Goal: Information Seeking & Learning: Learn about a topic

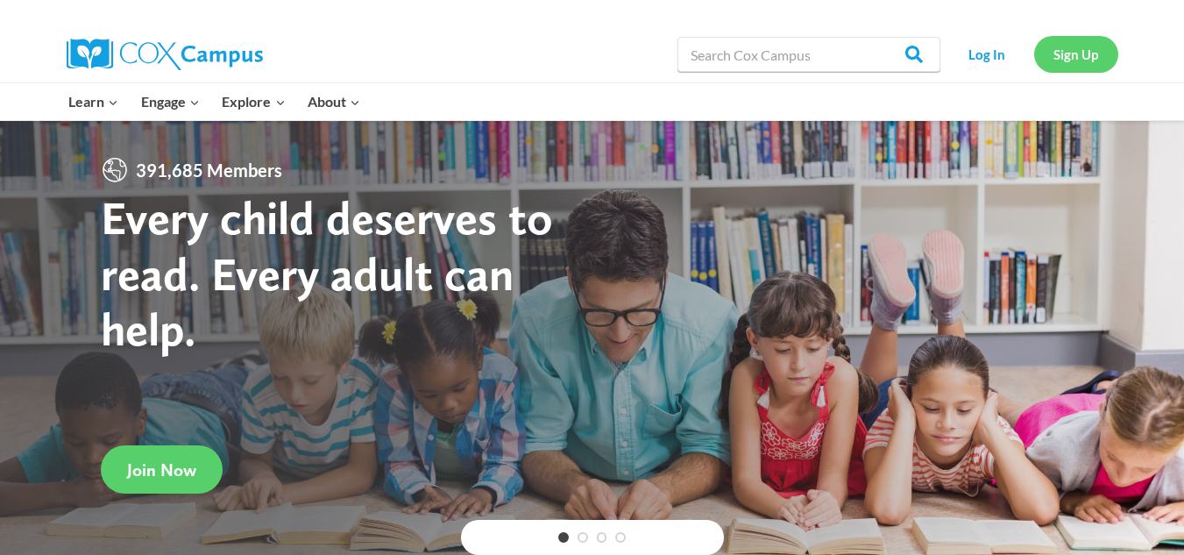
click at [1072, 51] on link "Sign Up" at bounding box center [1076, 54] width 84 height 36
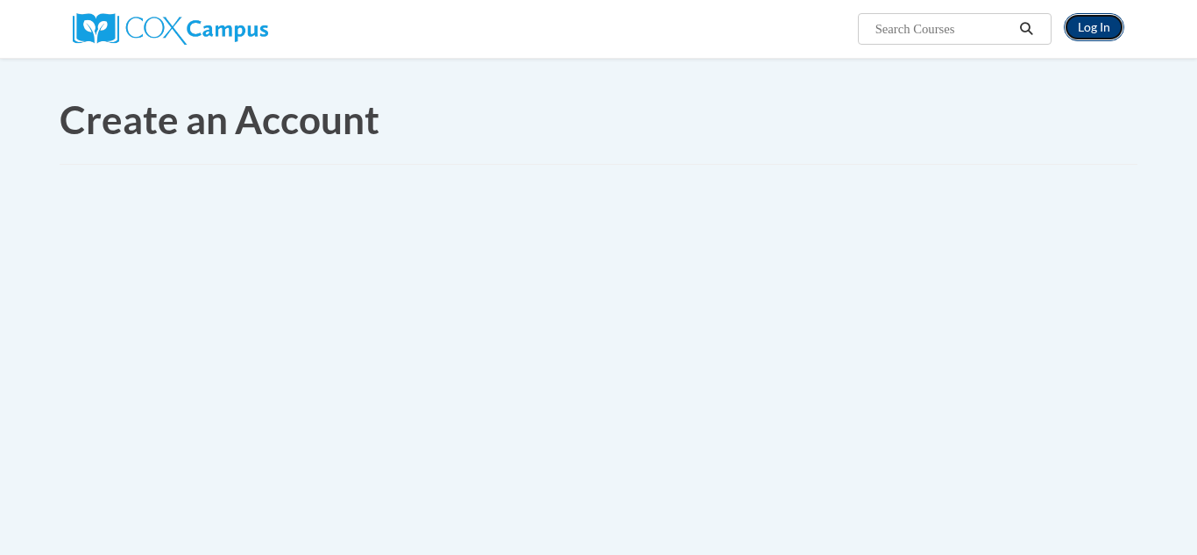
click at [1106, 35] on link "Log In" at bounding box center [1094, 27] width 60 height 28
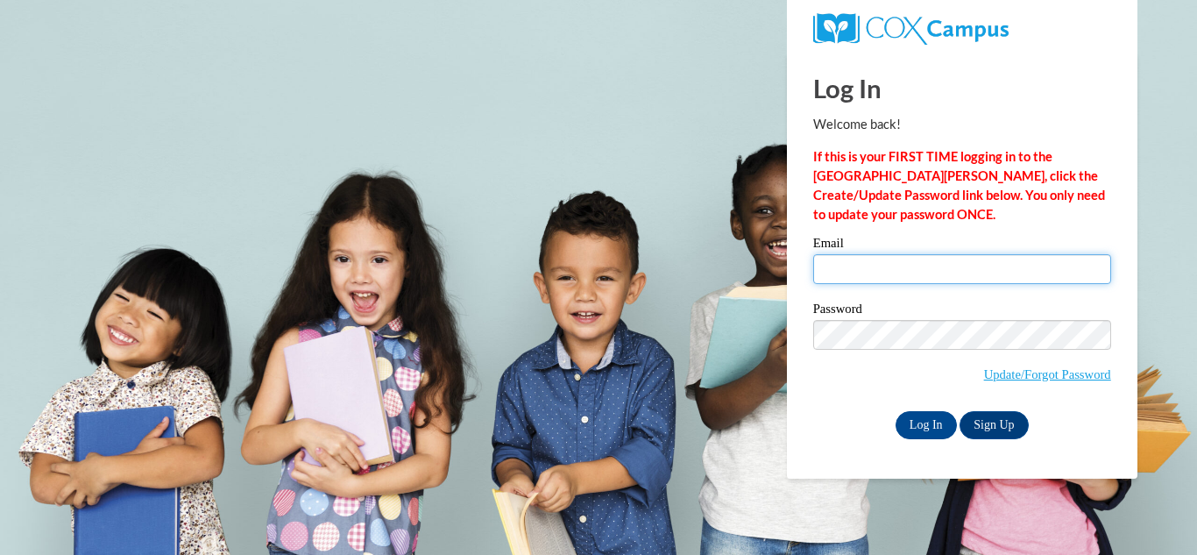
click at [913, 272] on input "Email" at bounding box center [962, 269] width 298 height 30
type input "pastora.castro.virginiasapp@gmail.com"
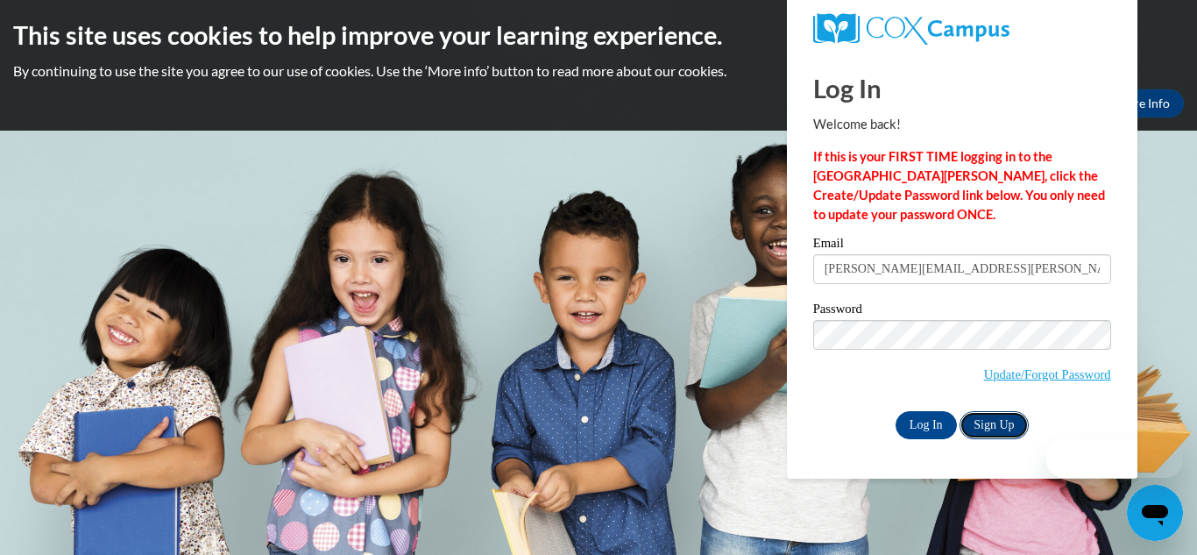
click at [979, 427] on link "Sign Up" at bounding box center [993, 425] width 68 height 28
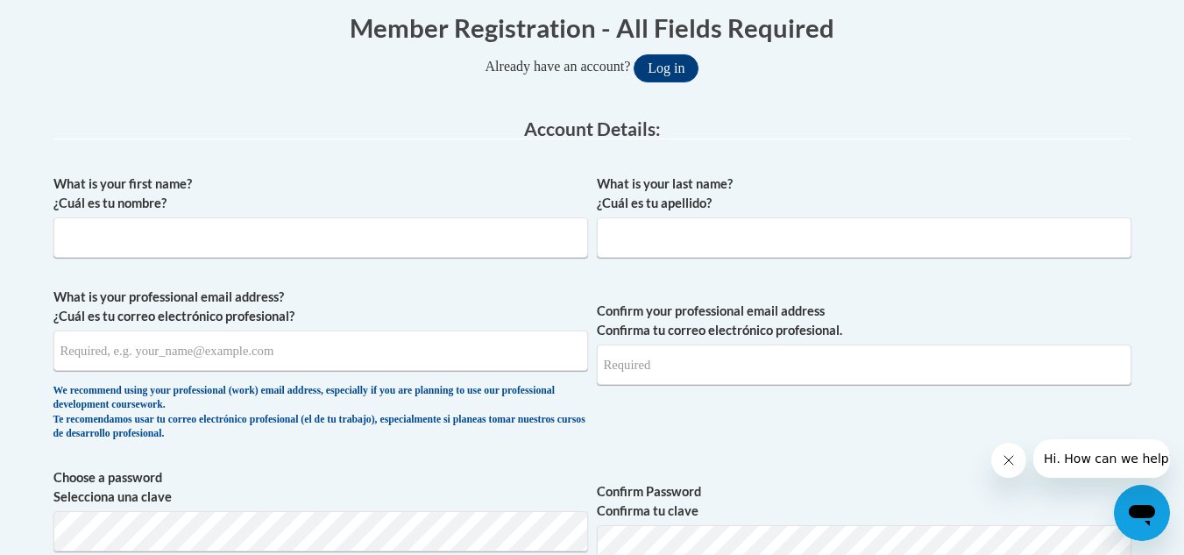
scroll to position [364, 0]
click at [664, 67] on button "Log in" at bounding box center [665, 67] width 65 height 28
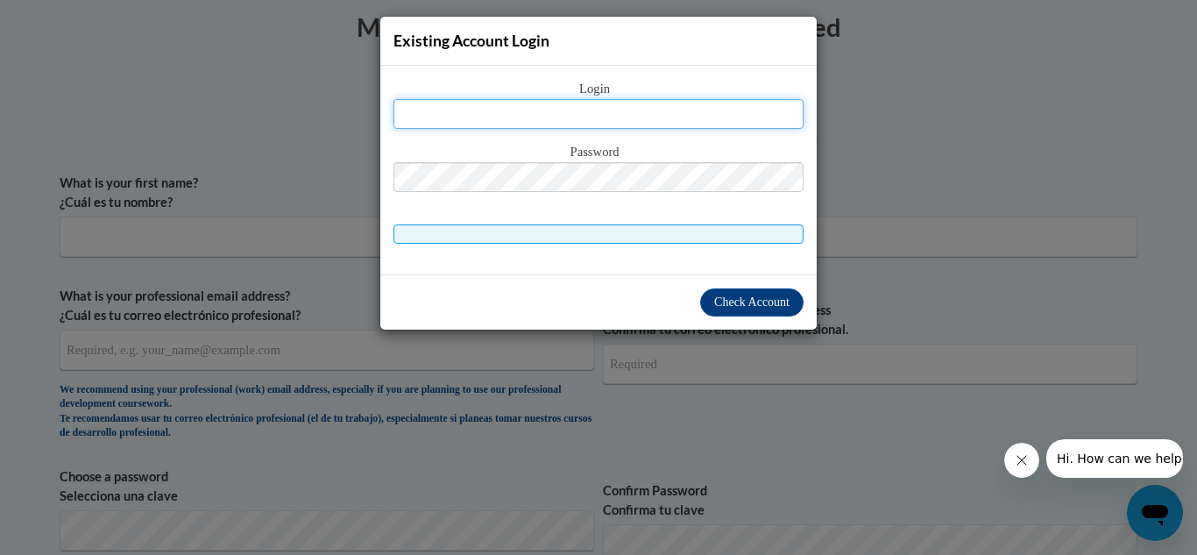
click at [591, 116] on input "text" at bounding box center [598, 114] width 410 height 30
type input "pastora.castro.virginiasapp@gmail.com"
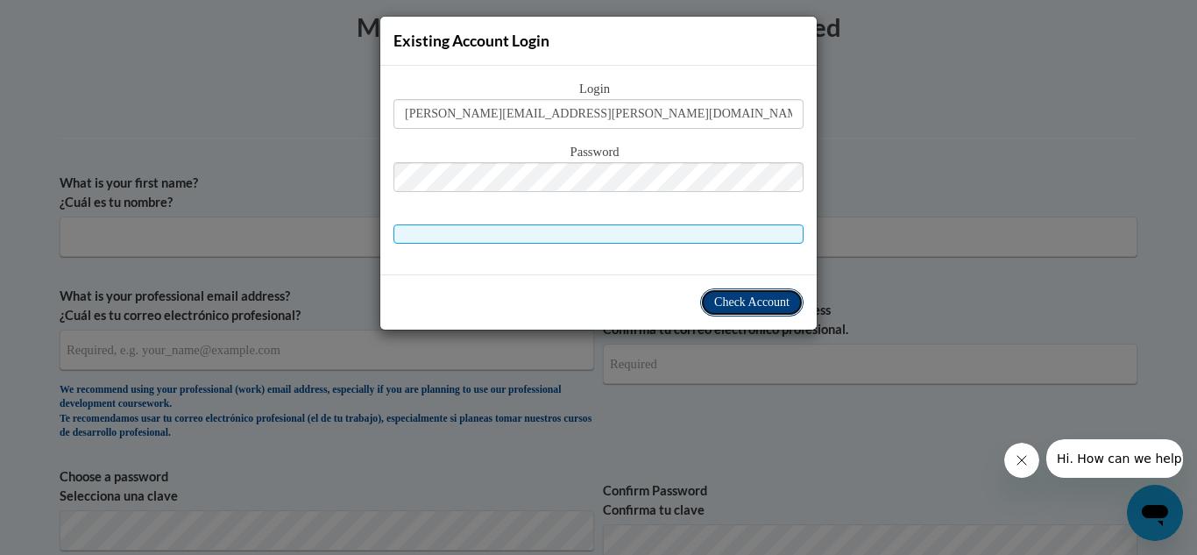
click at [763, 306] on span "Check Account" at bounding box center [751, 301] width 75 height 13
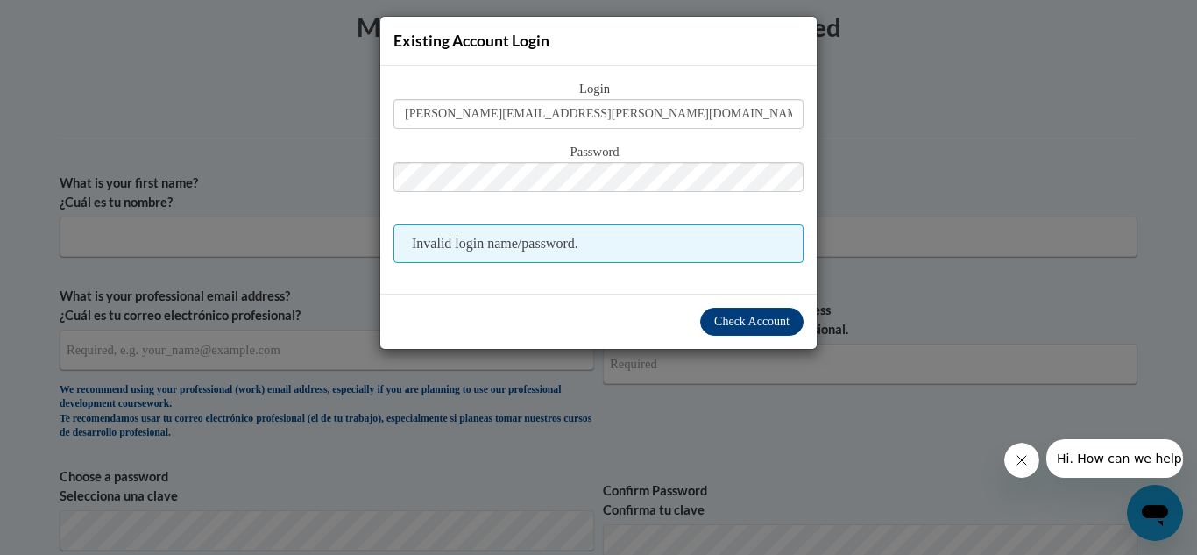
click at [954, 88] on div "Existing Account Login Login pastora.castro.virginiasapp@gmail.com Password Inv…" at bounding box center [598, 277] width 1197 height 555
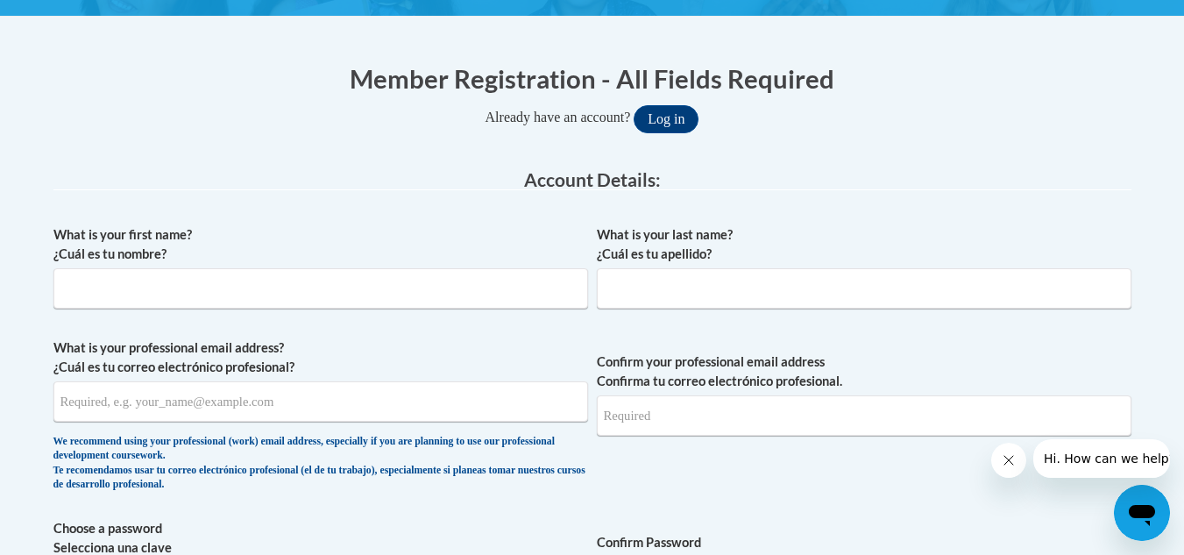
scroll to position [315, 0]
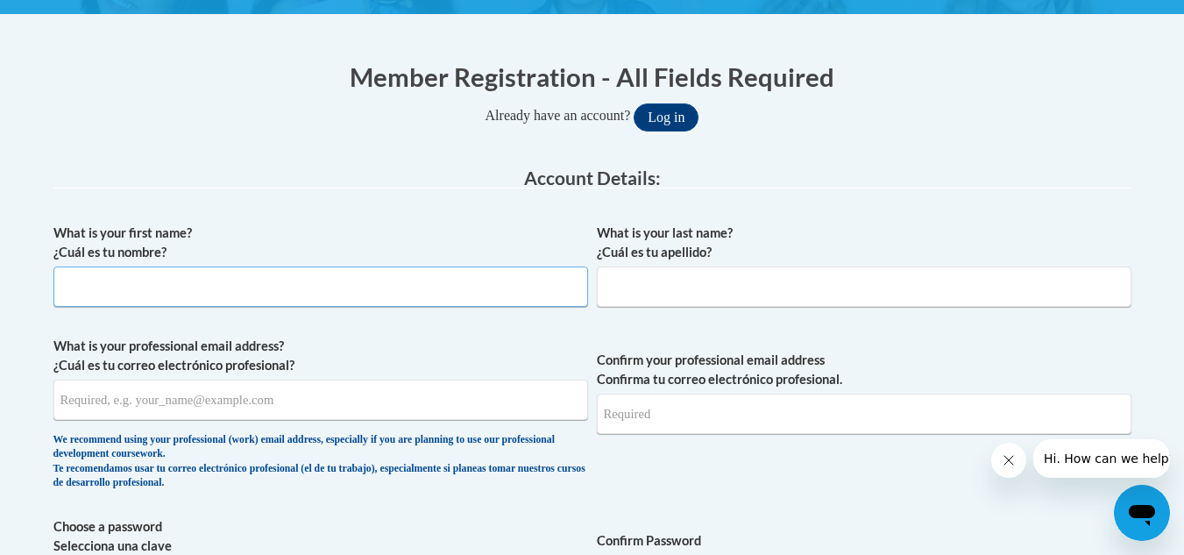
click at [202, 294] on input "What is your first name? ¿Cuál es tu nombre?" at bounding box center [320, 286] width 534 height 40
type input "Belkis"
click at [625, 296] on input "What is your last name? ¿Cuál es tu apellido?" at bounding box center [864, 286] width 534 height 40
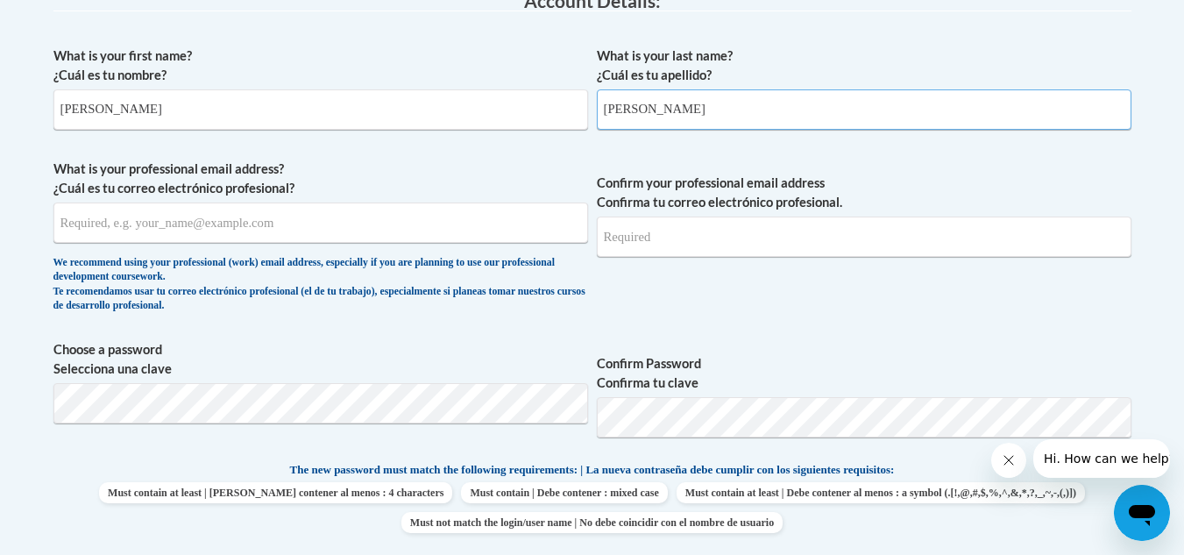
scroll to position [492, 0]
type input "Castro"
click at [187, 235] on input "What is your professional email address? ¿Cuál es tu correo electrónico profesi…" at bounding box center [320, 221] width 534 height 40
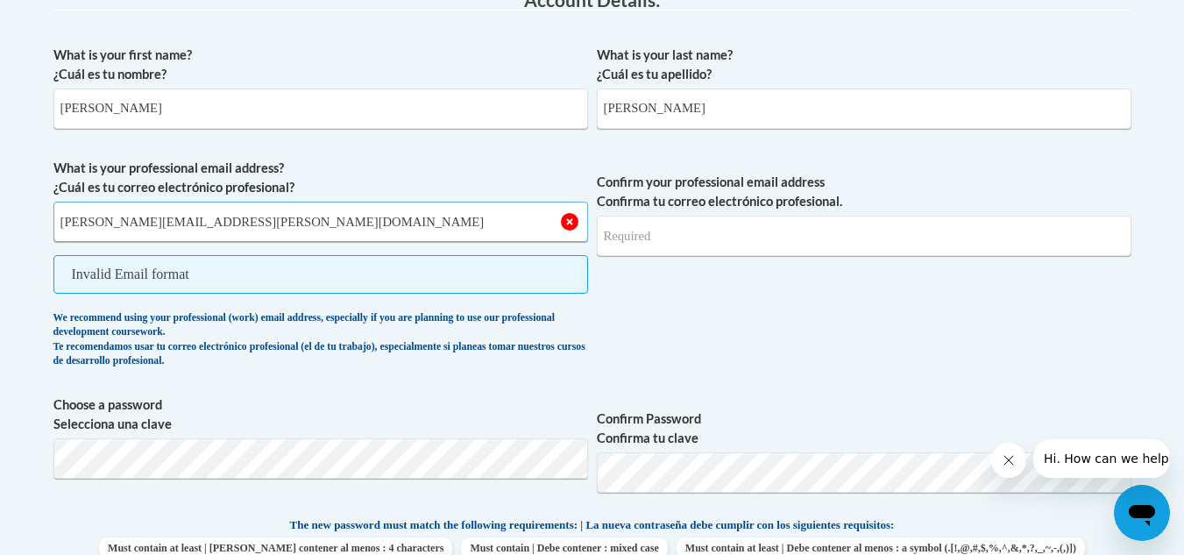
type input "pastora.castro.virginiasapp@gmail.com"
click at [680, 240] on input "Confirm your professional email address Confirma tu correo electrónico profesio…" at bounding box center [864, 236] width 534 height 40
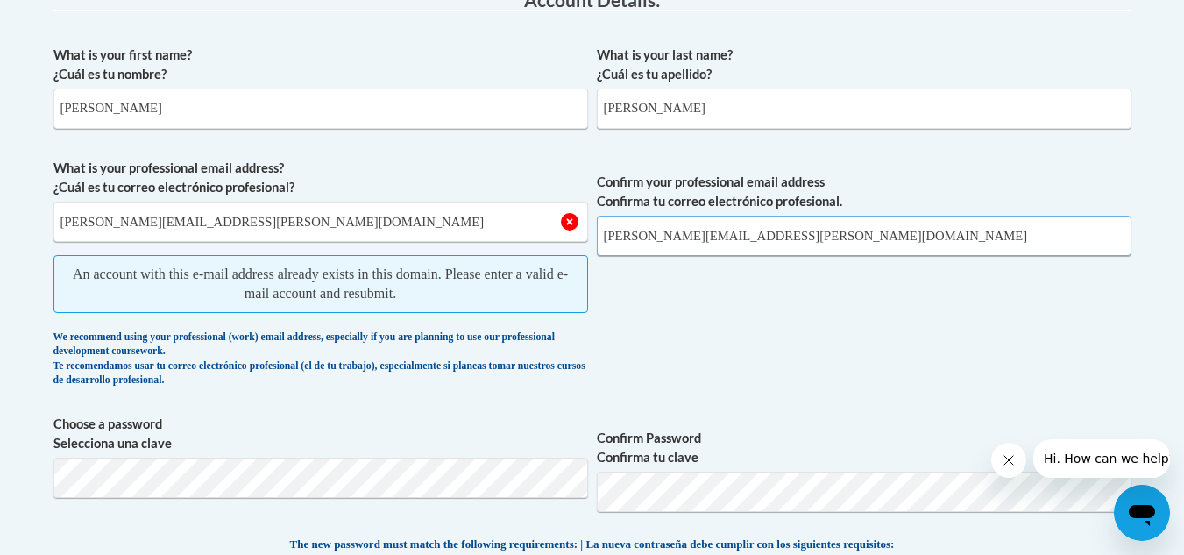
type input "pastora.castro.virginiasapp@gmail.com"
click at [728, 314] on span "Confirm your professional email address Confirma tu correo electrónico profesio…" at bounding box center [864, 277] width 534 height 237
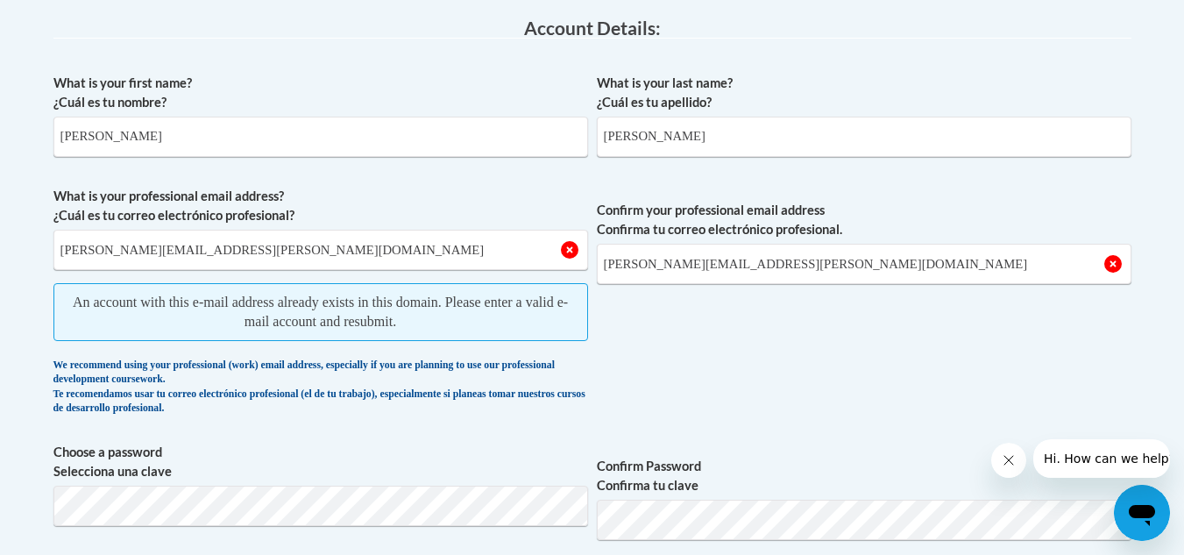
scroll to position [0, 0]
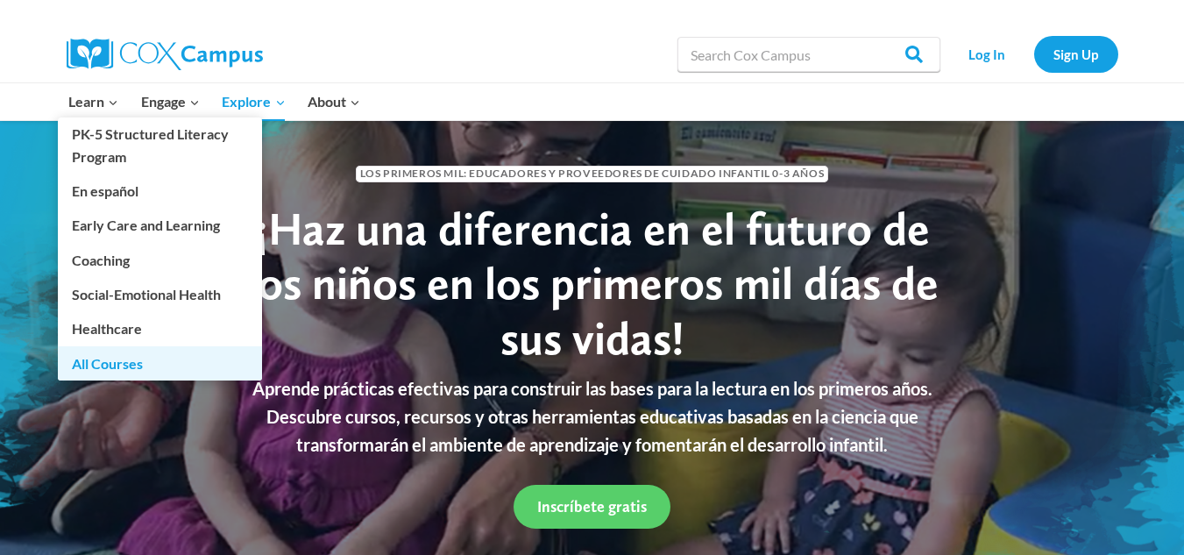
click at [95, 369] on link "All Courses" at bounding box center [160, 362] width 204 height 33
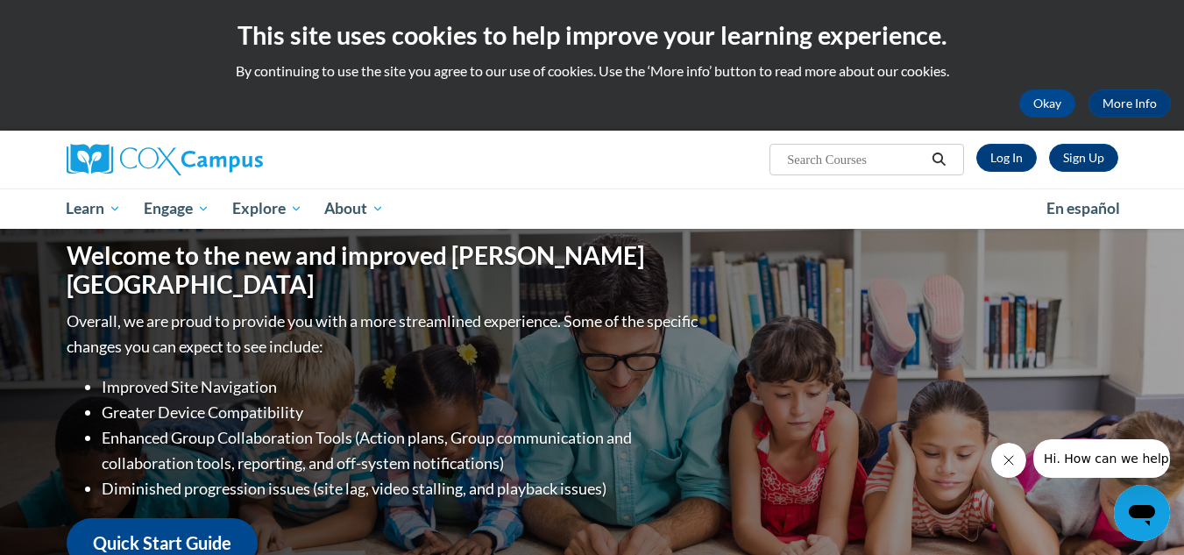
drag, startPoint x: 548, startPoint y: 386, endPoint x: 689, endPoint y: 415, distance: 144.0
click at [689, 425] on li "Enhanced Group Collaboration Tools (Action plans, Group communication and colla…" at bounding box center [402, 450] width 600 height 51
click at [760, 357] on div "Welcome to the new and improved Cox Campus Overall, we are proud to provide you…" at bounding box center [592, 404] width 1104 height 350
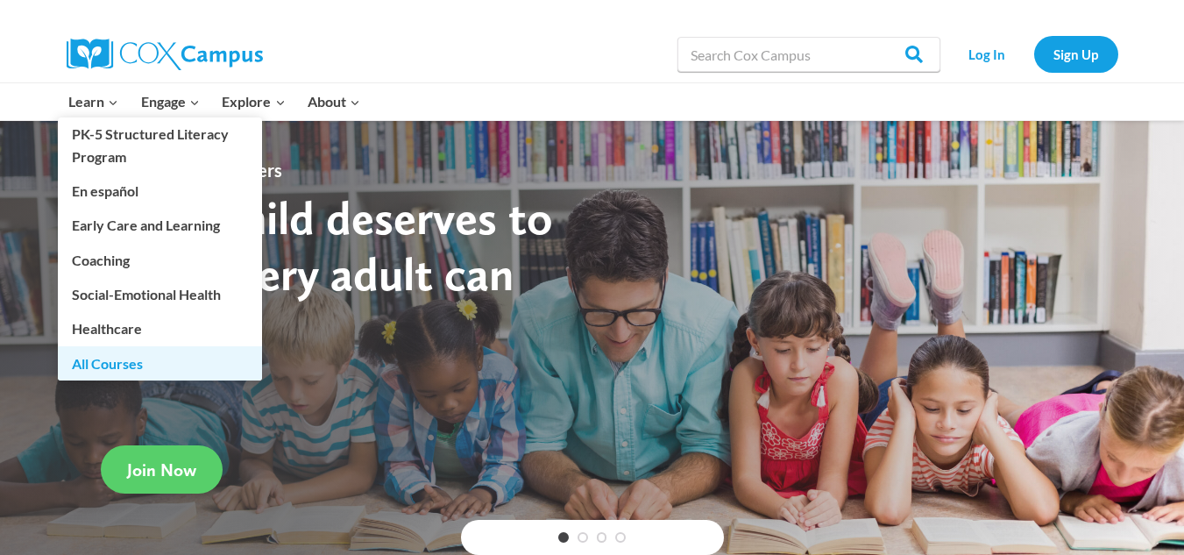
click at [96, 361] on link "All Courses" at bounding box center [160, 362] width 204 height 33
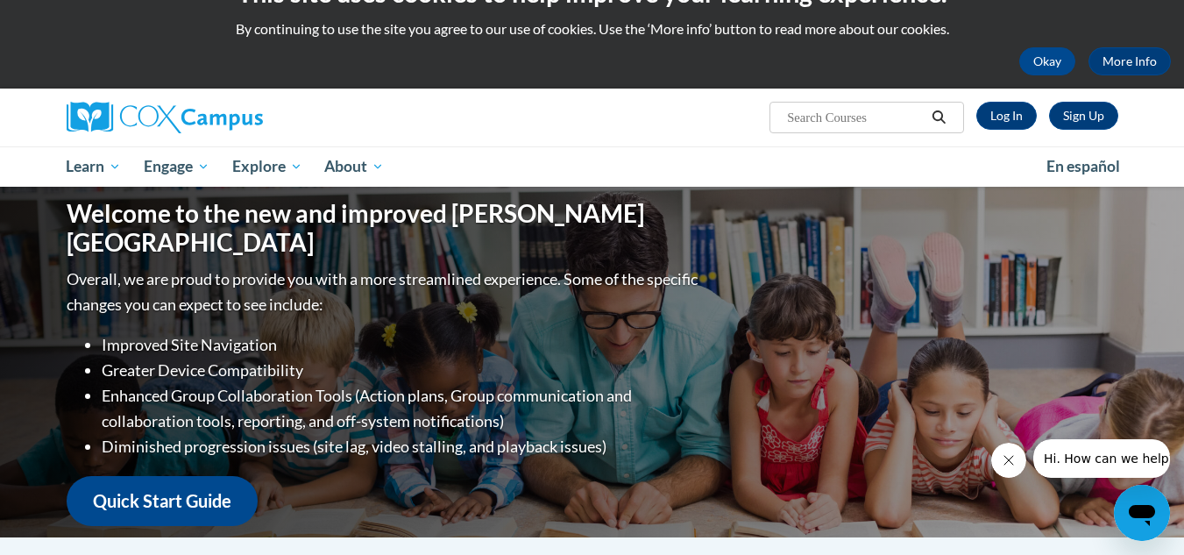
scroll to position [41, 0]
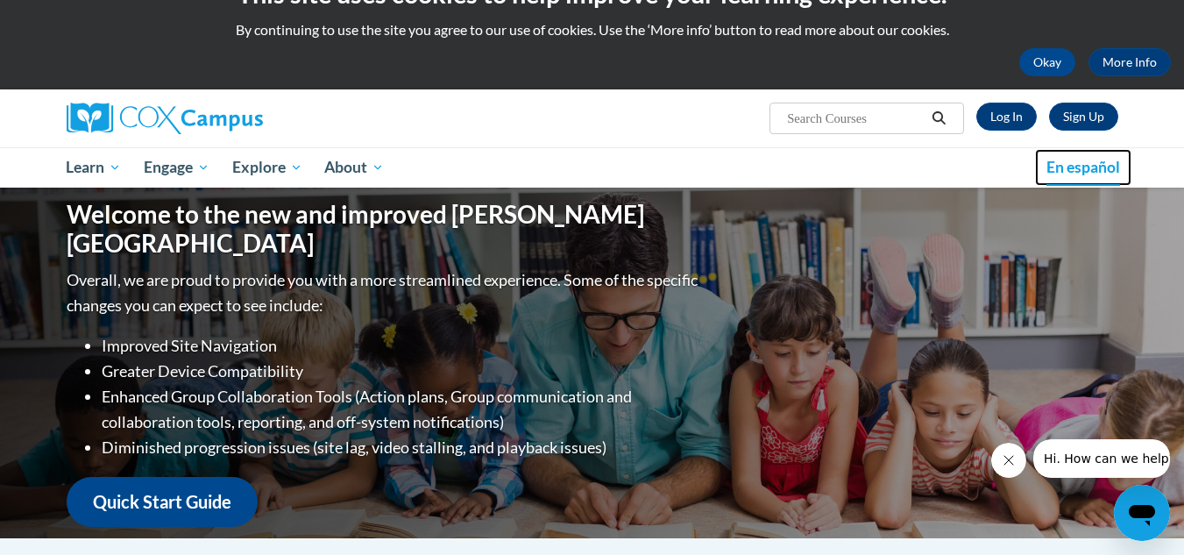
click at [1086, 166] on span "En español" at bounding box center [1083, 167] width 74 height 18
click at [1071, 122] on link "Sign Up" at bounding box center [1083, 117] width 69 height 28
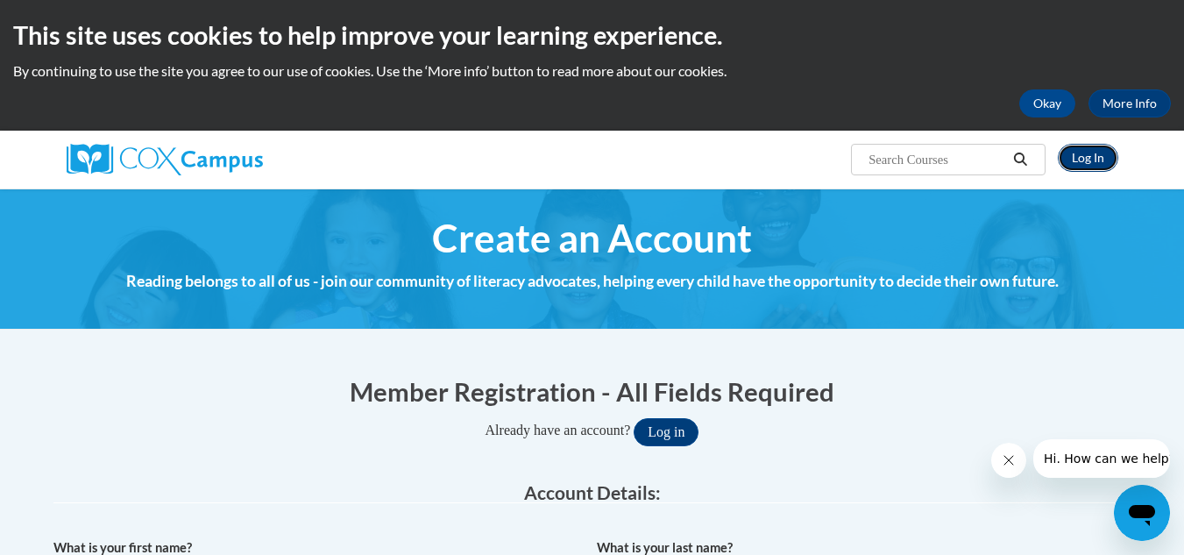
click at [1079, 162] on link "Log In" at bounding box center [1087, 158] width 60 height 28
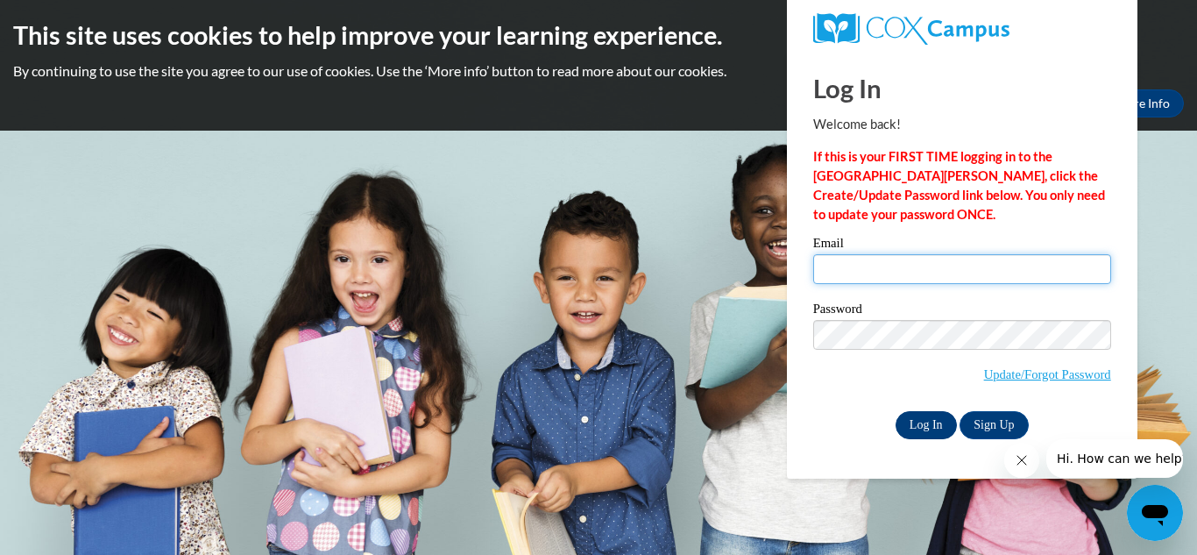
type input "pastora.castro.virginiasapp@gmail.com"
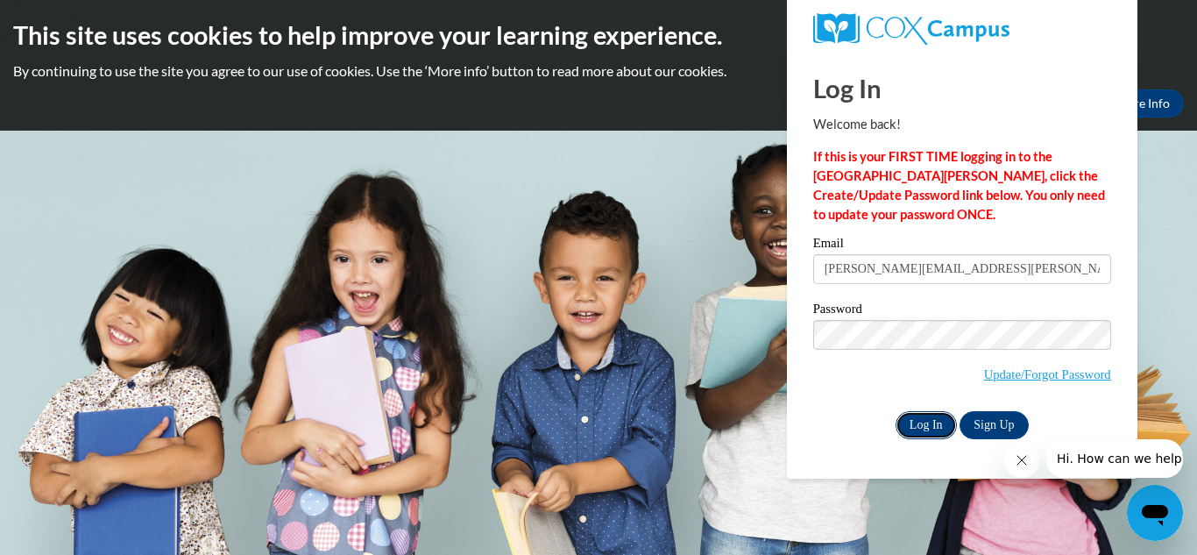
click at [932, 417] on input "Log In" at bounding box center [925, 425] width 61 height 28
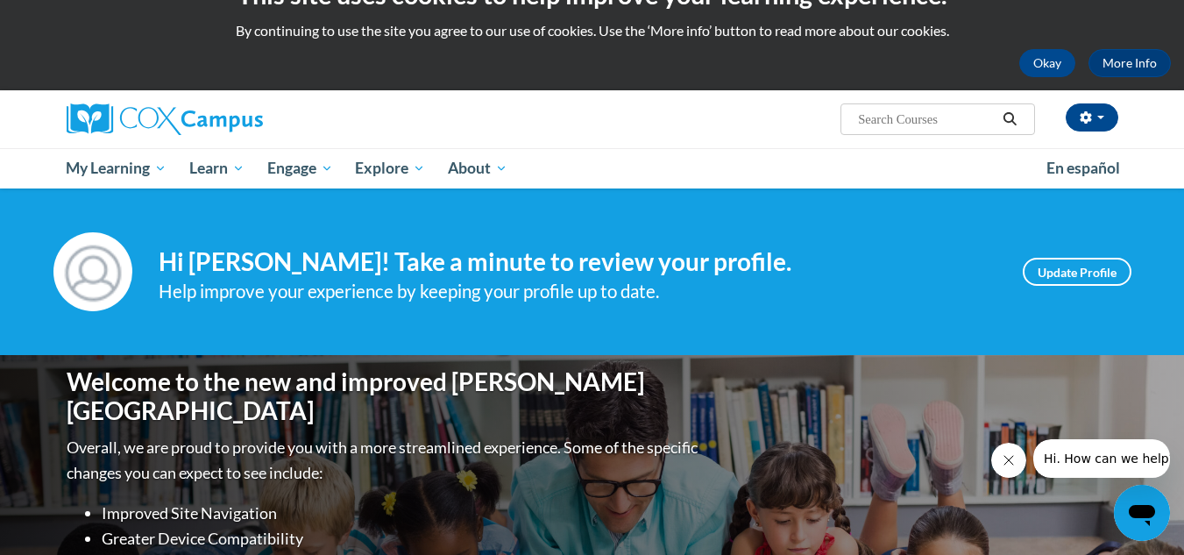
scroll to position [38, 0]
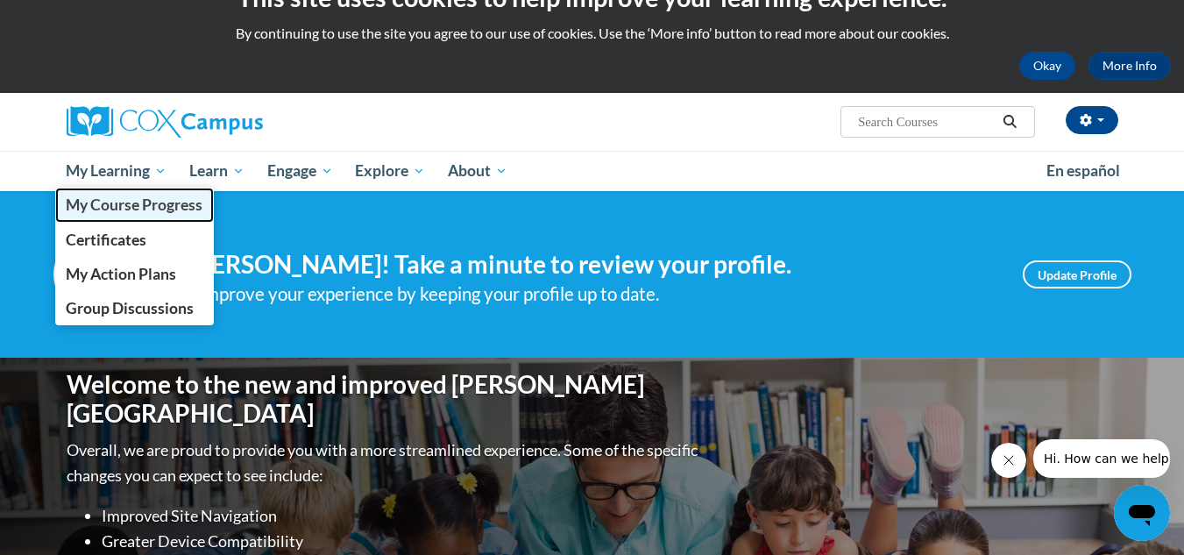
click at [131, 211] on span "My Course Progress" at bounding box center [134, 204] width 137 height 18
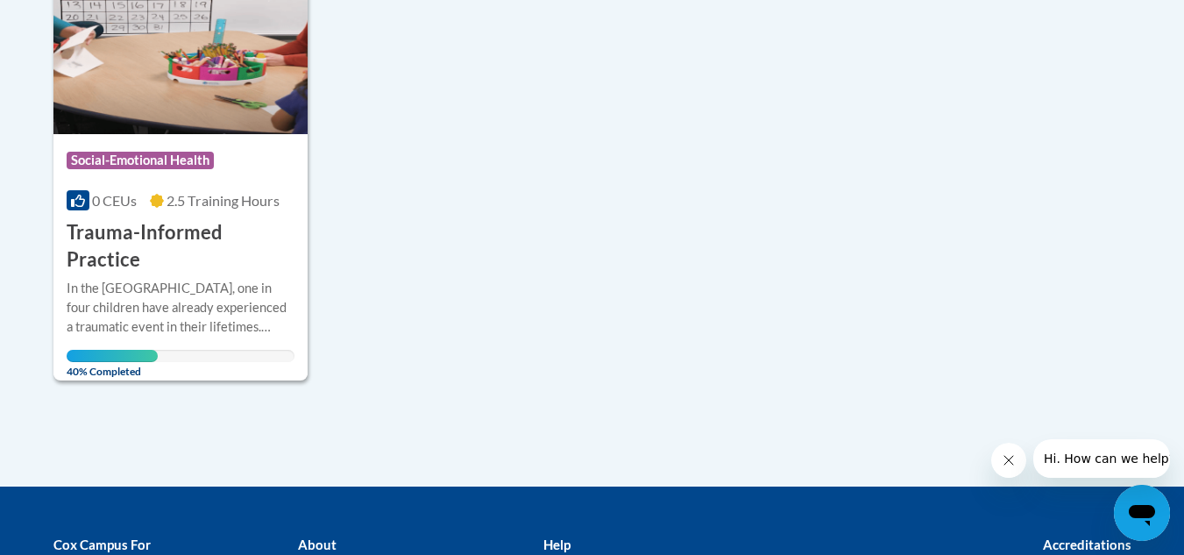
scroll to position [495, 0]
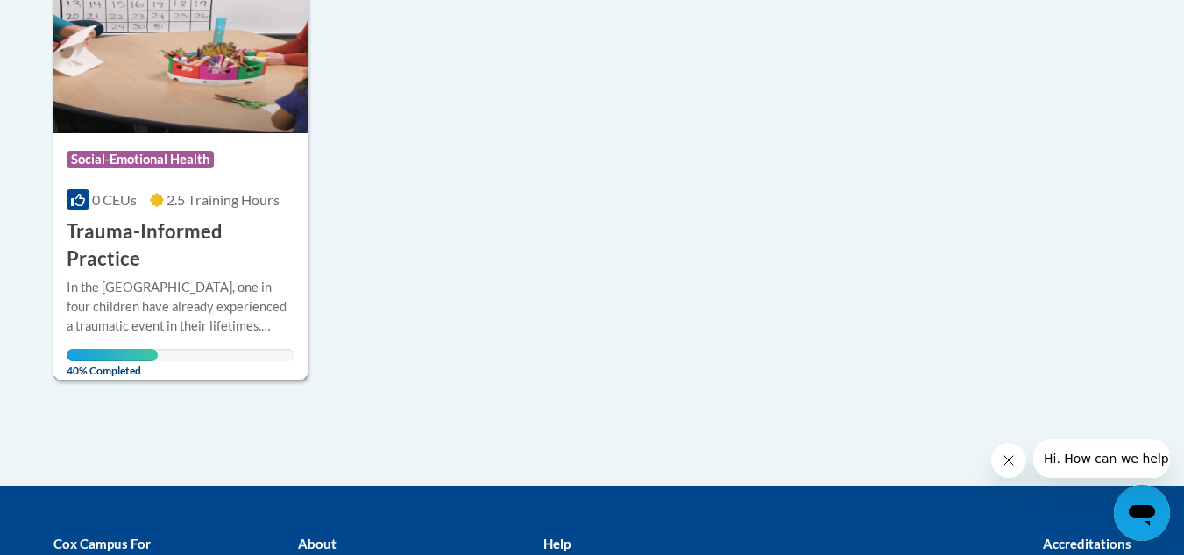
click at [151, 229] on h3 "Trauma-Informed Practice" at bounding box center [181, 245] width 229 height 54
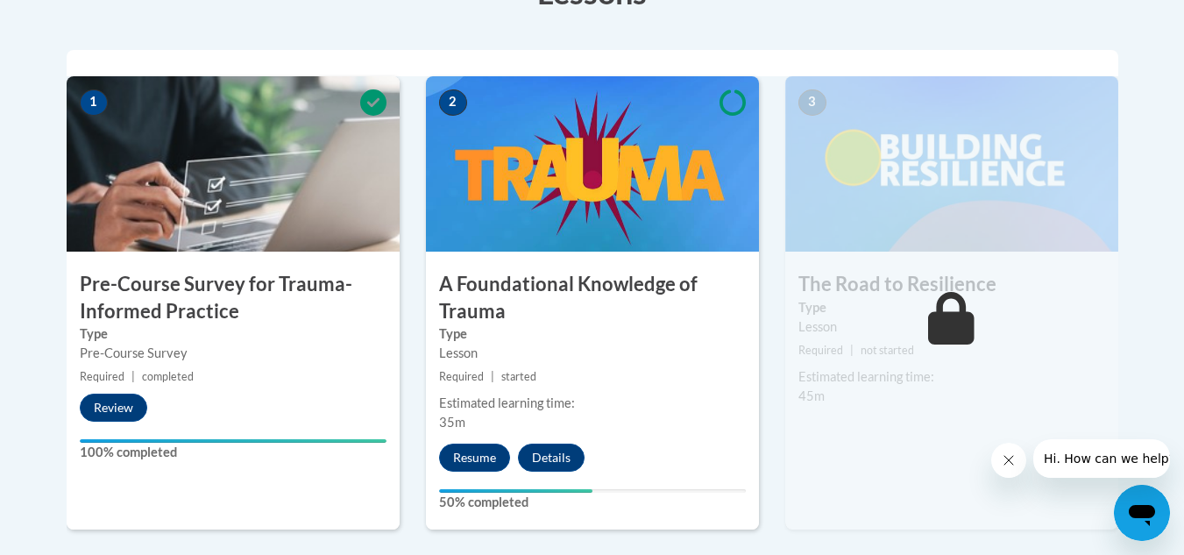
scroll to position [540, 0]
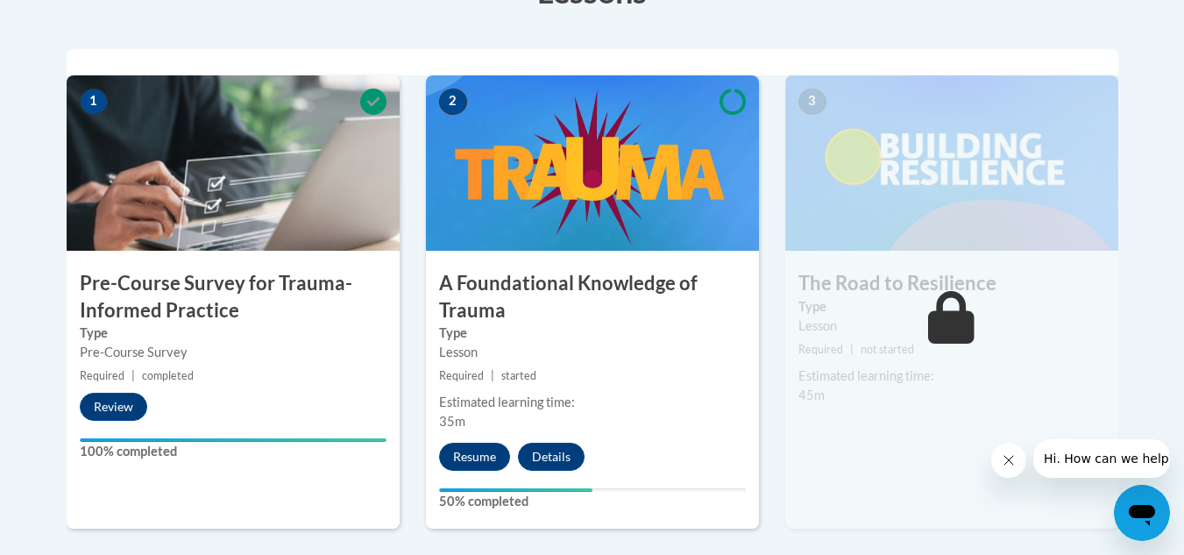
click at [696, 415] on div "Estimated learning time: 35m" at bounding box center [592, 411] width 333 height 39
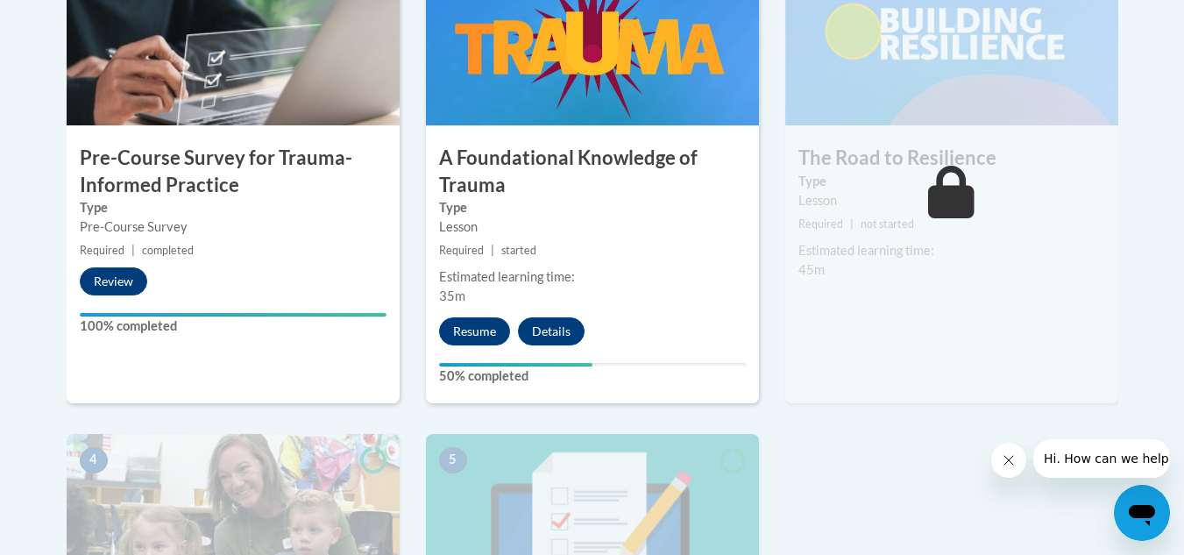
scroll to position [664, 0]
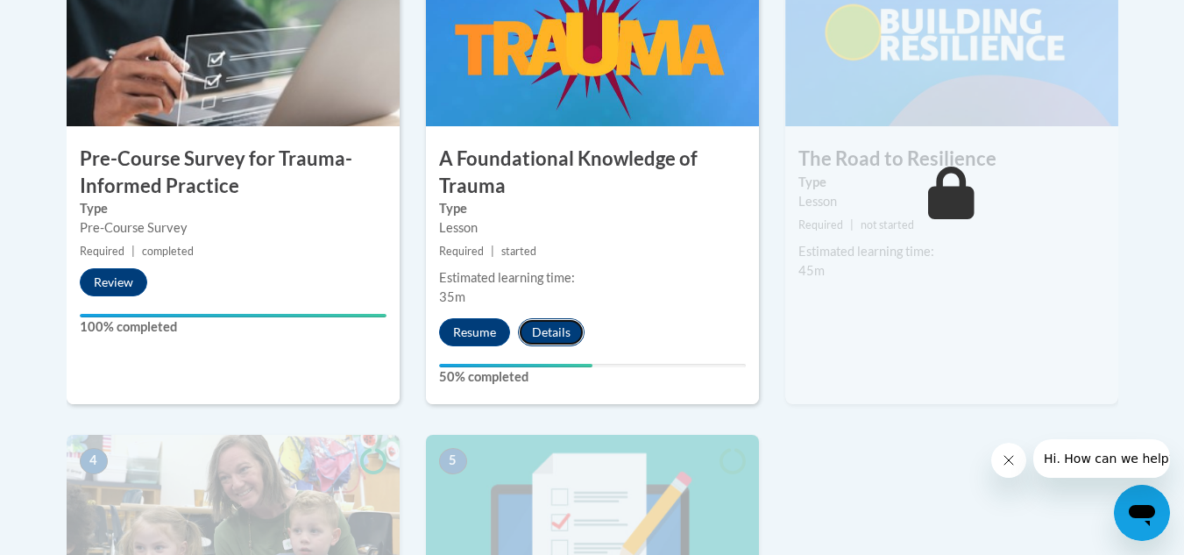
click at [562, 337] on button "Details" at bounding box center [551, 332] width 67 height 28
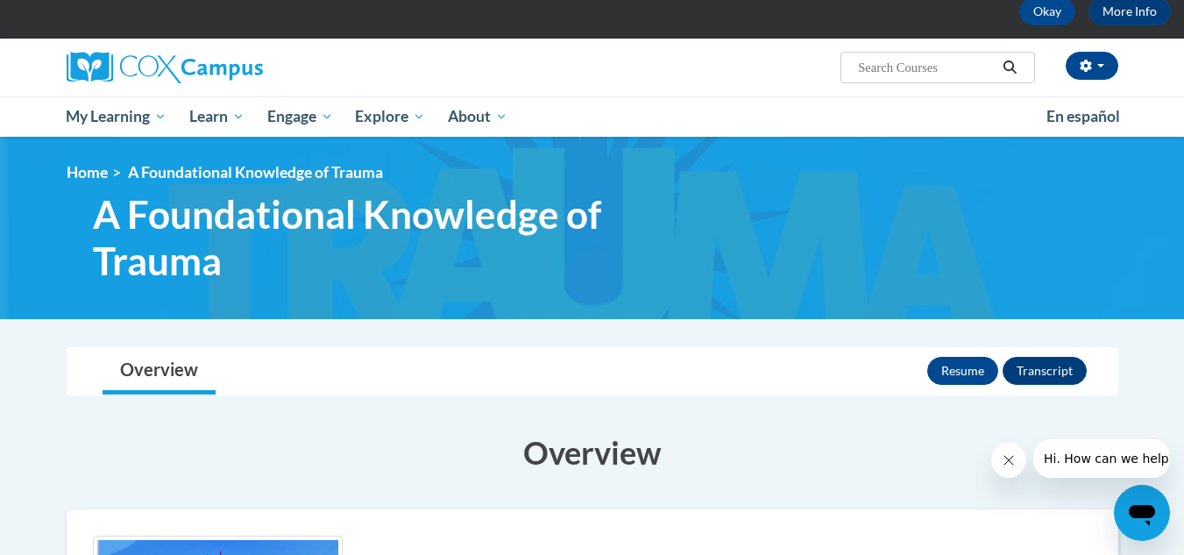
scroll to position [89, 0]
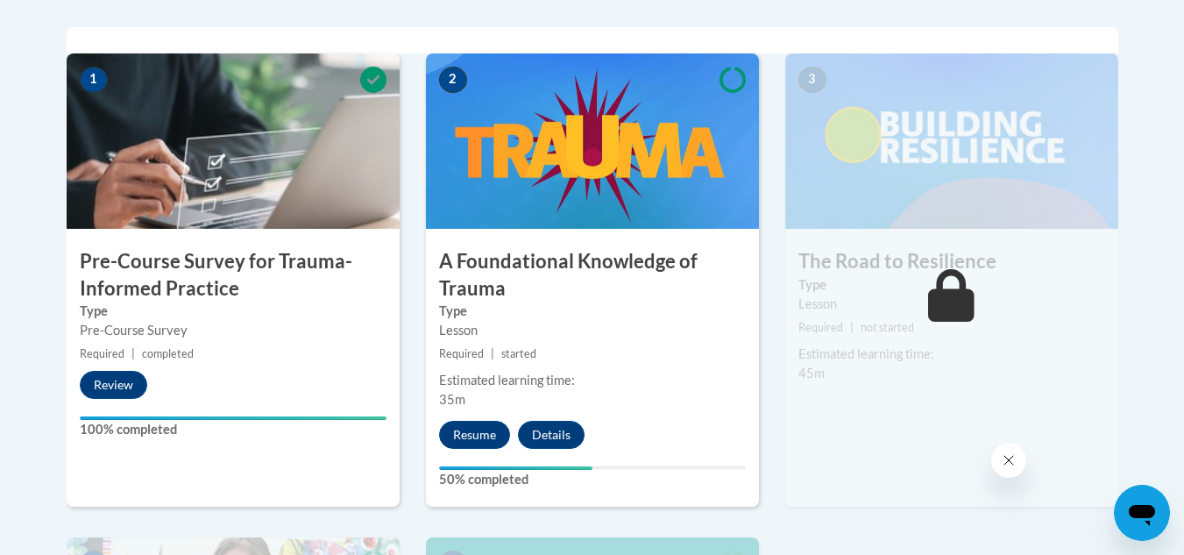
scroll to position [562, 0]
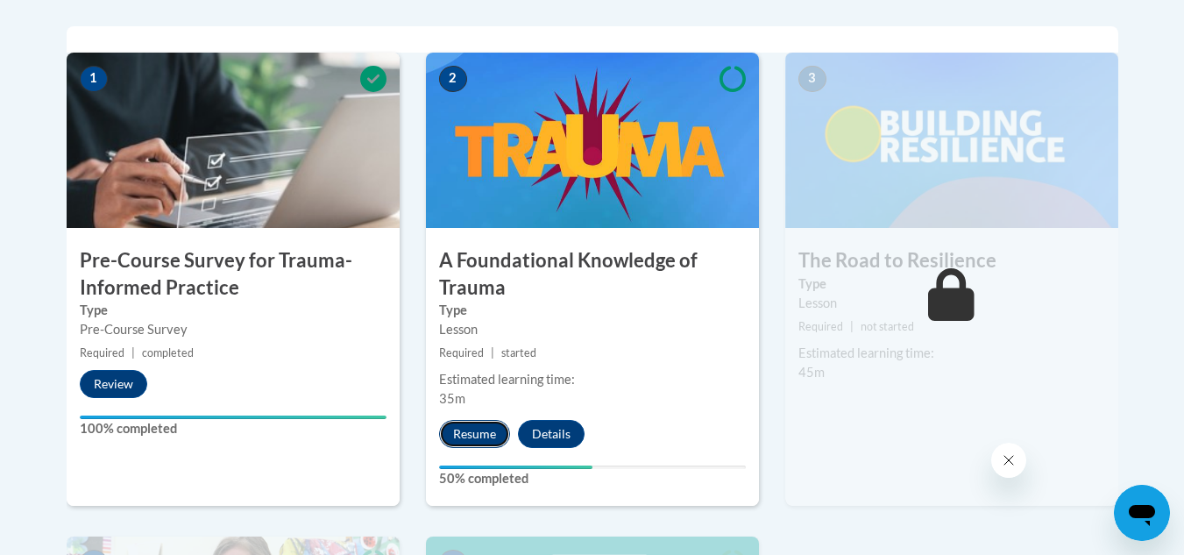
click at [482, 433] on button "Resume" at bounding box center [474, 434] width 71 height 28
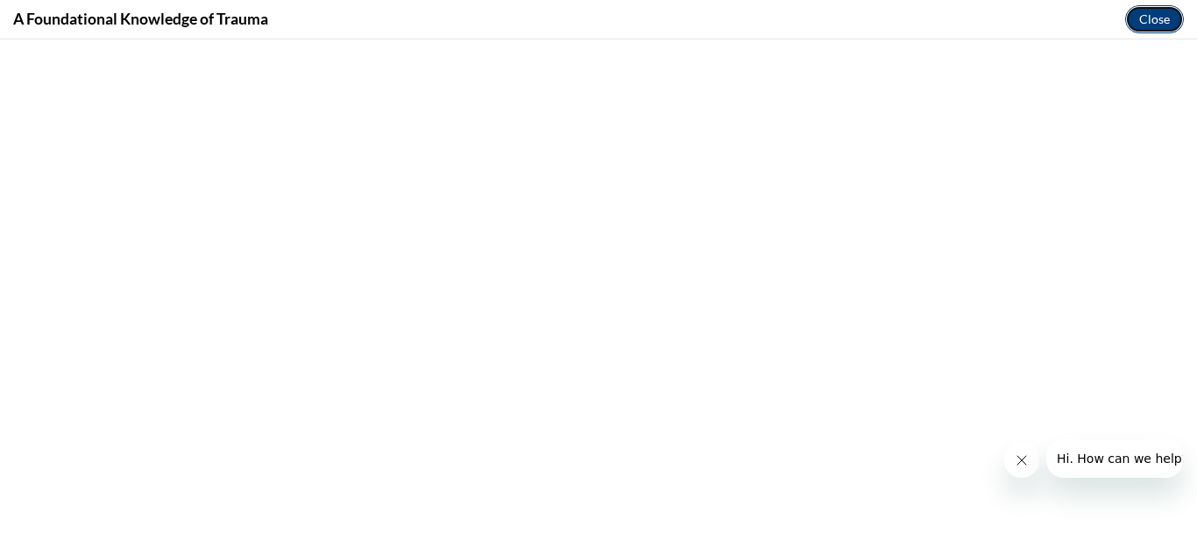
click at [1146, 13] on button "Close" at bounding box center [1154, 19] width 59 height 28
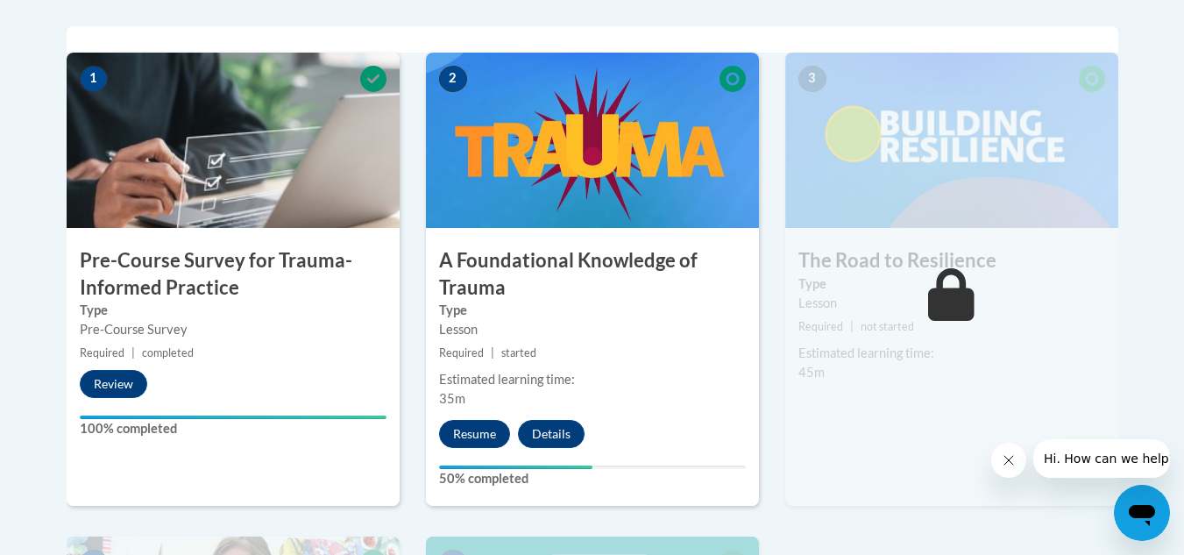
click at [457, 476] on label "50% completed" at bounding box center [592, 478] width 307 height 19
click at [473, 468] on div "Your progress" at bounding box center [515, 467] width 153 height 4
click at [463, 350] on span "Required" at bounding box center [461, 352] width 45 height 13
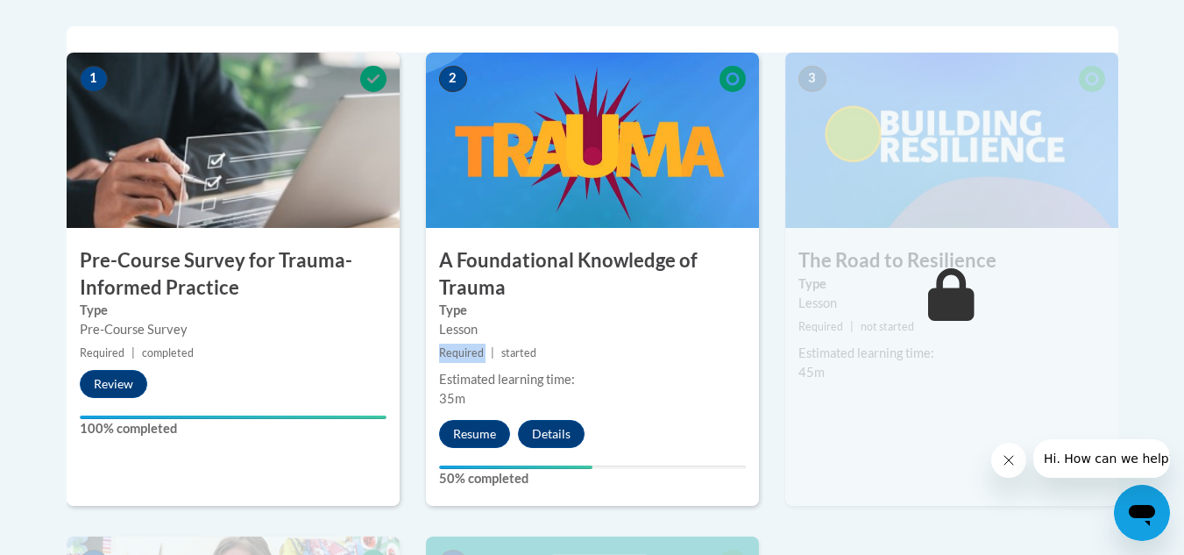
click at [463, 350] on span "Required" at bounding box center [461, 352] width 45 height 13
click at [505, 351] on span "started" at bounding box center [518, 352] width 35 height 13
click at [535, 371] on div "Estimated learning time:" at bounding box center [592, 379] width 307 height 19
click at [546, 109] on img at bounding box center [592, 140] width 333 height 175
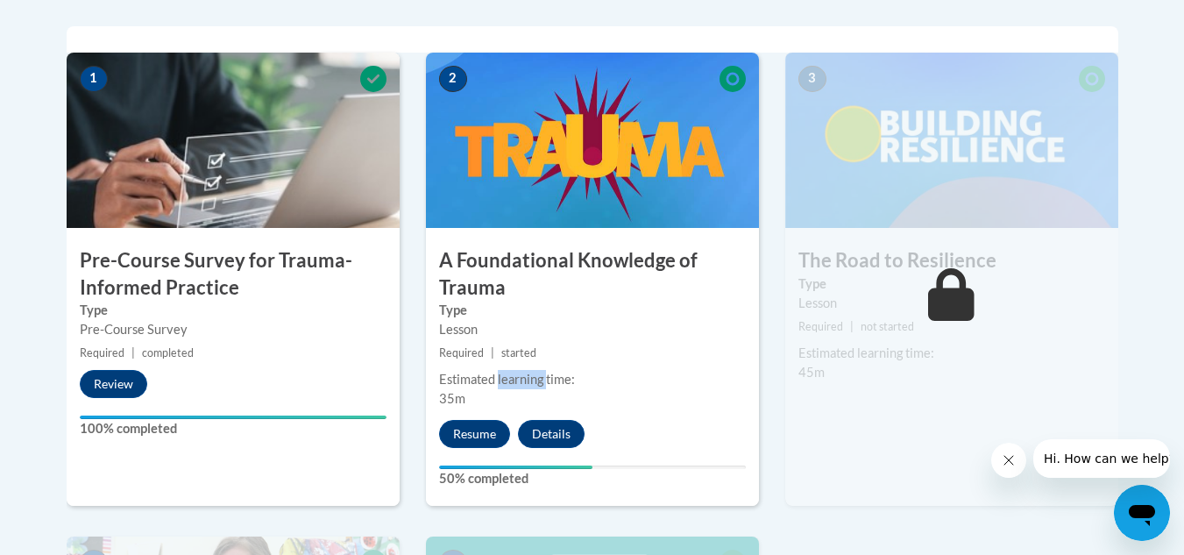
click at [576, 152] on img at bounding box center [592, 140] width 333 height 175
click at [319, 119] on img at bounding box center [233, 140] width 333 height 175
click at [728, 75] on icon at bounding box center [732, 79] width 26 height 26
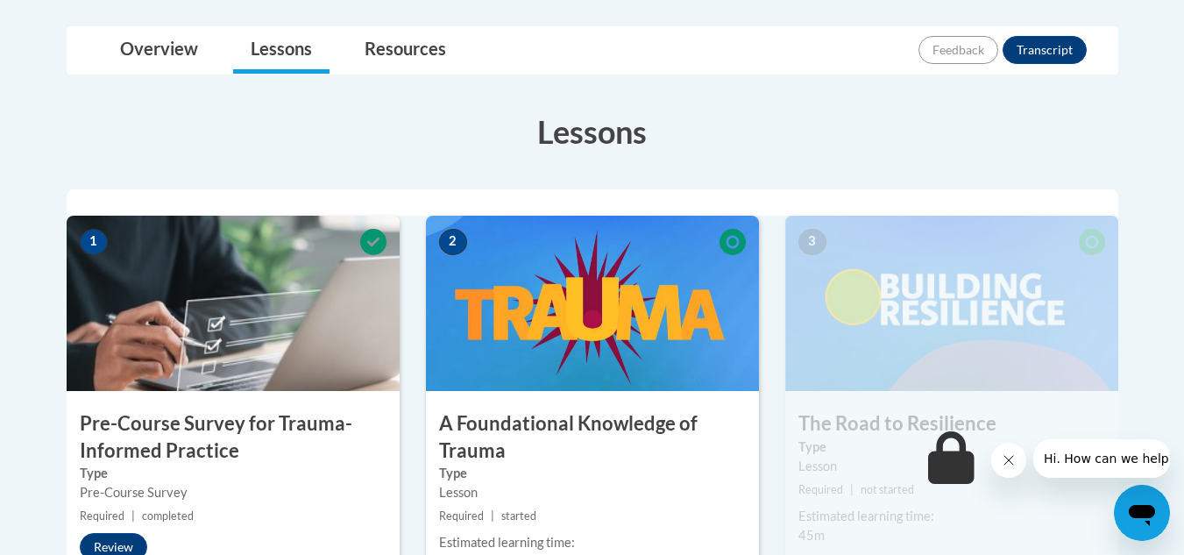
scroll to position [399, 0]
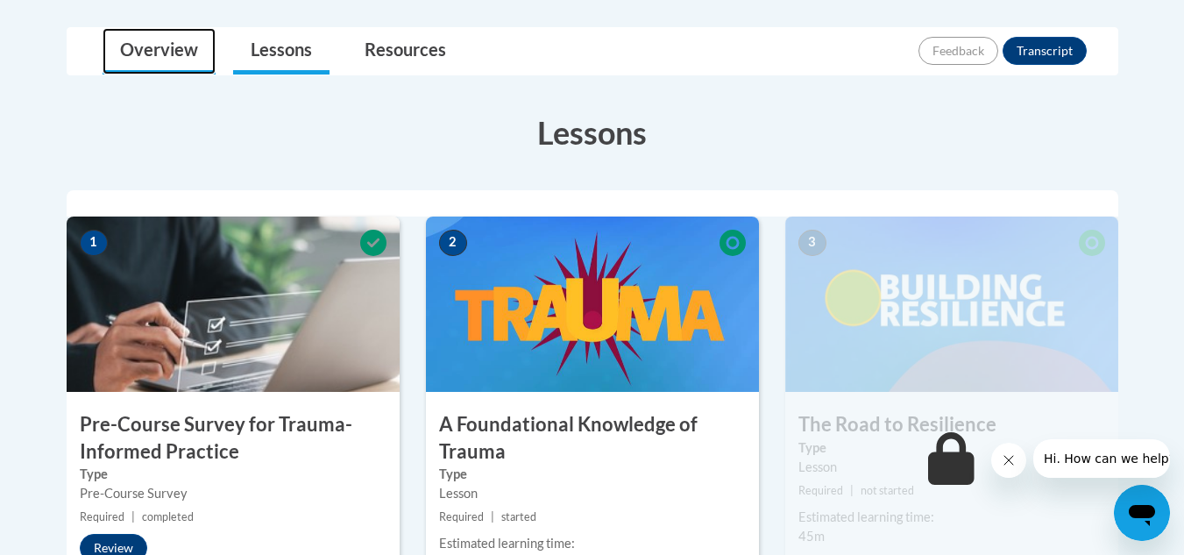
click at [178, 58] on link "Overview" at bounding box center [159, 51] width 113 height 46
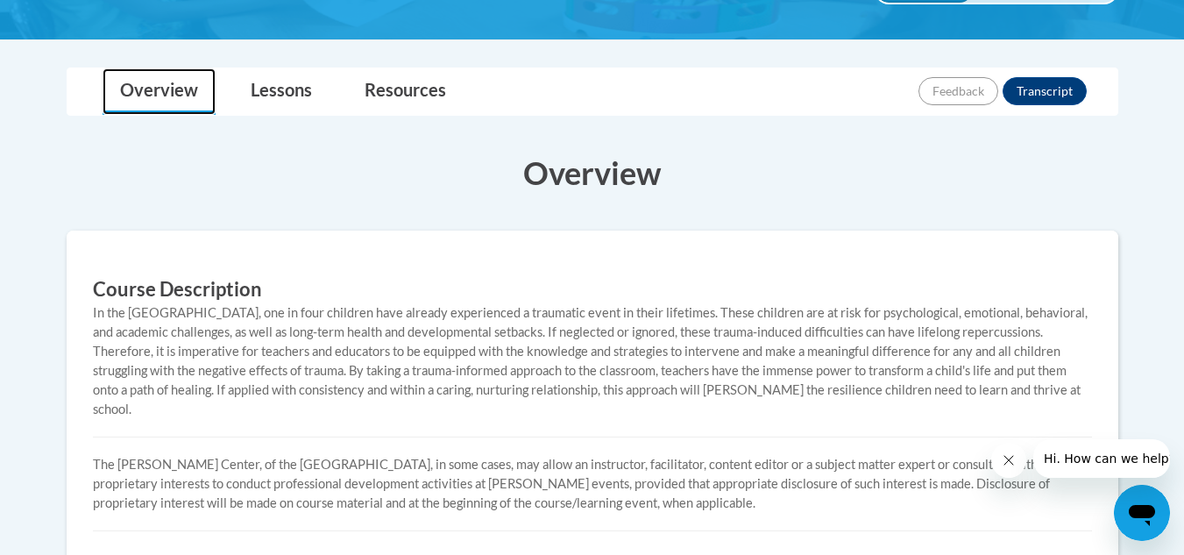
scroll to position [357, 0]
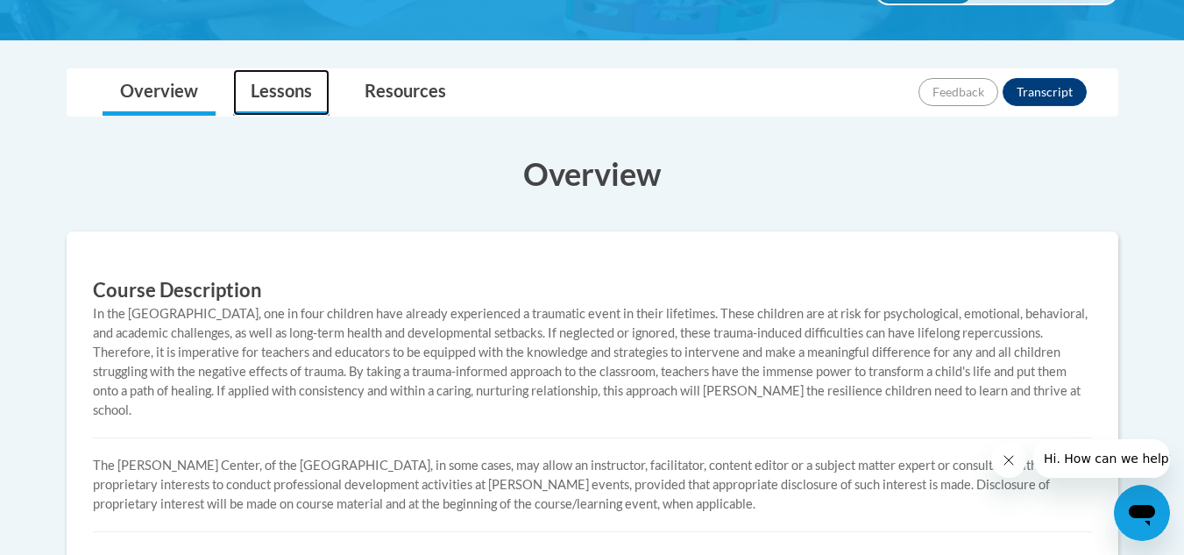
click at [279, 81] on link "Lessons" at bounding box center [281, 92] width 96 height 46
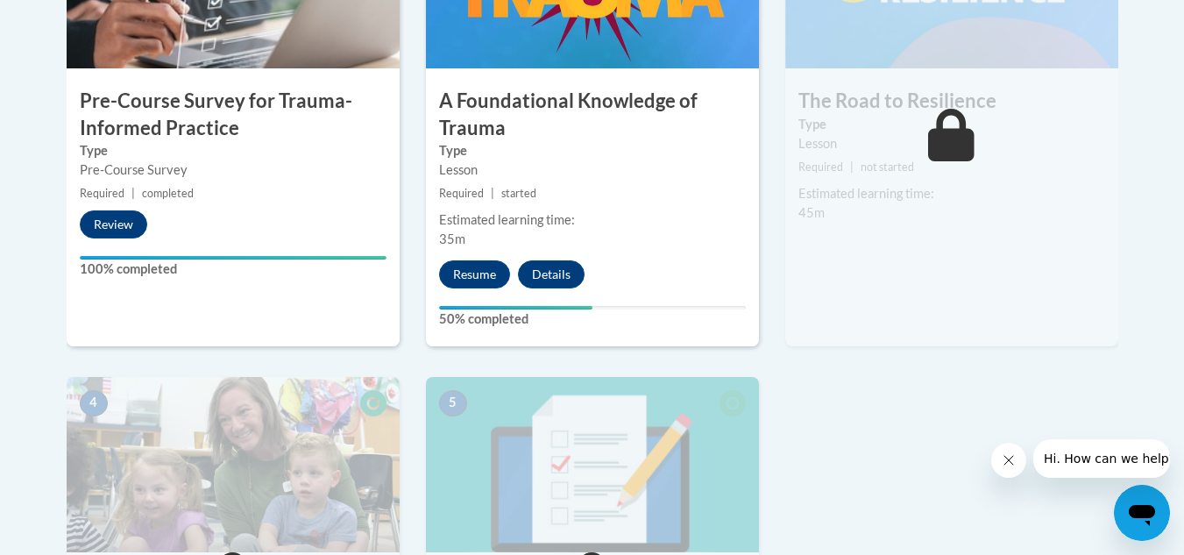
scroll to position [723, 0]
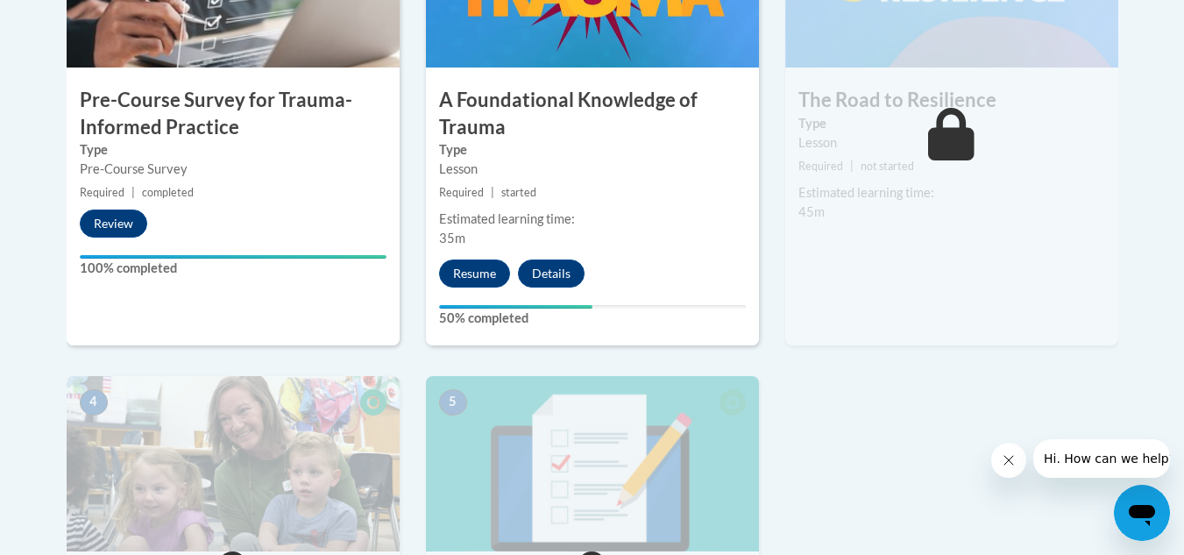
click at [141, 270] on label "100% completed" at bounding box center [233, 267] width 307 height 19
click at [456, 107] on h3 "A Foundational Knowledge of Trauma" at bounding box center [592, 114] width 333 height 54
click at [447, 166] on div "Lesson" at bounding box center [592, 168] width 307 height 19
click at [541, 273] on button "Details" at bounding box center [551, 273] width 67 height 28
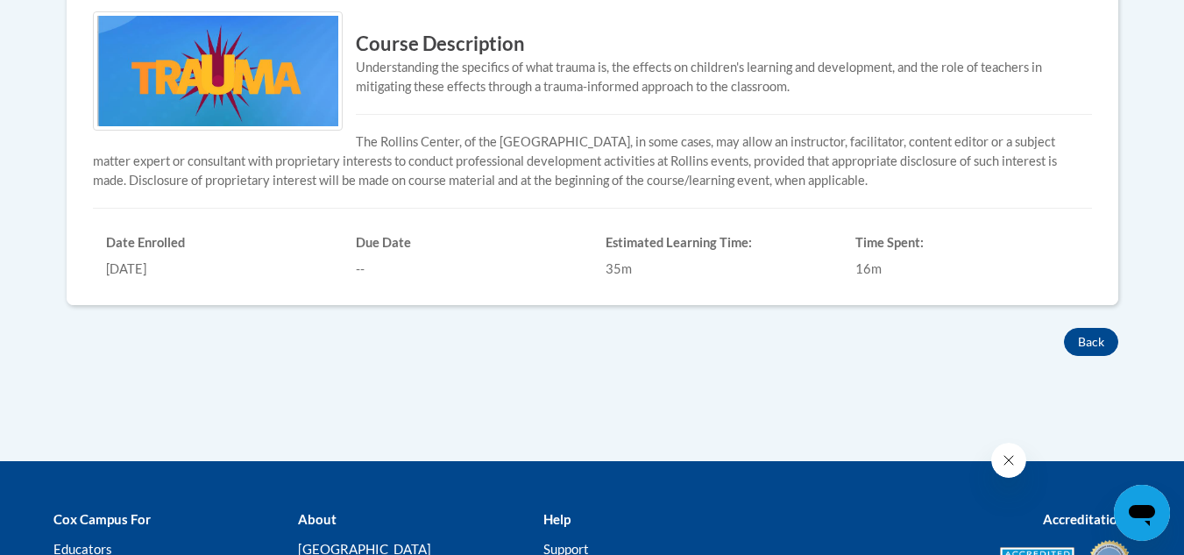
scroll to position [617, 0]
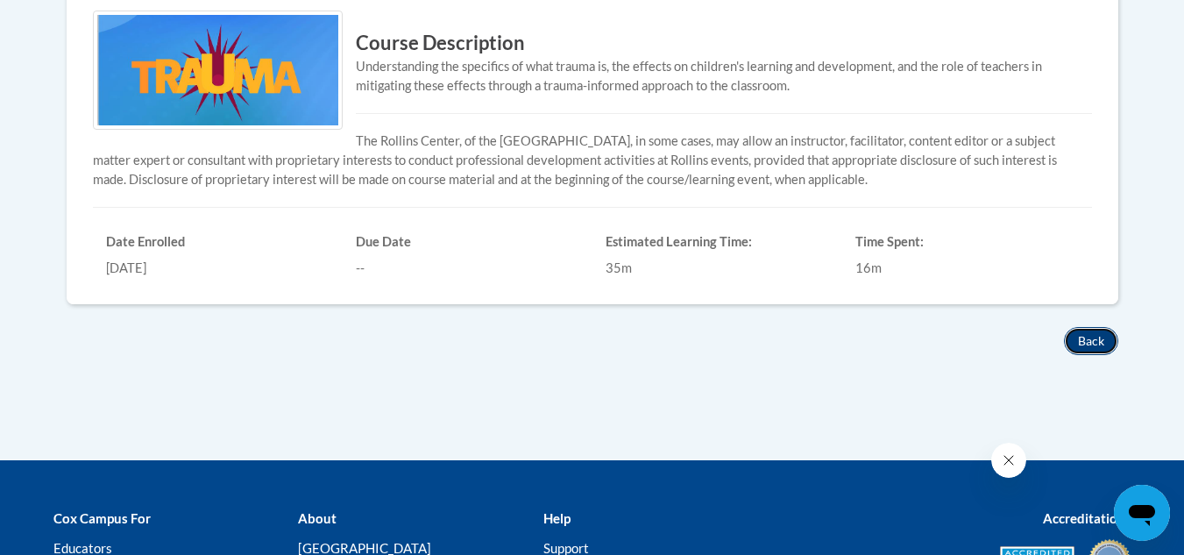
click at [1092, 334] on button "Back" at bounding box center [1091, 341] width 54 height 28
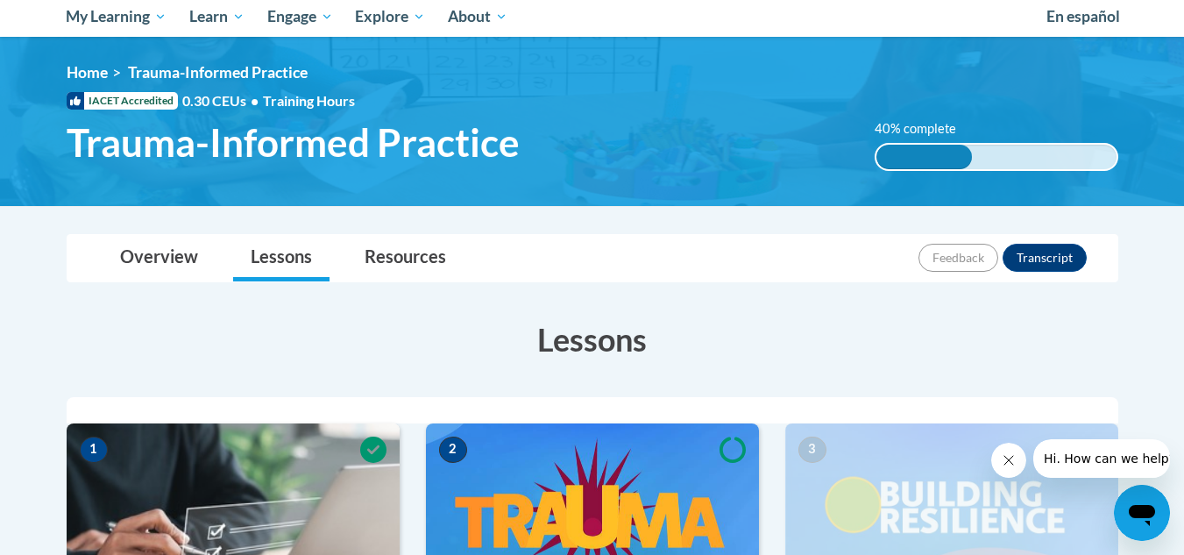
scroll to position [191, 0]
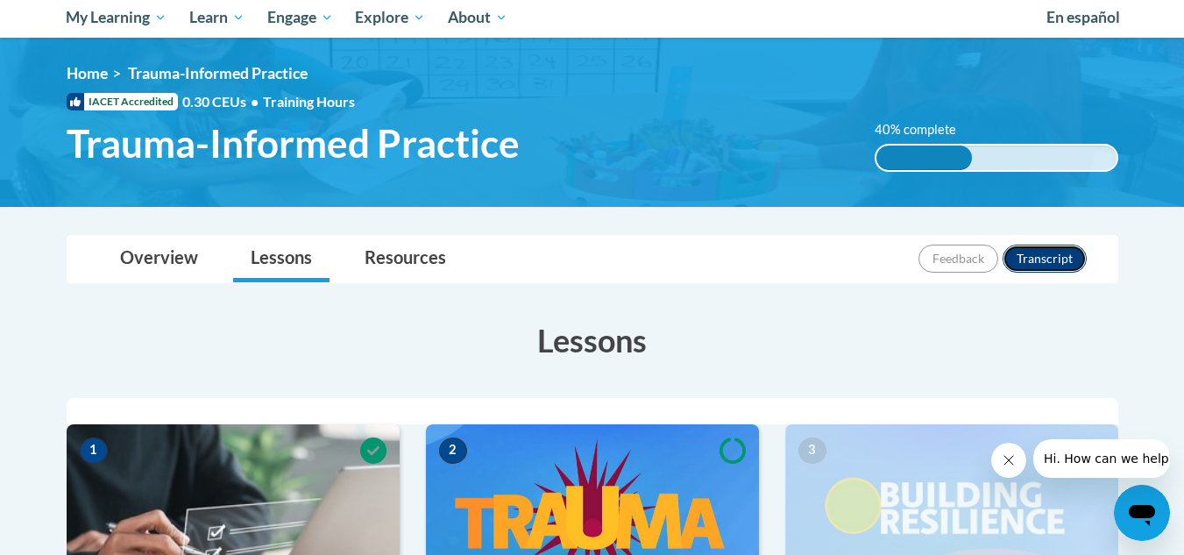
click at [1031, 264] on button "Transcript" at bounding box center [1044, 258] width 84 height 28
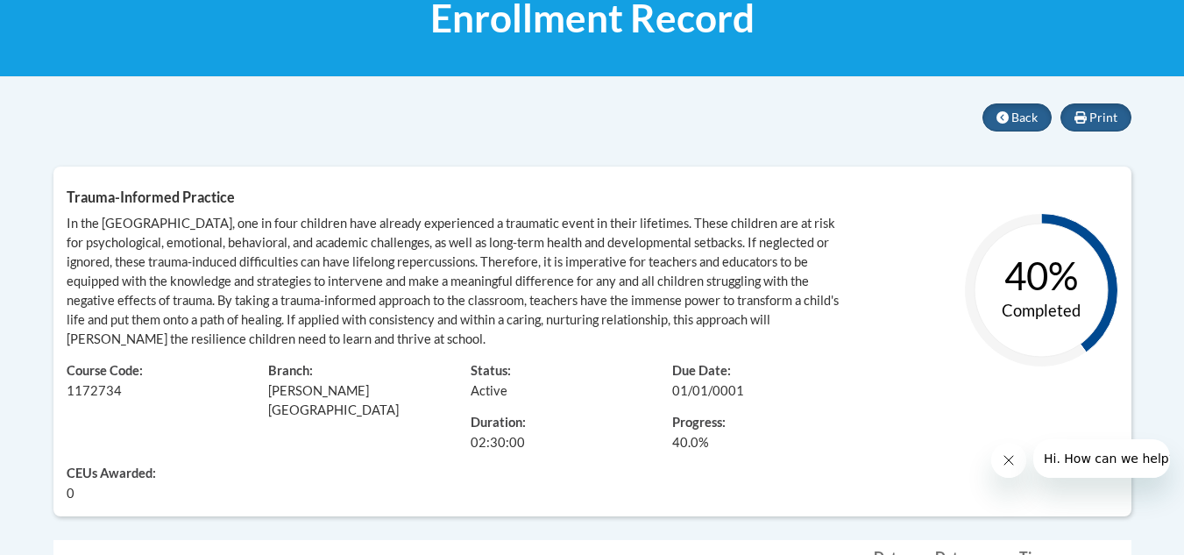
scroll to position [287, 0]
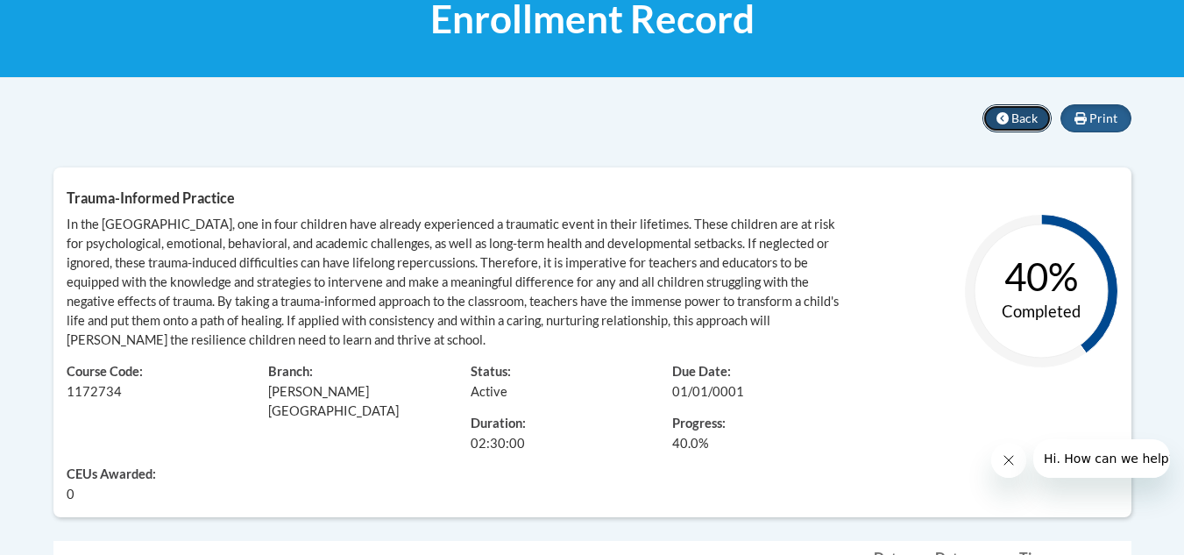
click at [1028, 113] on span "Back" at bounding box center [1024, 117] width 26 height 15
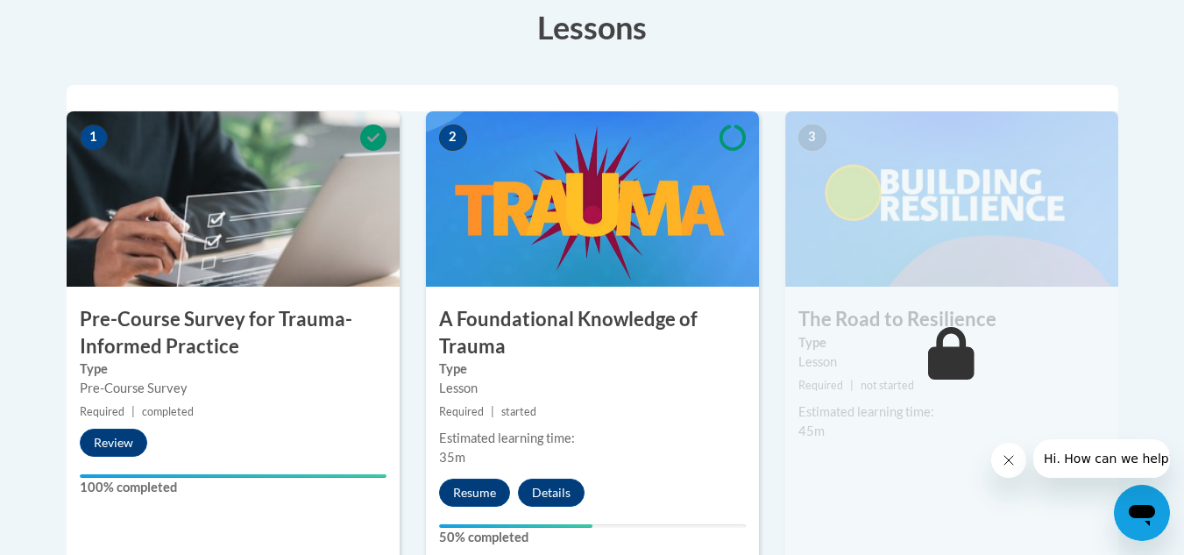
scroll to position [503, 0]
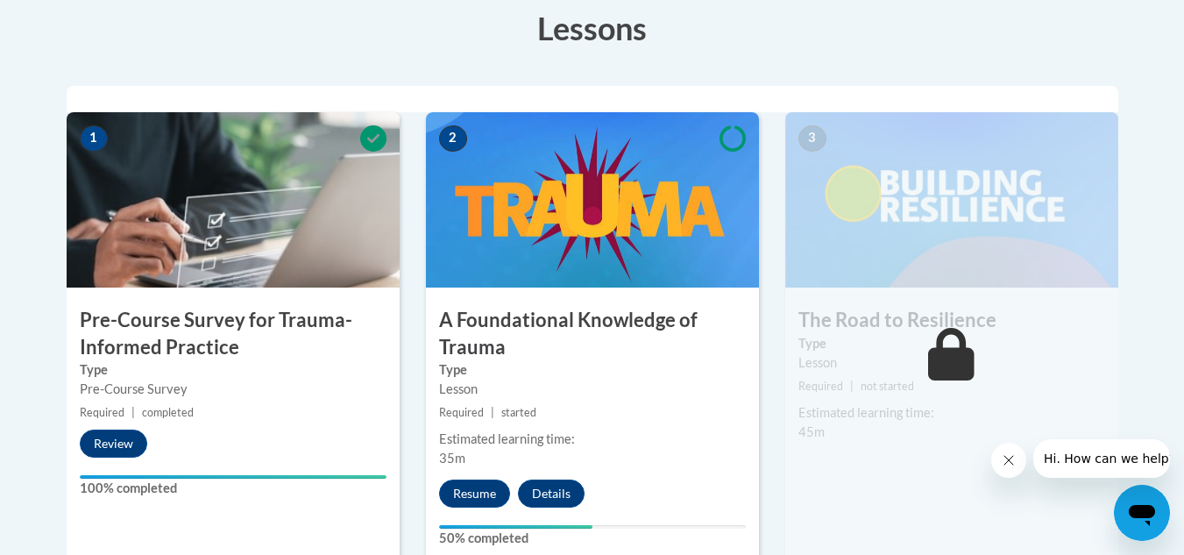
click at [598, 213] on img at bounding box center [592, 199] width 333 height 175
click at [500, 336] on h3 "A Foundational Knowledge of Trauma" at bounding box center [592, 334] width 333 height 54
click at [465, 336] on h3 "A Foundational Knowledge of Trauma" at bounding box center [592, 334] width 333 height 54
click at [451, 383] on div "Lesson" at bounding box center [592, 388] width 307 height 19
click at [456, 431] on div "Estimated learning time:" at bounding box center [592, 438] width 307 height 19
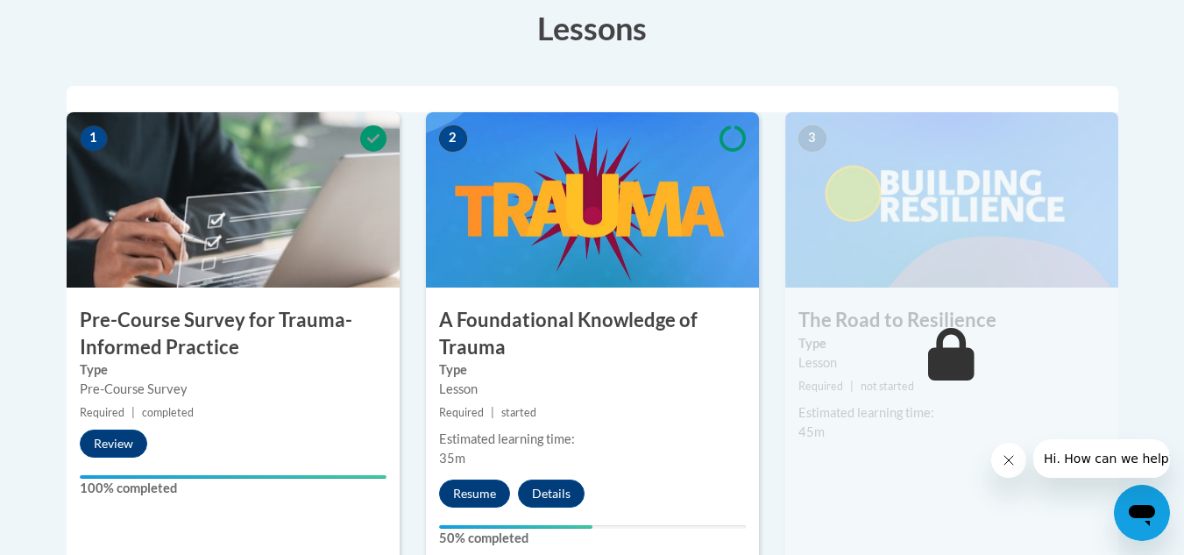
click at [454, 461] on span "35m" at bounding box center [452, 457] width 26 height 15
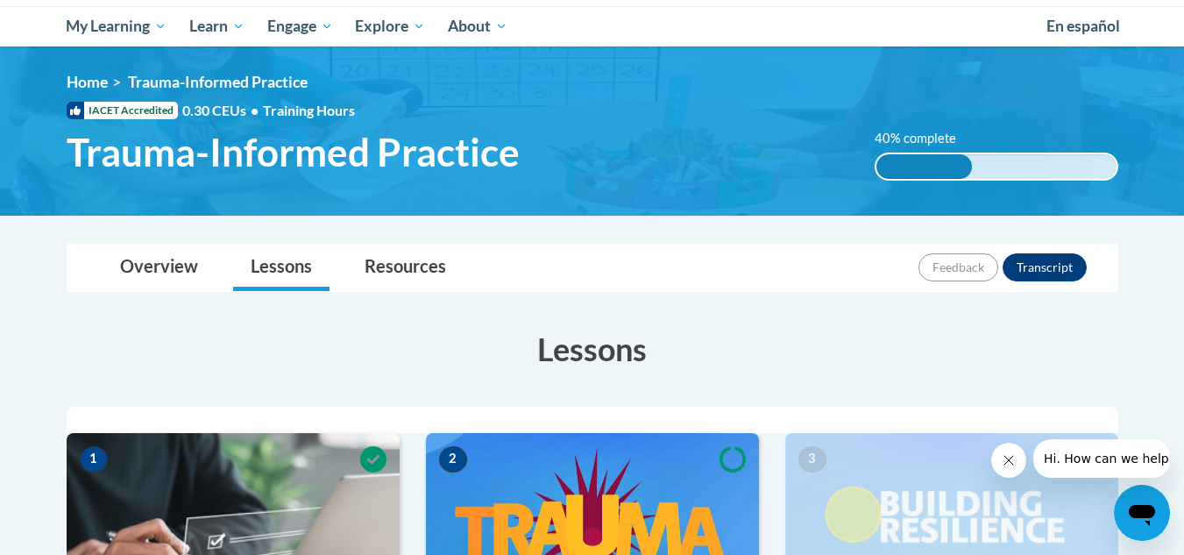
scroll to position [181, 0]
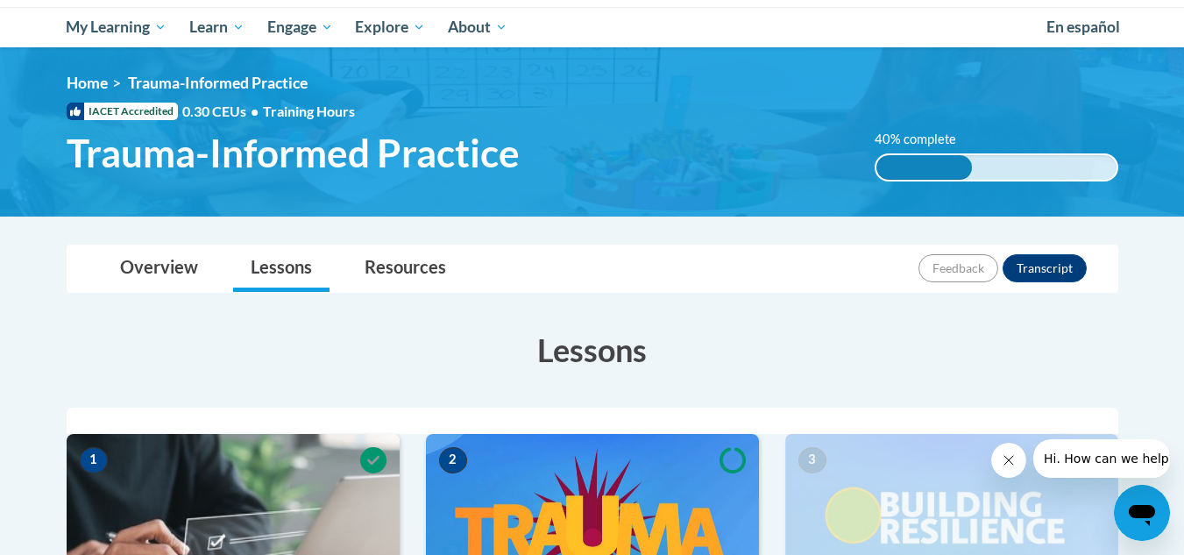
click at [213, 153] on span "Trauma-Informed Practice" at bounding box center [293, 153] width 453 height 46
click at [85, 85] on link "Home" at bounding box center [87, 83] width 41 height 18
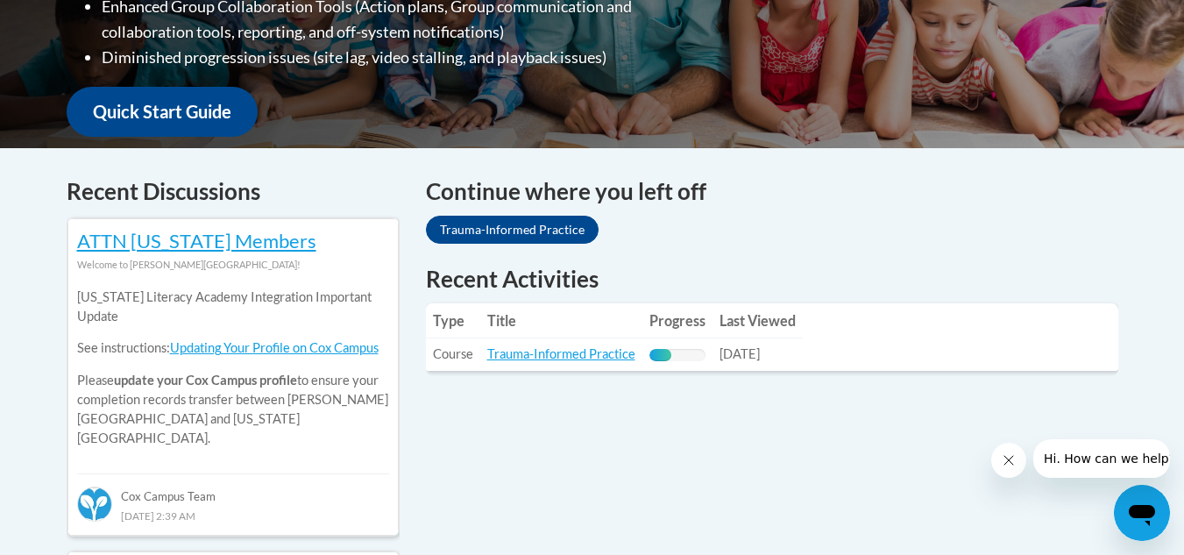
scroll to position [598, 0]
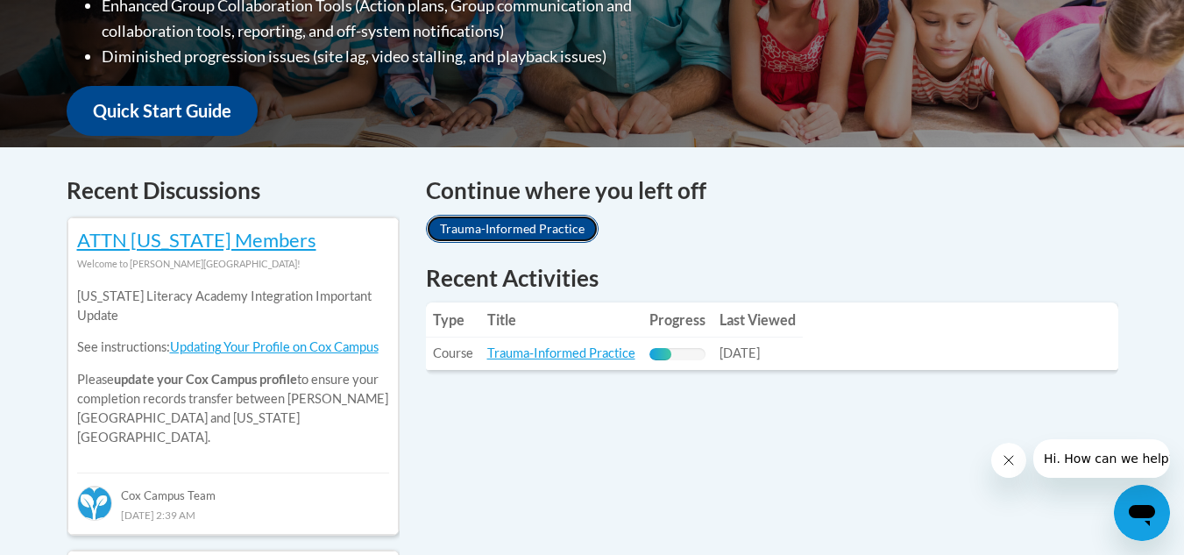
click at [522, 230] on link "Trauma-Informed Practice" at bounding box center [512, 229] width 173 height 28
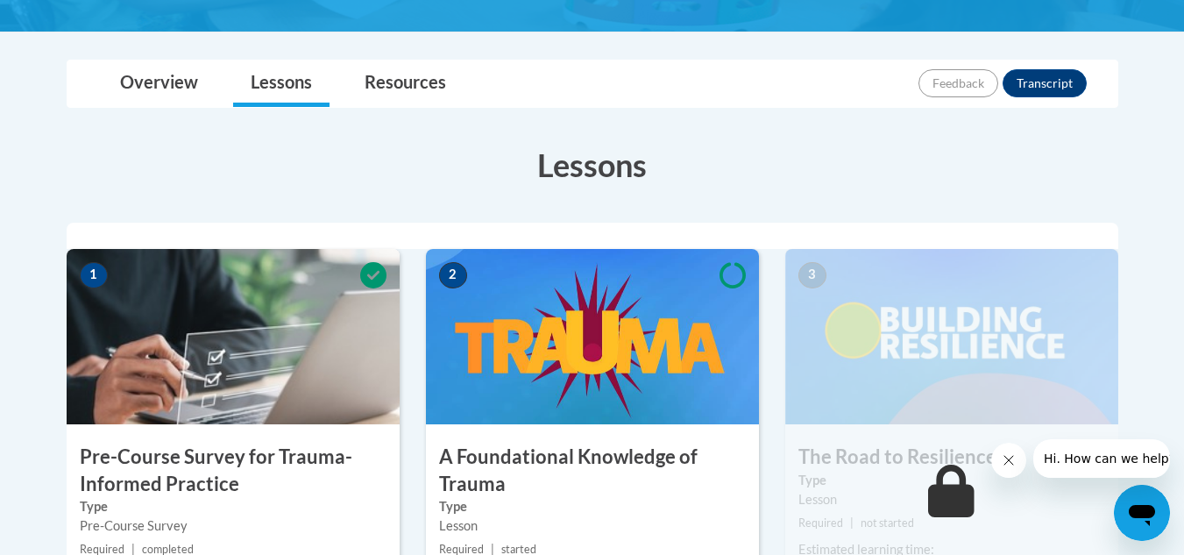
scroll to position [356, 0]
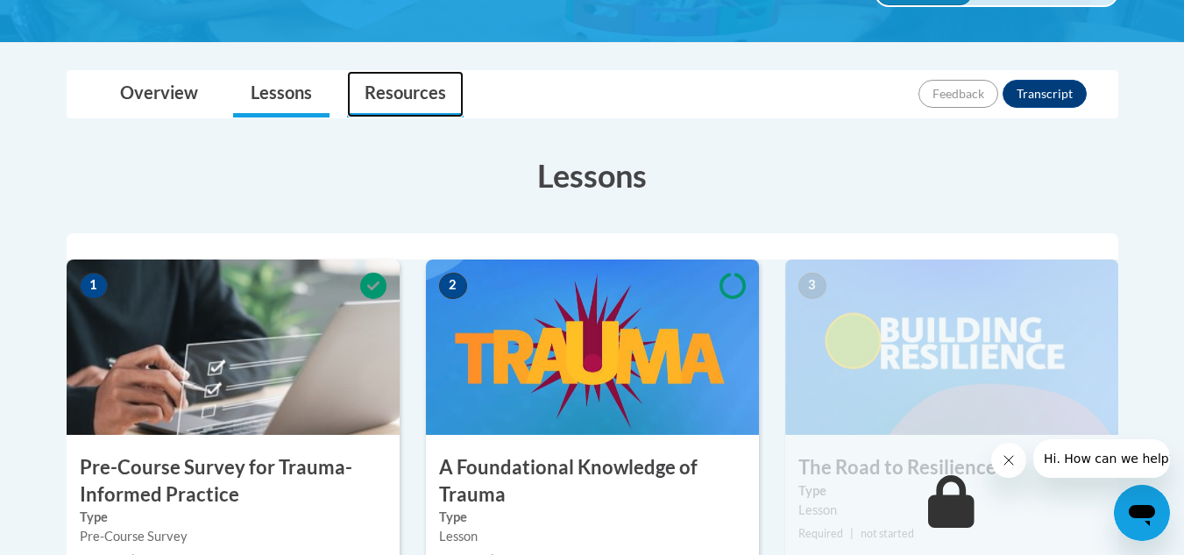
click at [428, 91] on link "Resources" at bounding box center [405, 94] width 117 height 46
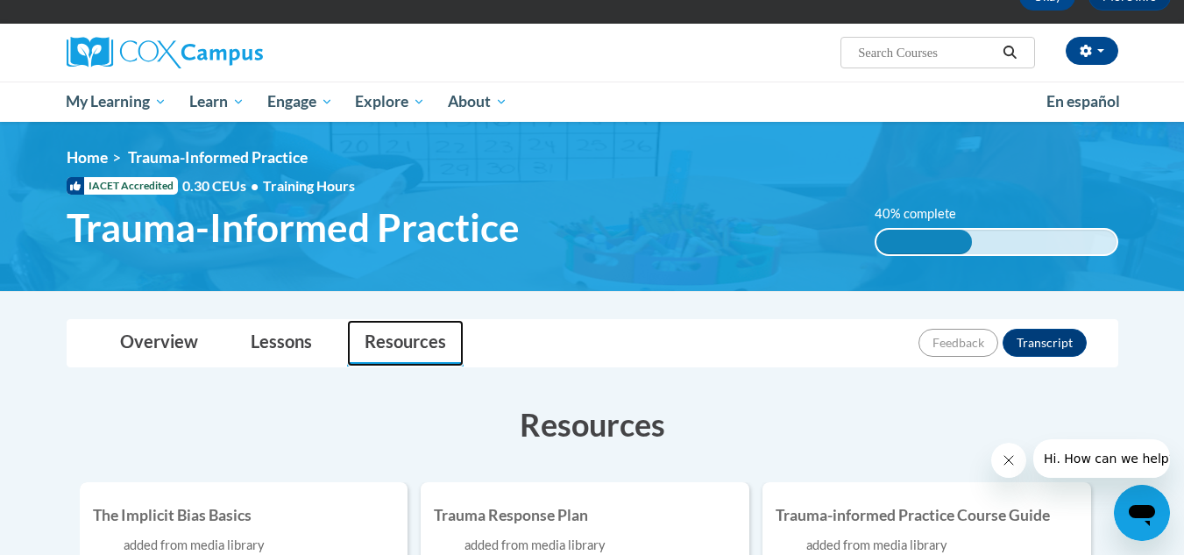
scroll to position [106, 0]
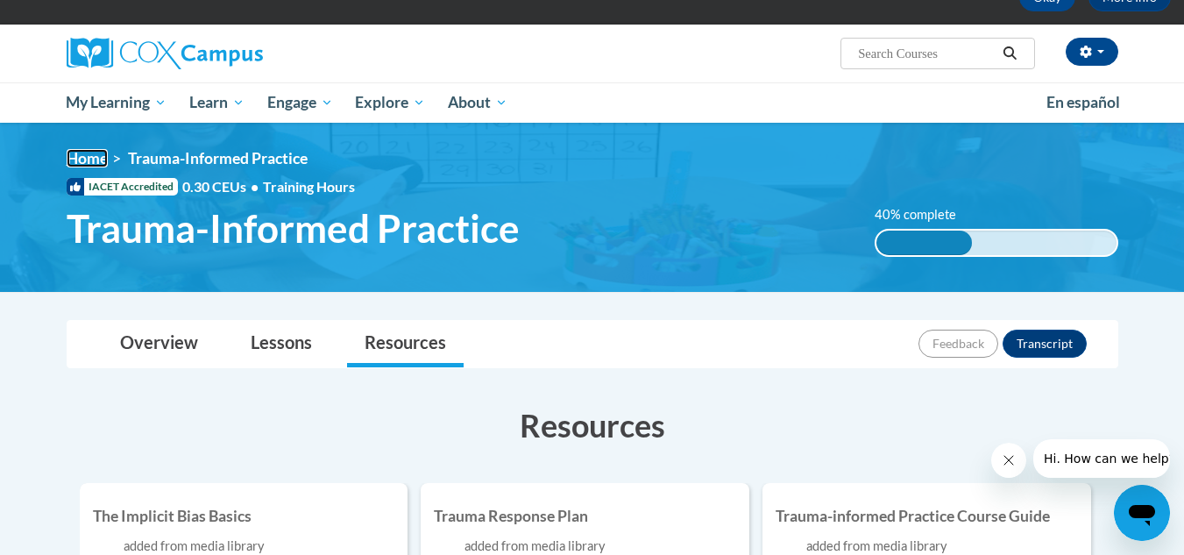
click at [89, 155] on link "Home" at bounding box center [87, 158] width 41 height 18
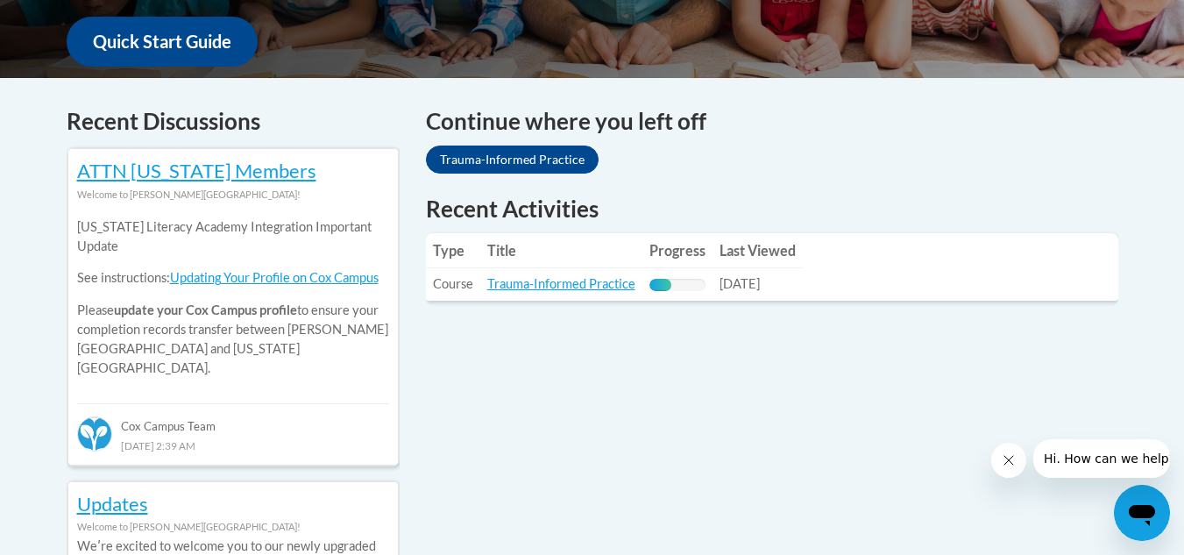
scroll to position [668, 0]
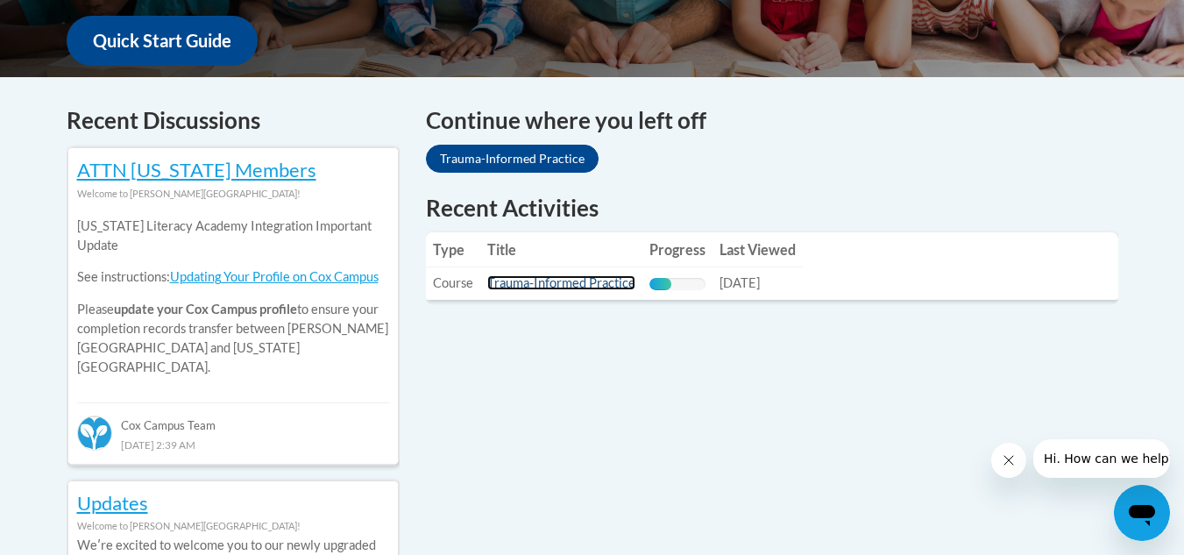
click at [553, 285] on link "Trauma-Informed Practice" at bounding box center [561, 282] width 148 height 15
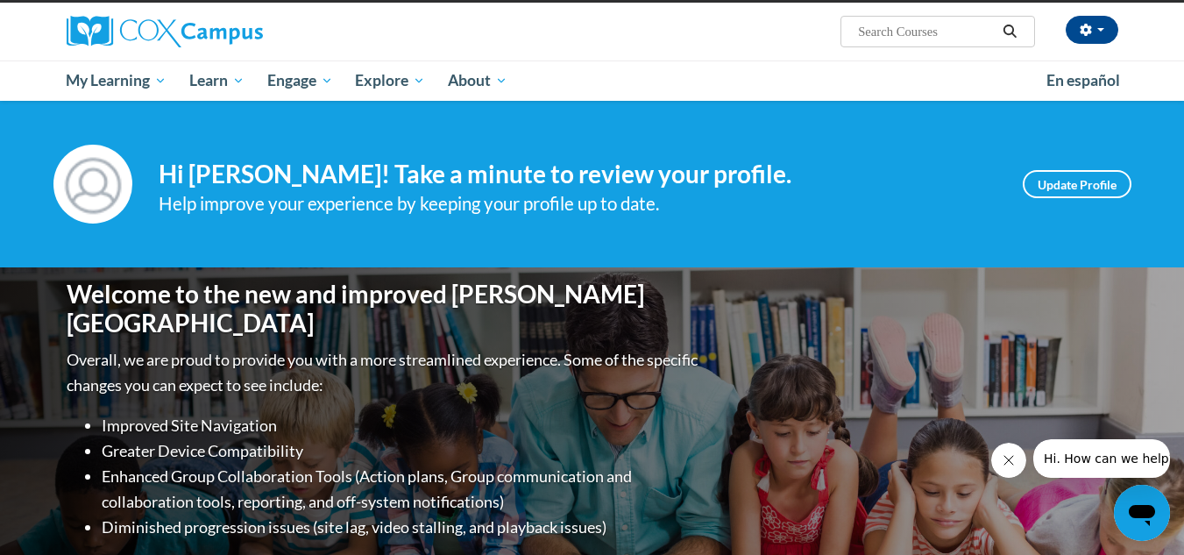
scroll to position [127, 0]
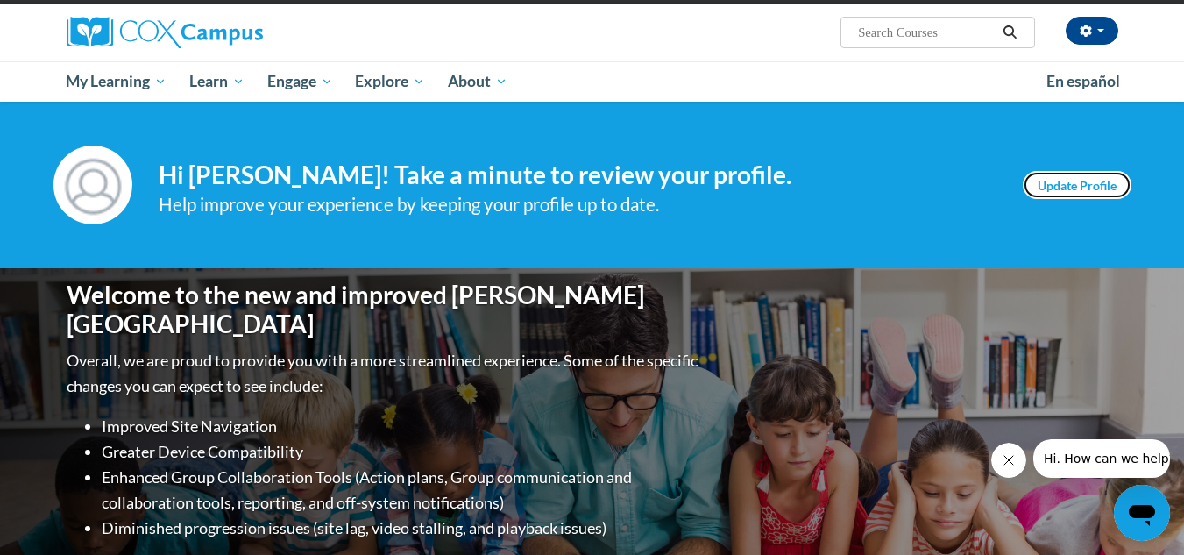
click at [1084, 177] on link "Update Profile" at bounding box center [1076, 185] width 109 height 28
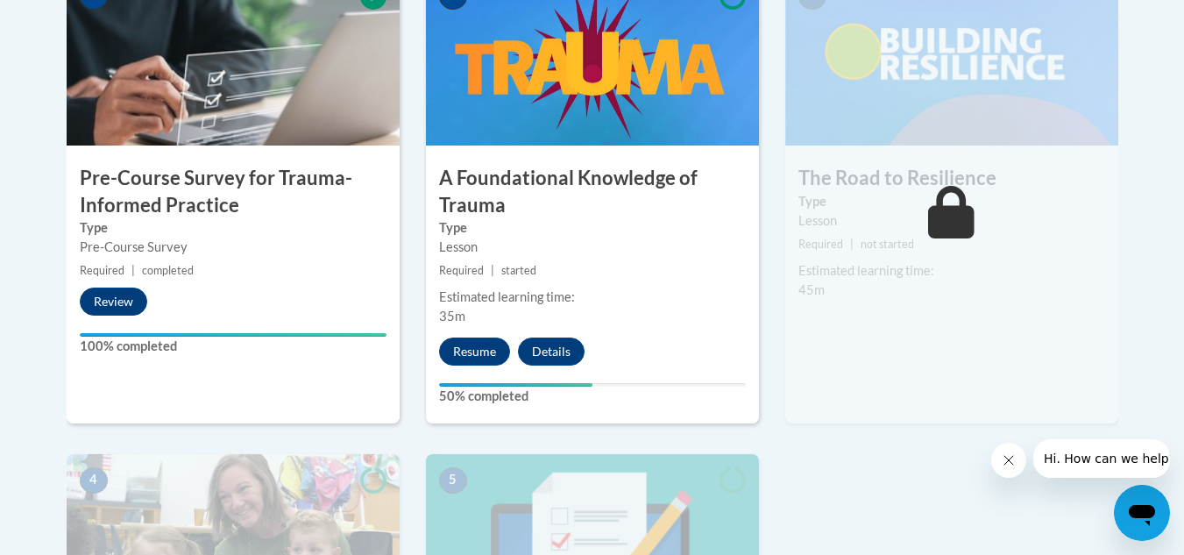
scroll to position [646, 0]
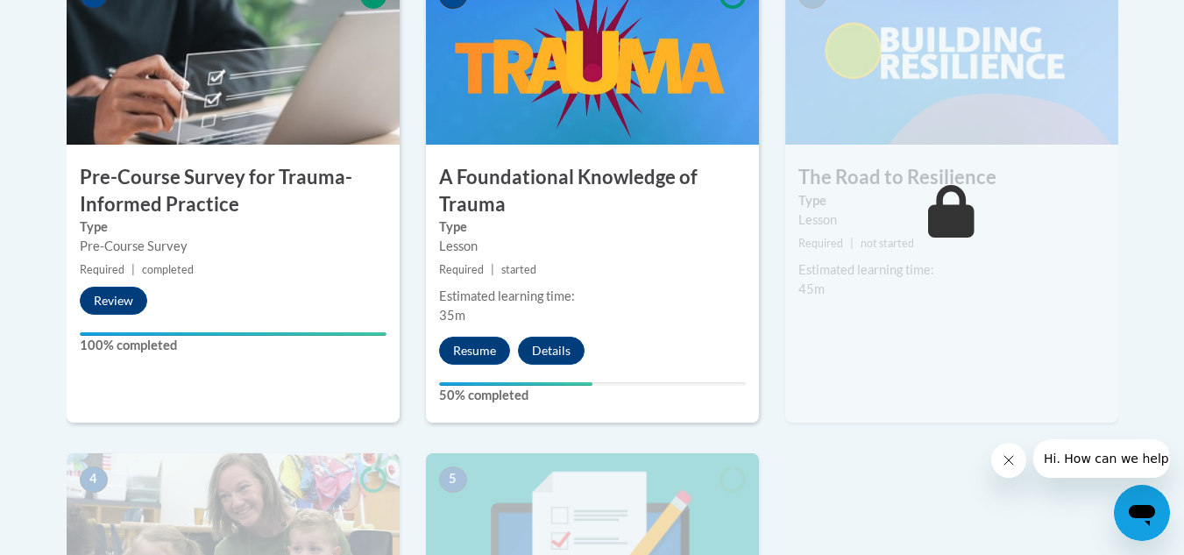
click at [470, 395] on label "50% completed" at bounding box center [592, 394] width 307 height 19
click at [450, 305] on div "Estimated learning time:" at bounding box center [592, 295] width 307 height 19
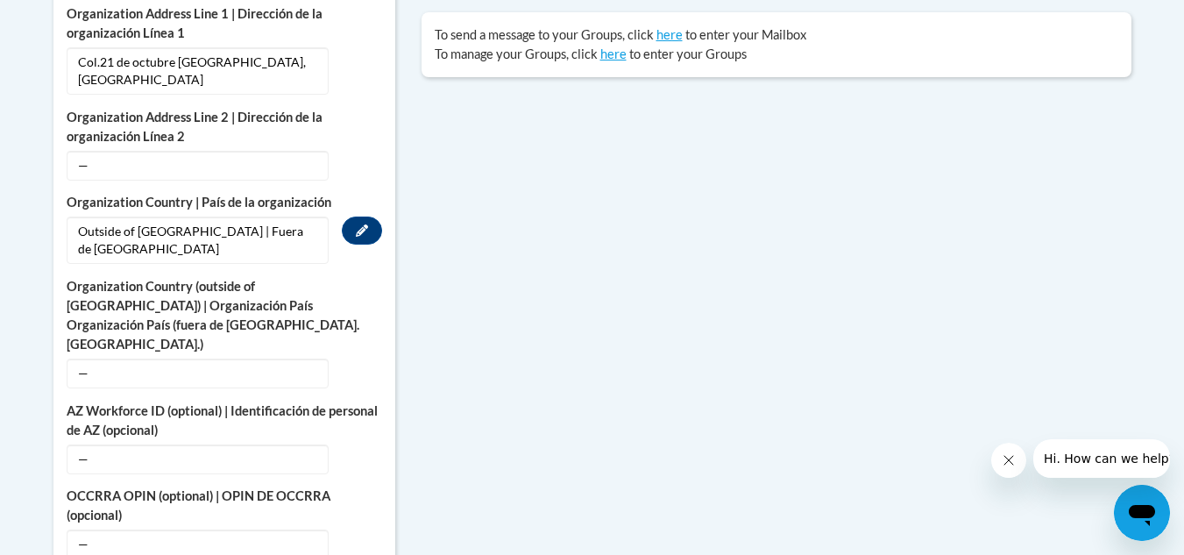
scroll to position [789, 0]
click at [167, 357] on span "—" at bounding box center [198, 372] width 262 height 30
click at [359, 357] on button "Edit" at bounding box center [362, 371] width 40 height 28
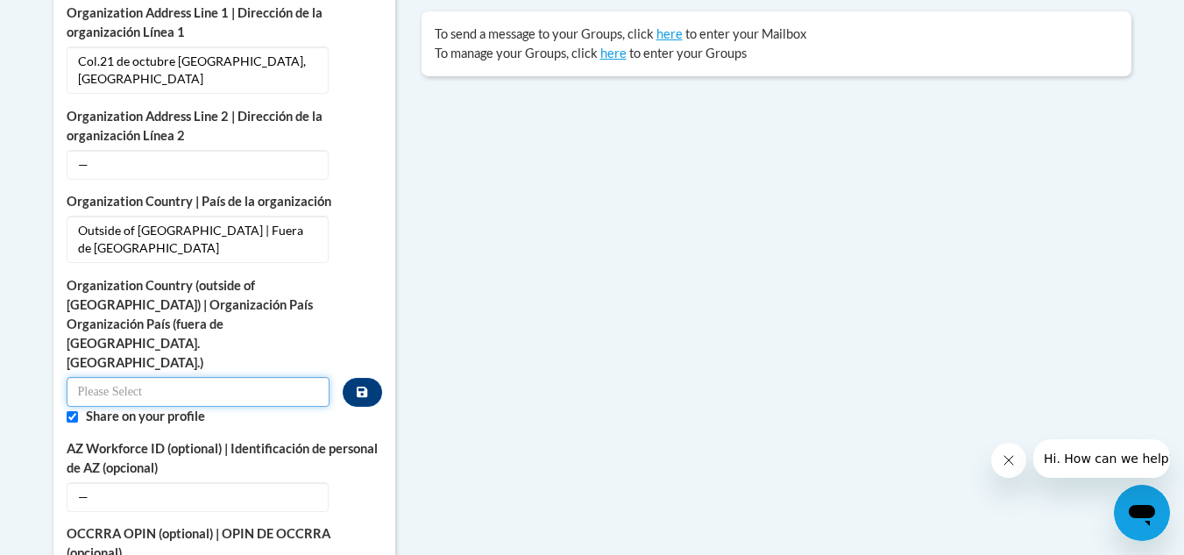
click at [131, 377] on input "Custom profile fields" at bounding box center [199, 392] width 264 height 30
type input "HN"
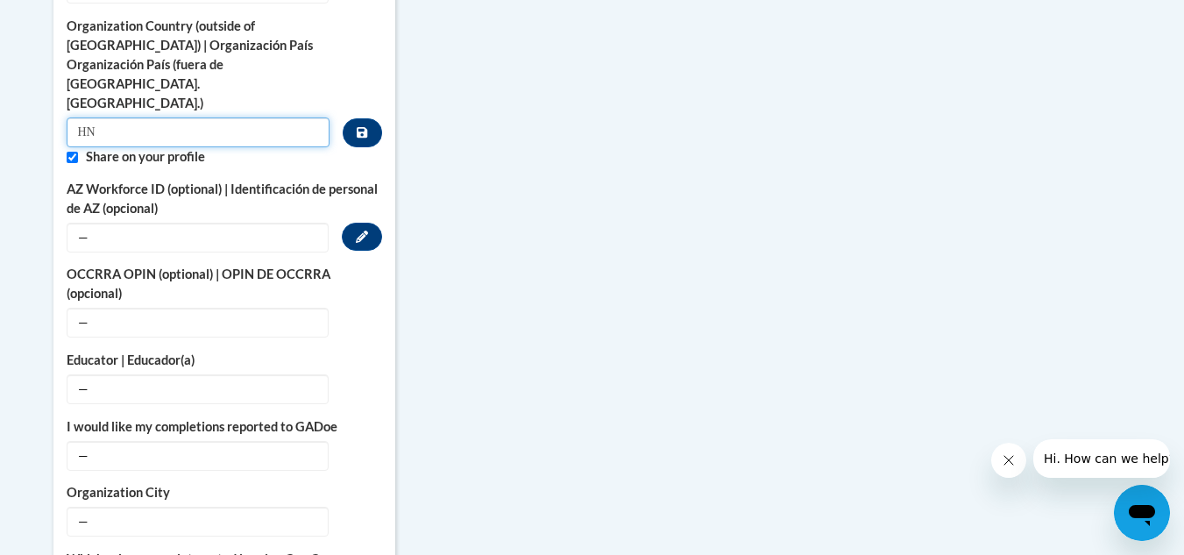
scroll to position [1050, 0]
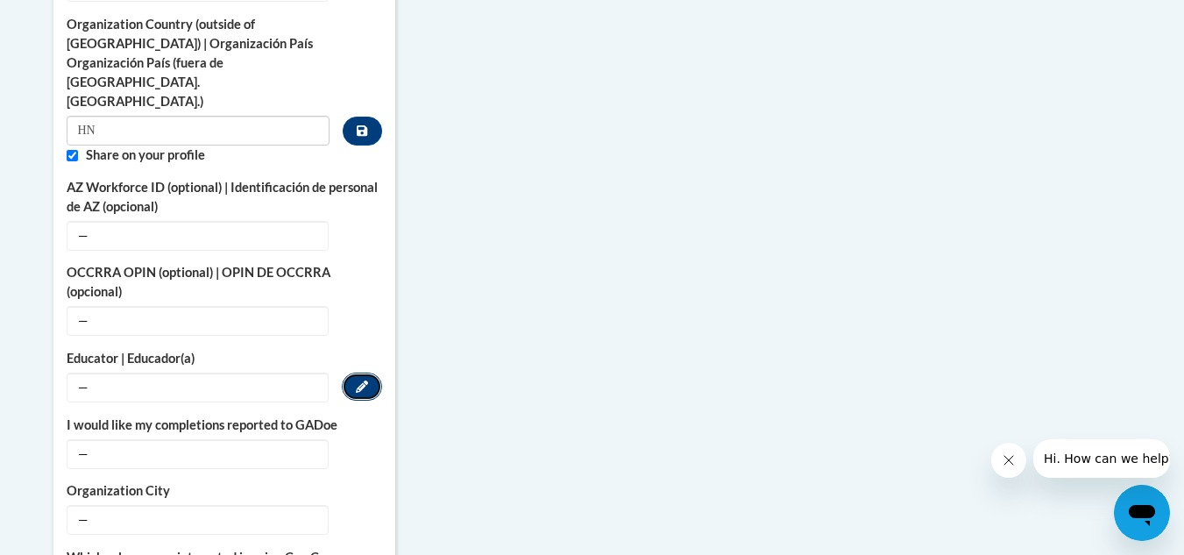
click at [366, 380] on icon "Custom profile fields" at bounding box center [362, 386] width 12 height 12
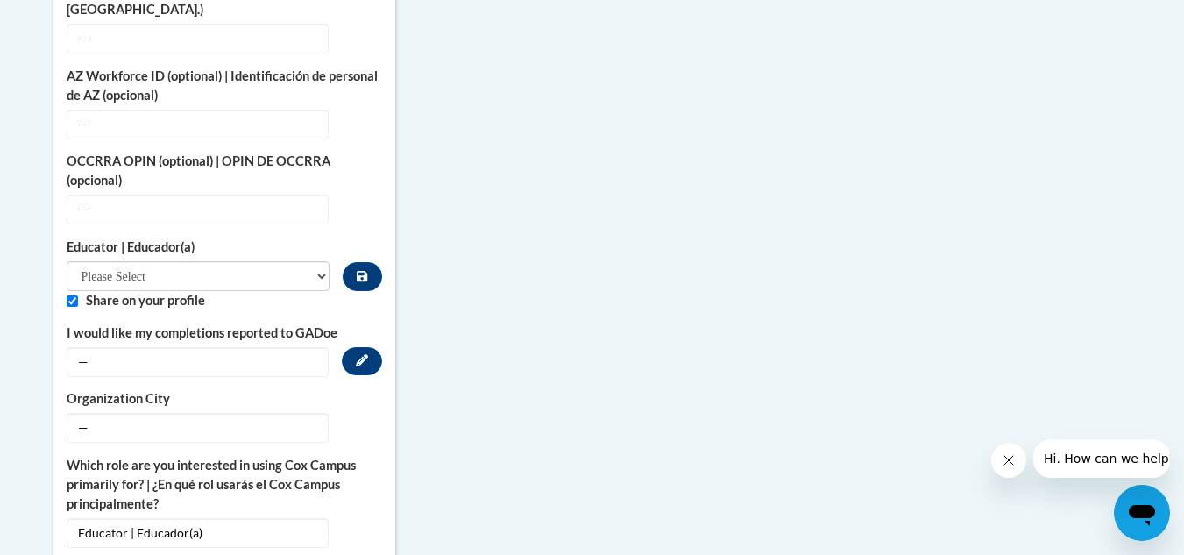
click at [116, 347] on span "—" at bounding box center [198, 362] width 262 height 30
click at [372, 347] on button "Edit" at bounding box center [362, 361] width 40 height 28
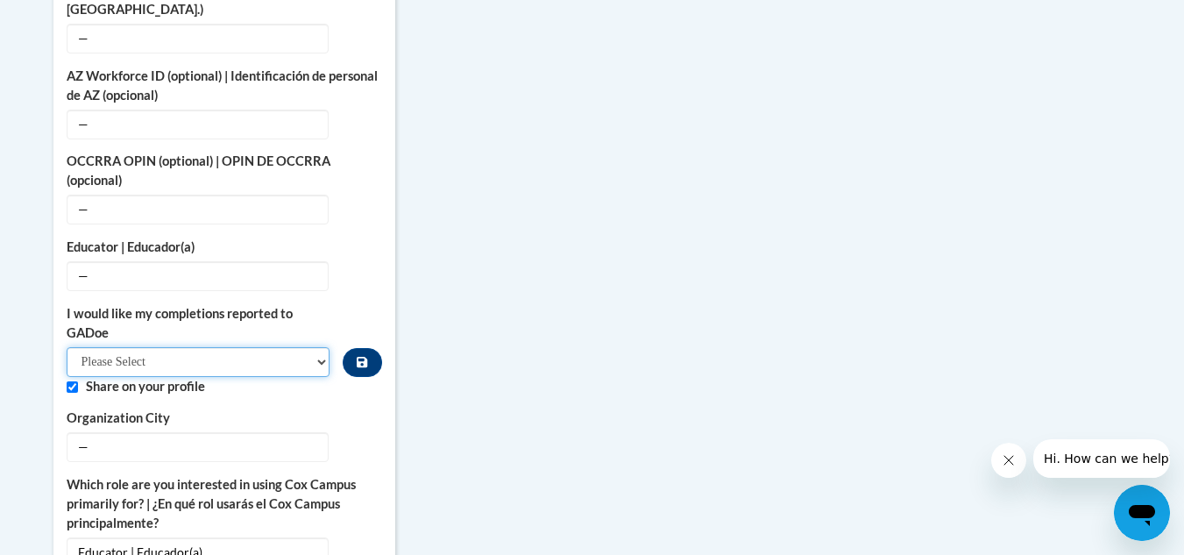
click at [321, 347] on select "Please Select Yes No" at bounding box center [199, 362] width 264 height 30
select select "603ba6f8-c7dd-435b-84cd-d4c8cfb77024"
click at [67, 347] on select "Please Select Yes No" at bounding box center [199, 362] width 264 height 30
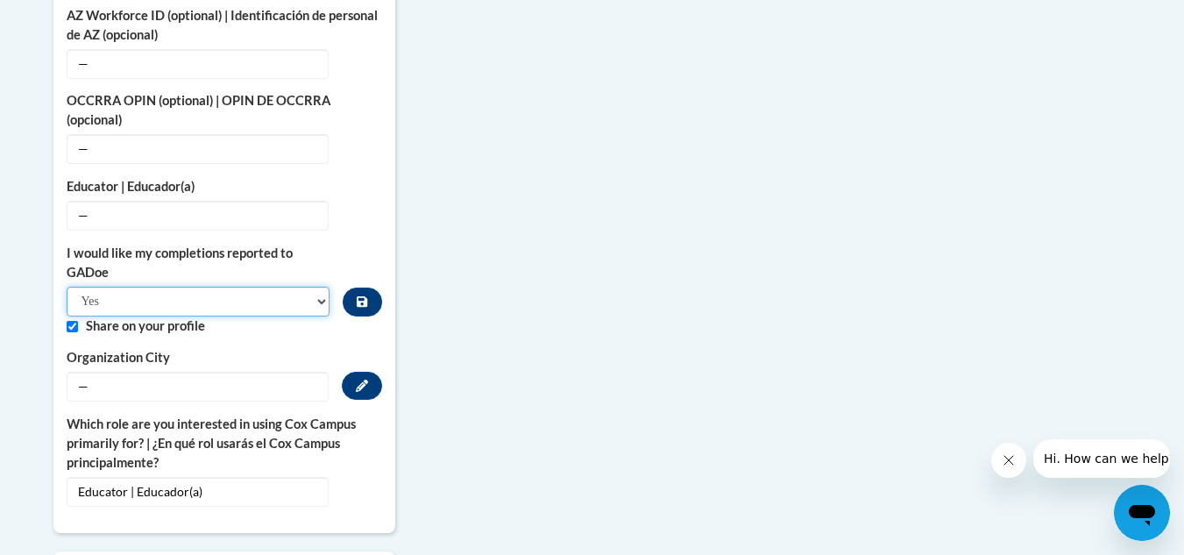
scroll to position [1184, 0]
click at [356, 378] on icon "Custom profile fields" at bounding box center [362, 384] width 12 height 12
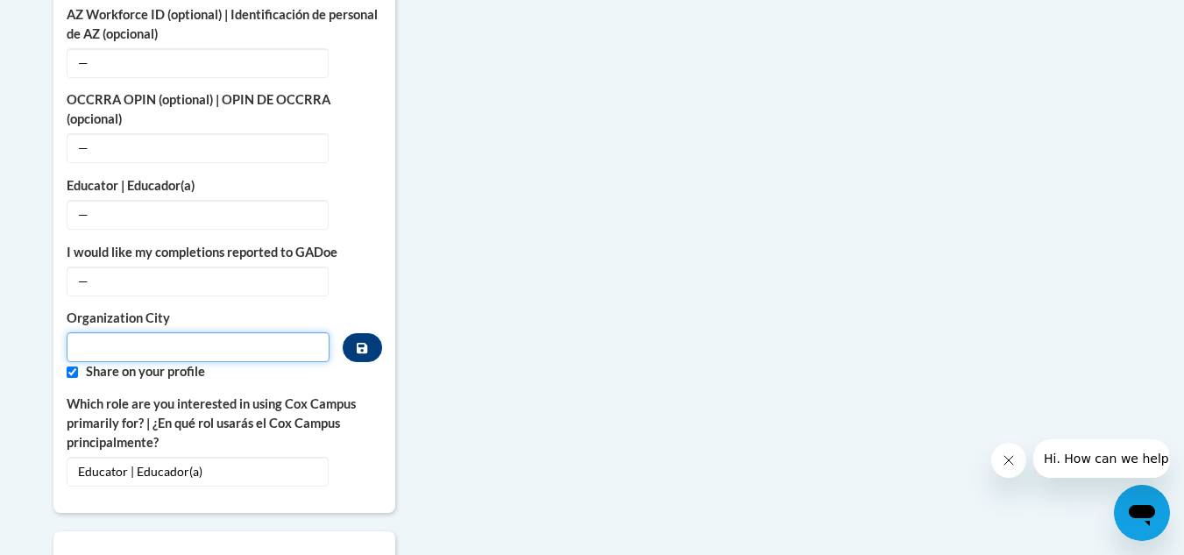
click at [304, 332] on input "Metadata input" at bounding box center [199, 347] width 264 height 30
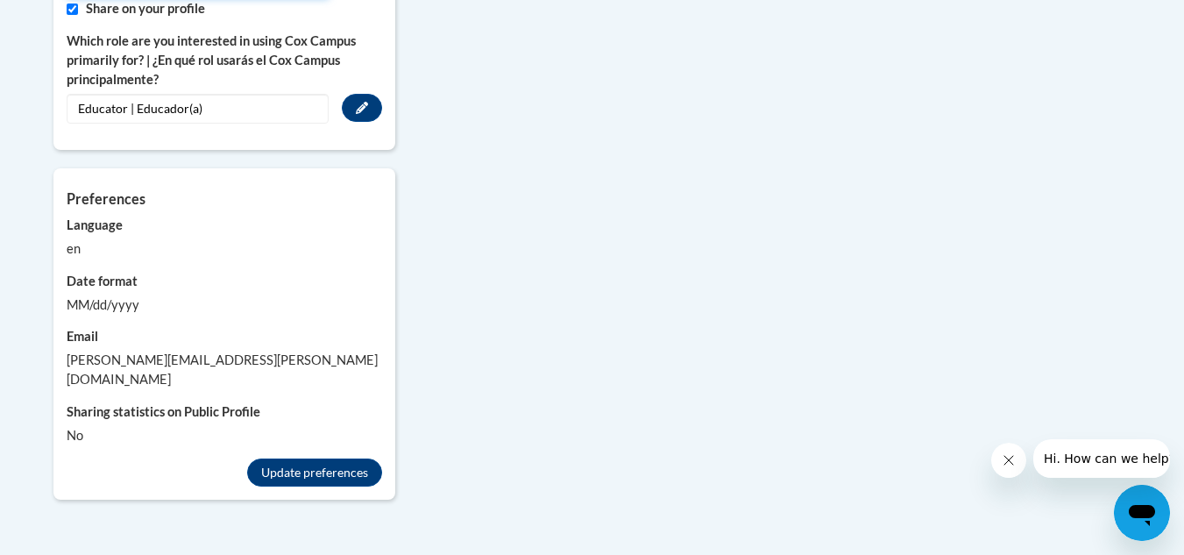
scroll to position [1548, 0]
click at [71, 238] on div "en" at bounding box center [224, 247] width 315 height 19
click at [98, 294] on div "MM/dd/yyyy" at bounding box center [224, 303] width 315 height 19
click at [313, 457] on button "Update preferences" at bounding box center [314, 471] width 135 height 28
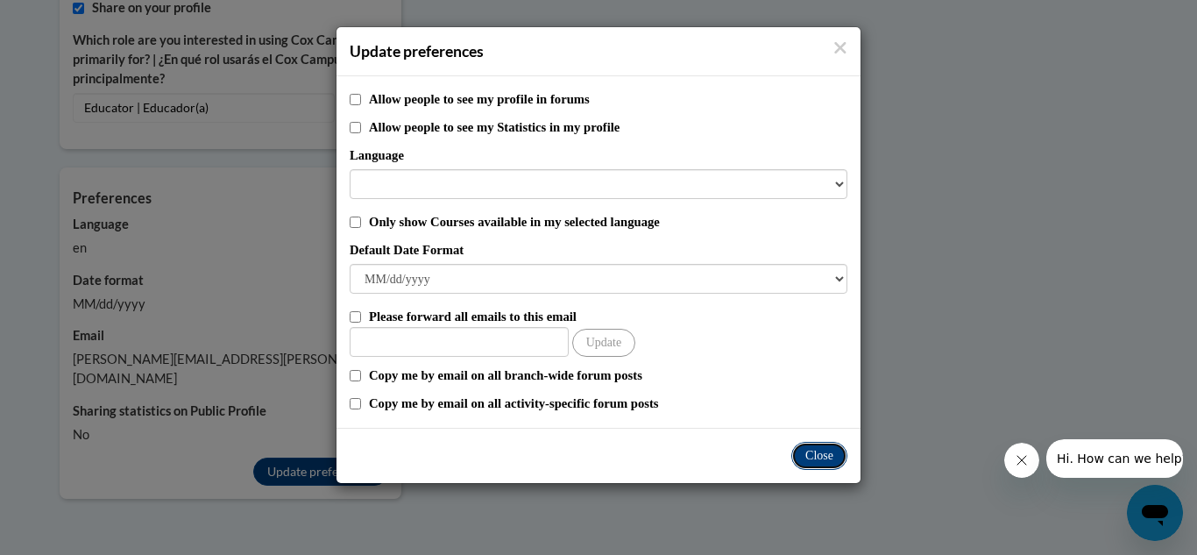
click at [828, 457] on button "Close" at bounding box center [819, 456] width 56 height 28
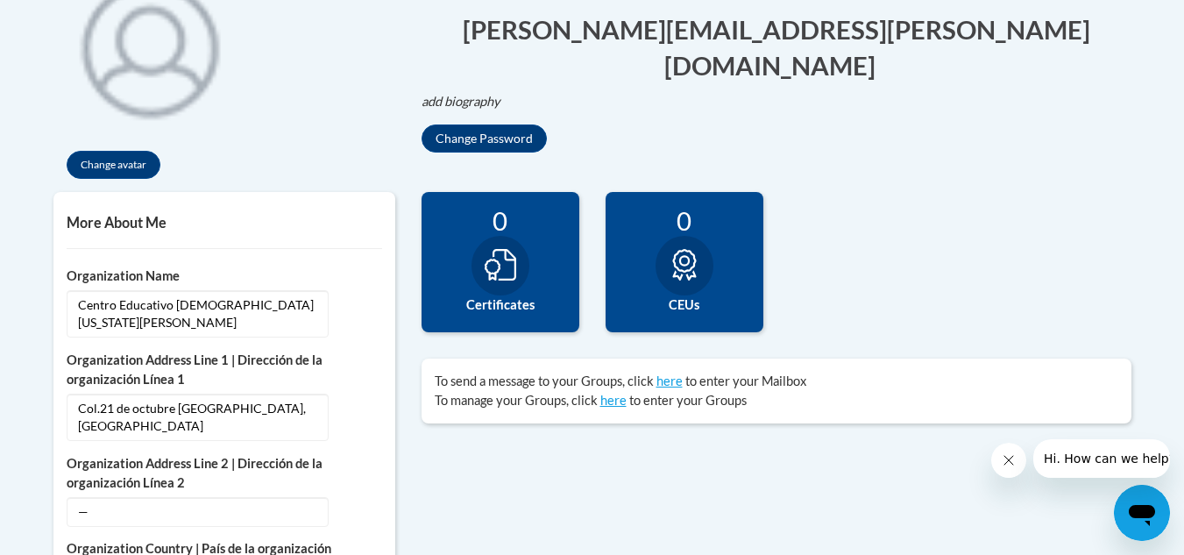
scroll to position [442, 0]
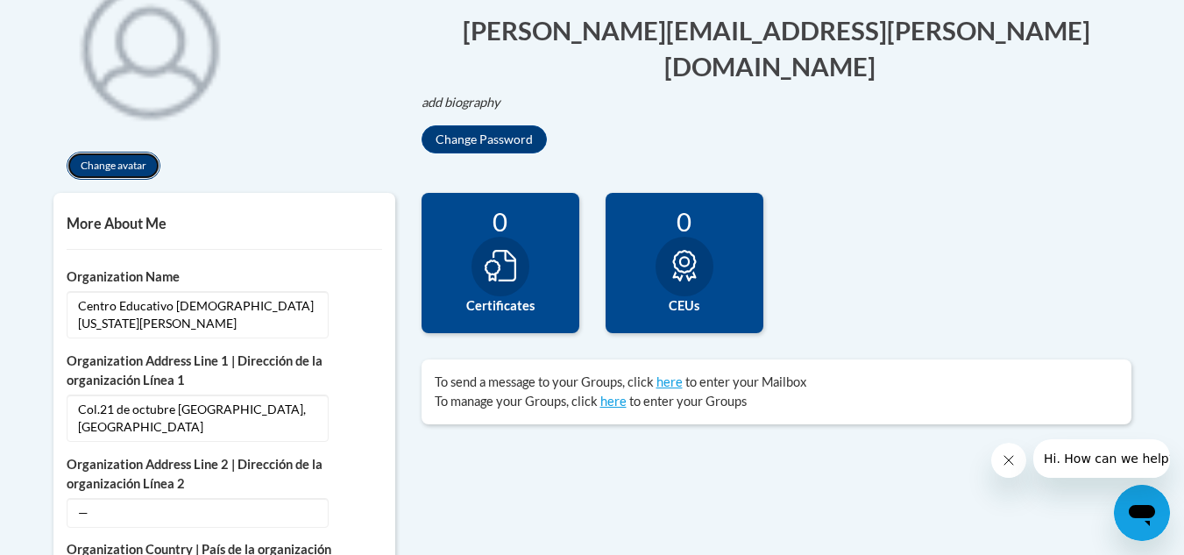
click at [117, 165] on button "Change avatar" at bounding box center [114, 166] width 94 height 28
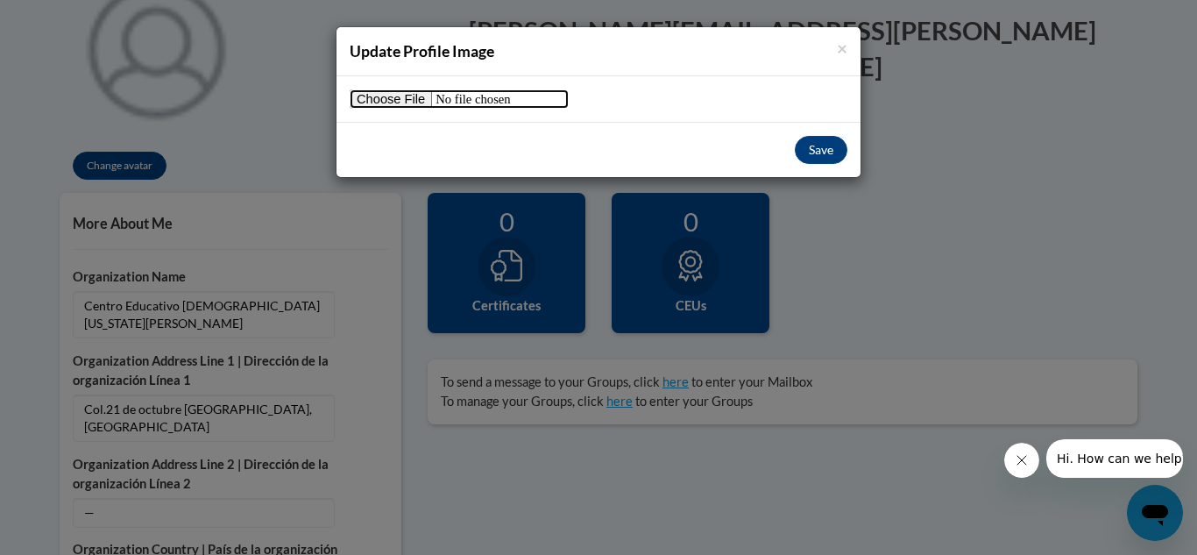
click at [431, 100] on input "file" at bounding box center [459, 98] width 219 height 19
click at [841, 43] on span "×" at bounding box center [842, 48] width 11 height 22
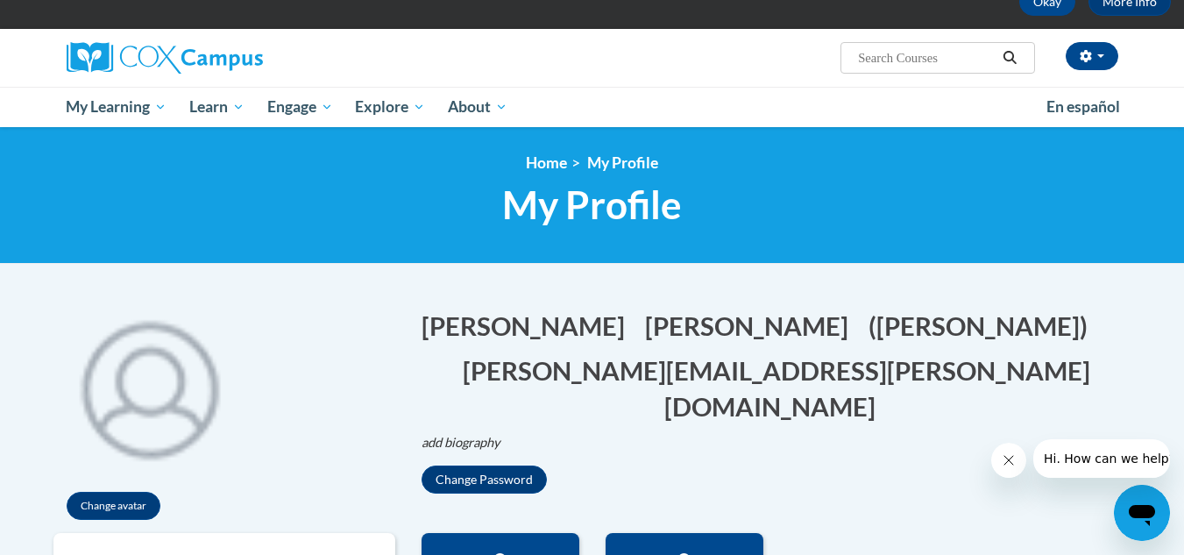
scroll to position [101, 0]
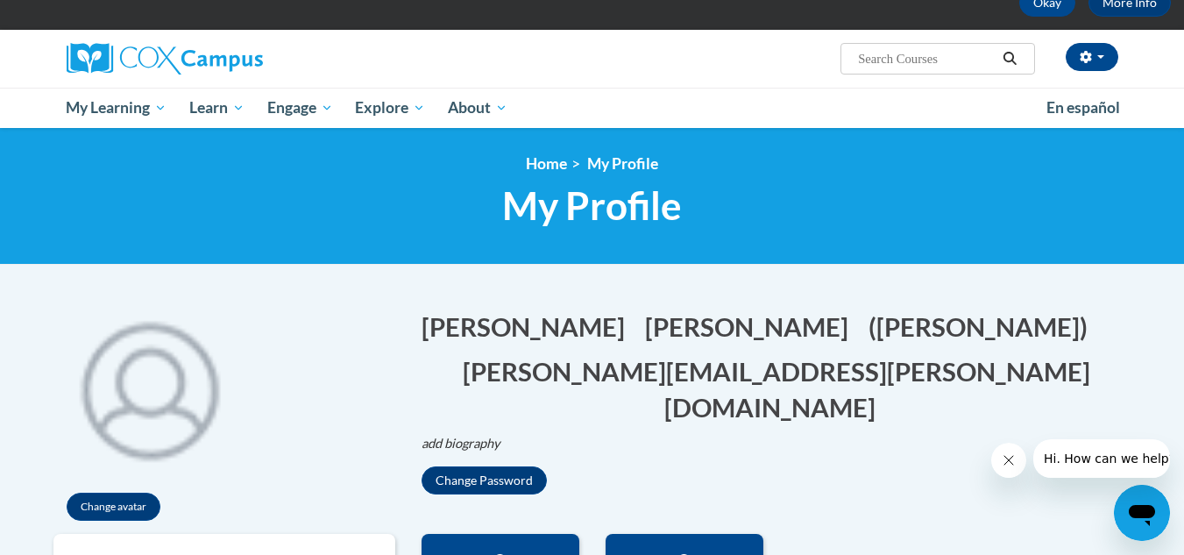
click at [932, 353] on h1 "Belkis Edit Screen Name Belkis Save Castro Edit Screen Name Castro Save (Belkis…" at bounding box center [776, 366] width 710 height 117
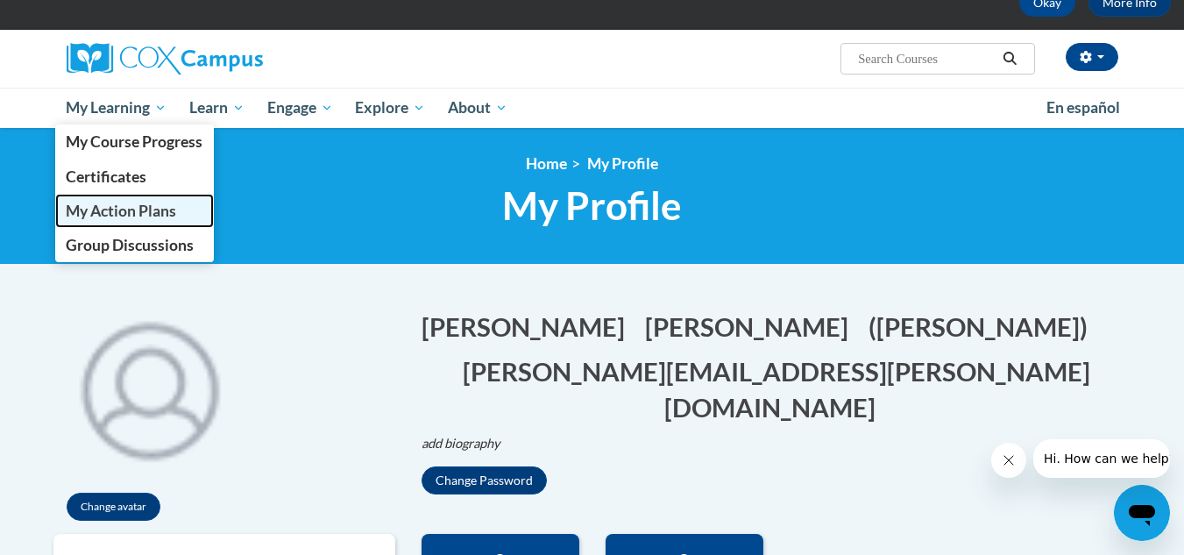
click at [138, 218] on span "My Action Plans" at bounding box center [121, 210] width 110 height 18
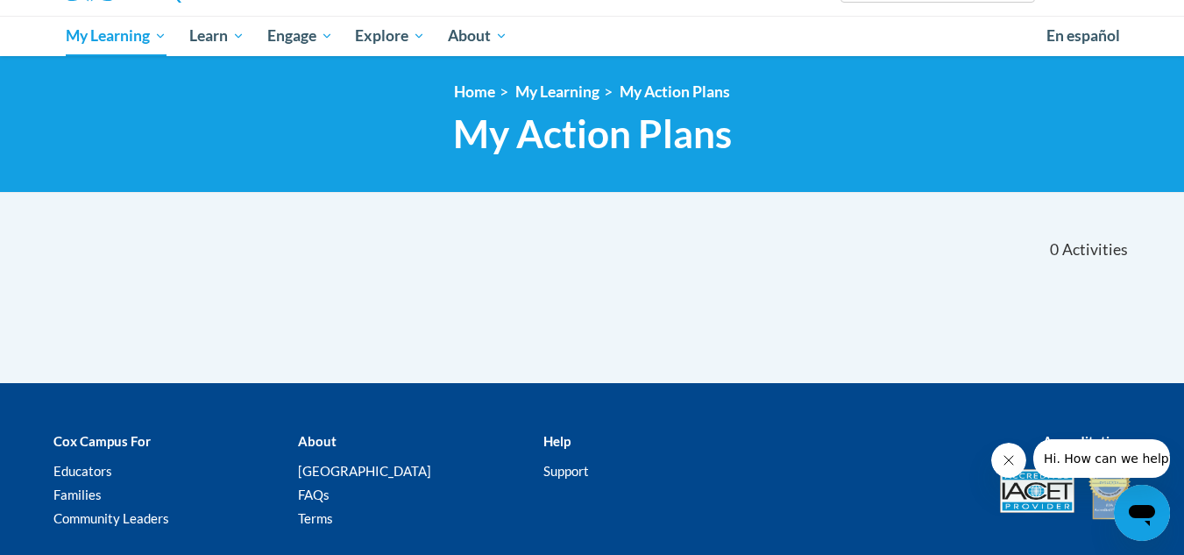
scroll to position [173, 0]
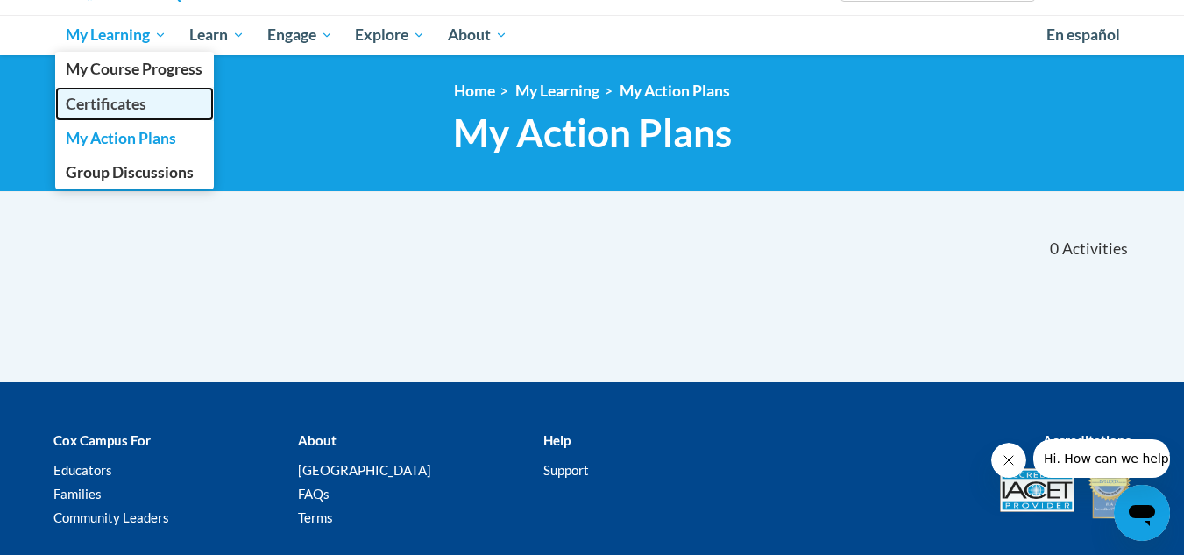
click at [131, 103] on span "Certificates" at bounding box center [106, 104] width 81 height 18
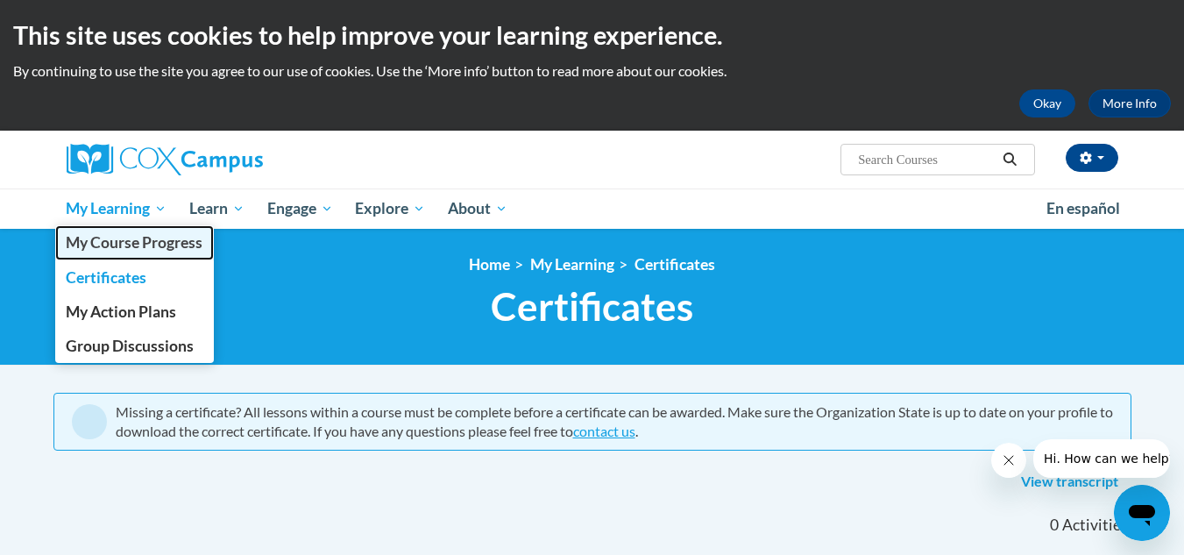
click at [142, 241] on span "My Course Progress" at bounding box center [134, 242] width 137 height 18
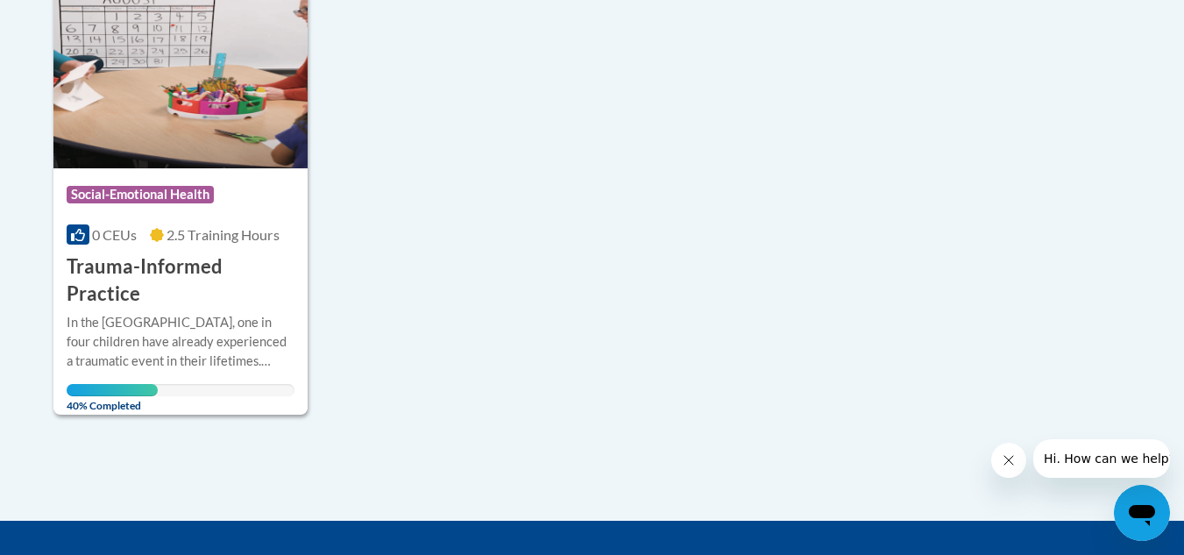
scroll to position [461, 0]
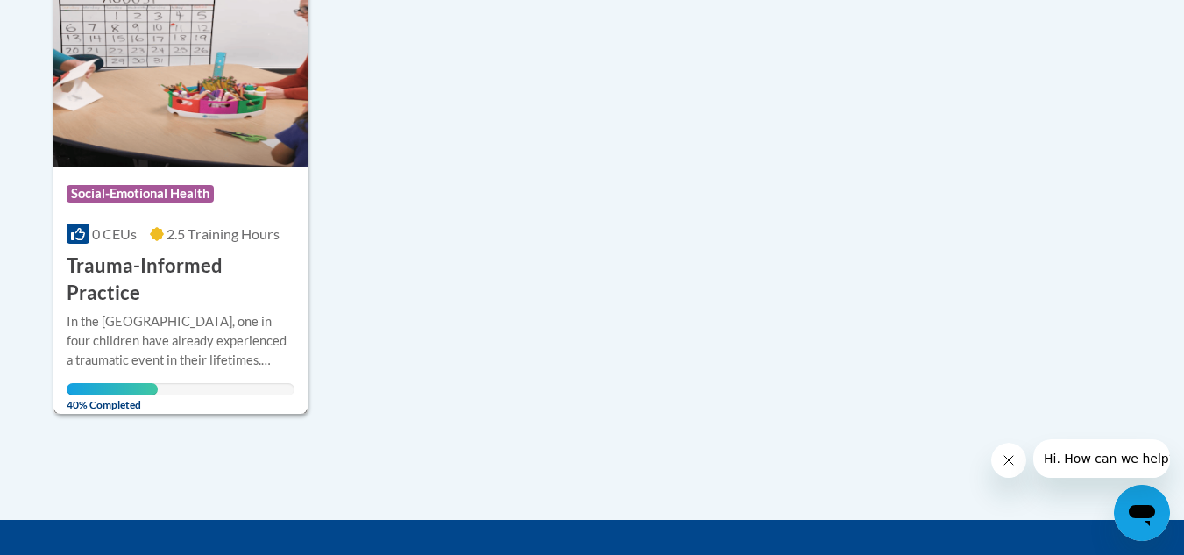
click at [154, 312] on div "In the [GEOGRAPHIC_DATA], one in four children have already experienced a traum…" at bounding box center [181, 341] width 229 height 58
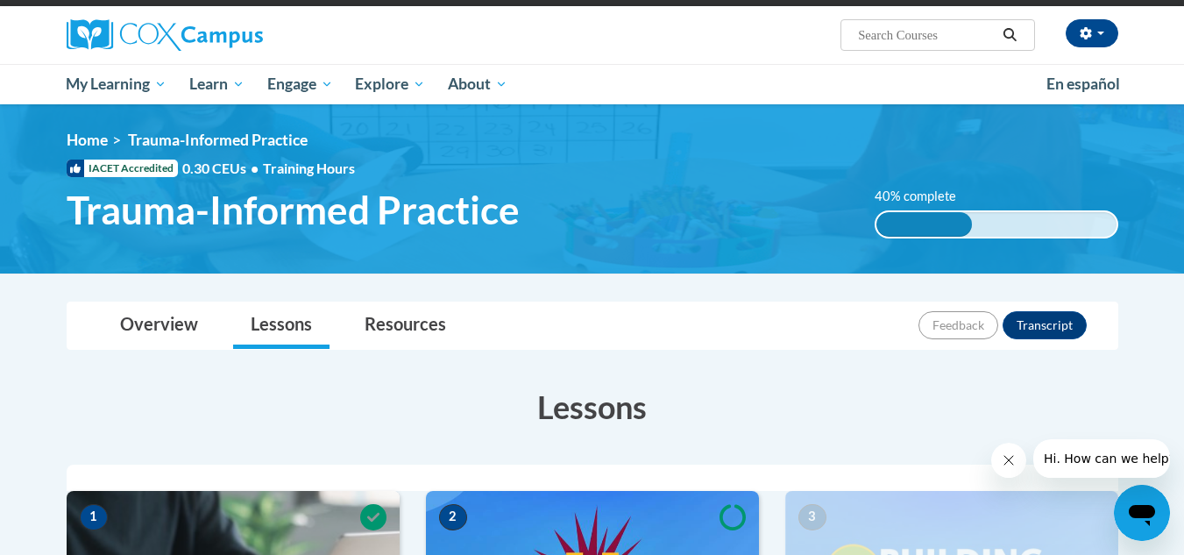
scroll to position [135, 0]
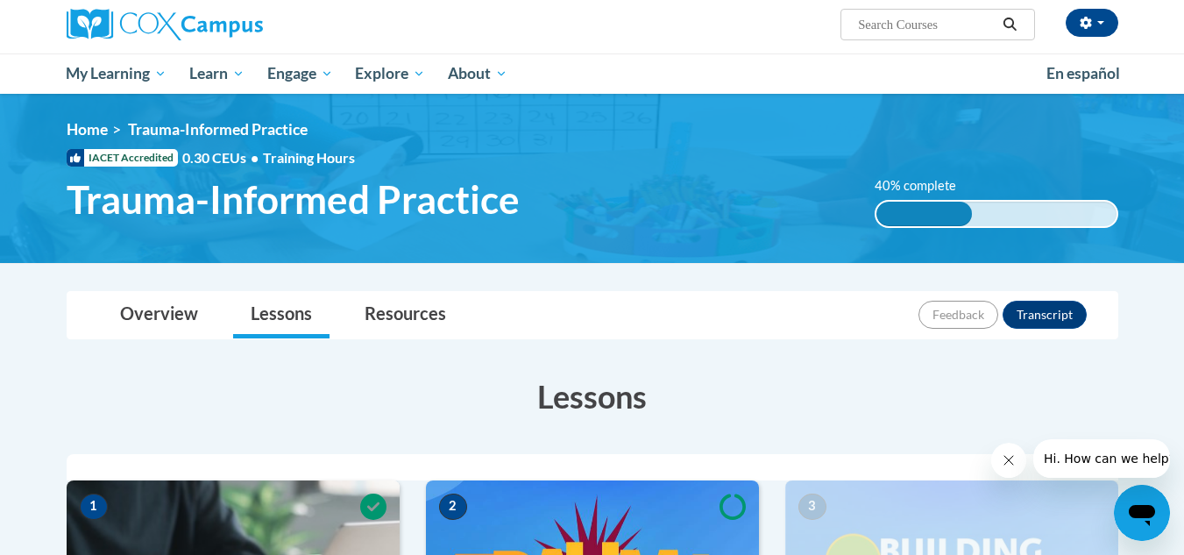
click at [914, 207] on div "40% complete" at bounding box center [923, 213] width 95 height 25
click at [900, 181] on label "40% complete" at bounding box center [924, 185] width 101 height 19
click at [385, 189] on span "Trauma-Informed Practice" at bounding box center [293, 199] width 453 height 46
click at [131, 251] on img at bounding box center [592, 178] width 1184 height 169
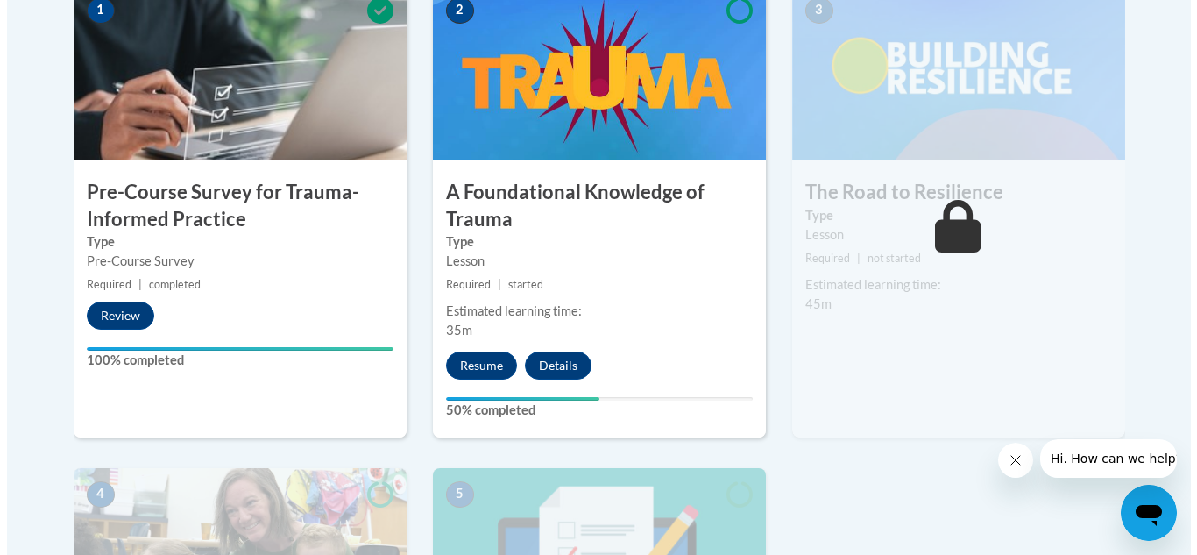
scroll to position [625, 0]
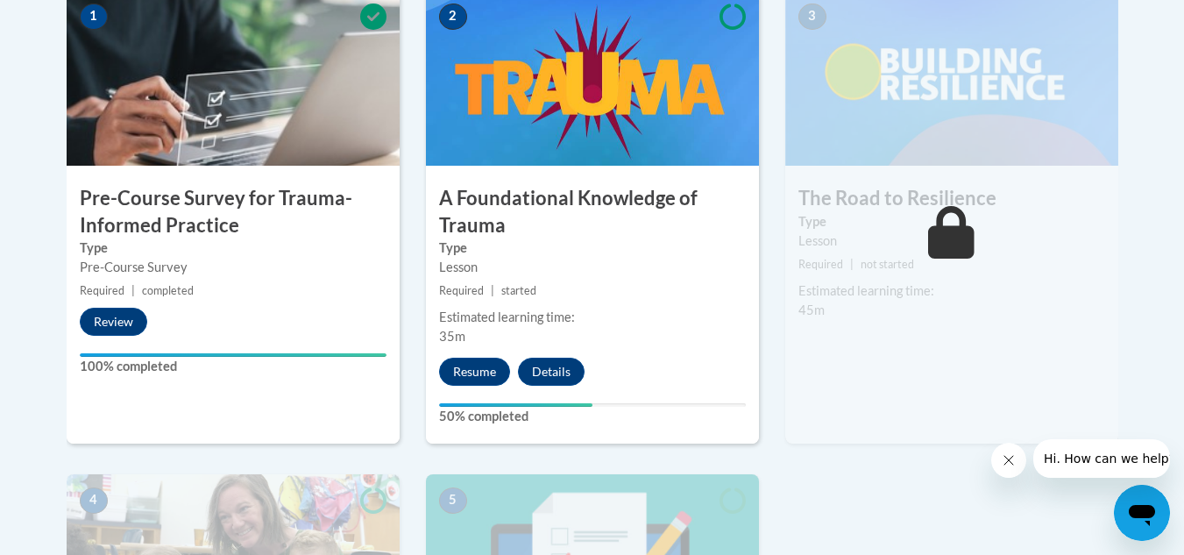
click at [545, 88] on img at bounding box center [592, 77] width 333 height 175
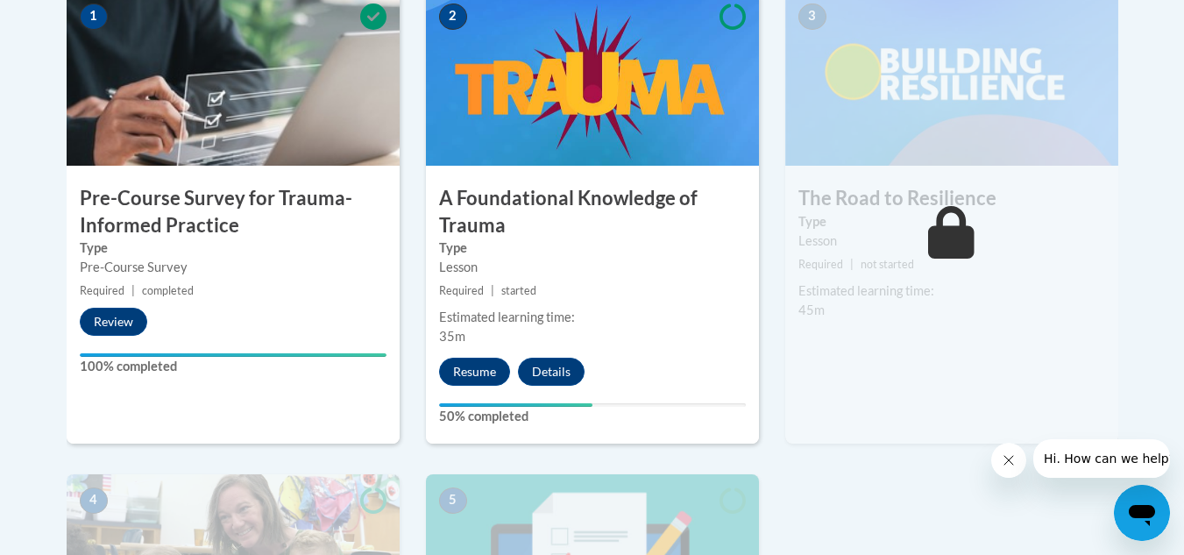
click at [545, 88] on img at bounding box center [592, 77] width 333 height 175
click at [177, 182] on div "1 Pre-Course Survey for Trauma-Informed Practice Type Pre-Course Survey Require…" at bounding box center [233, 216] width 333 height 453
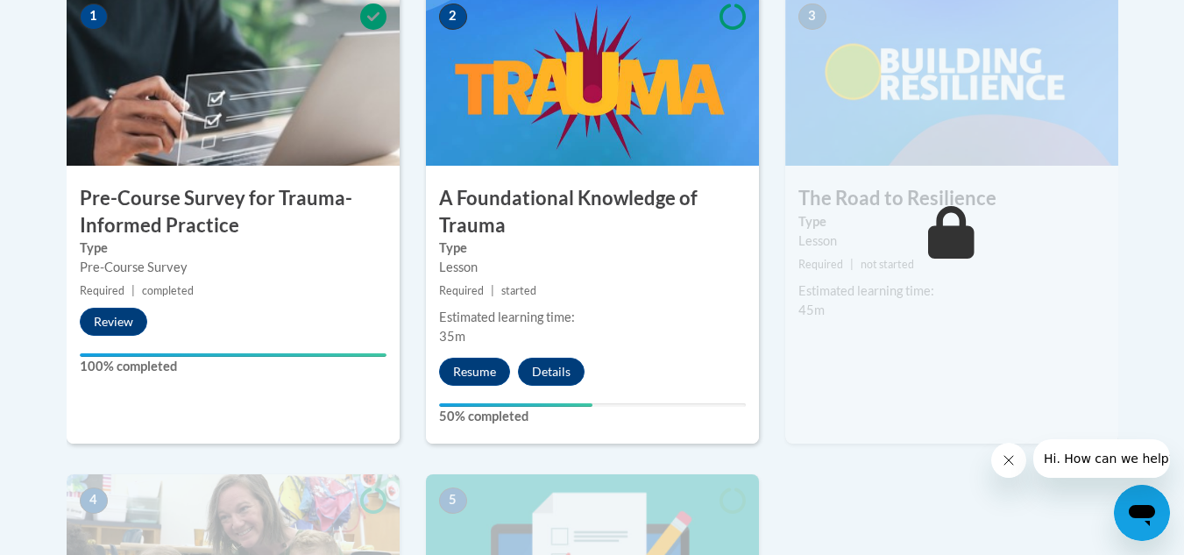
click at [165, 210] on h3 "Pre-Course Survey for Trauma-Informed Practice" at bounding box center [233, 212] width 333 height 54
click at [119, 242] on label "Type" at bounding box center [233, 247] width 307 height 19
click at [103, 322] on button "Review" at bounding box center [113, 322] width 67 height 28
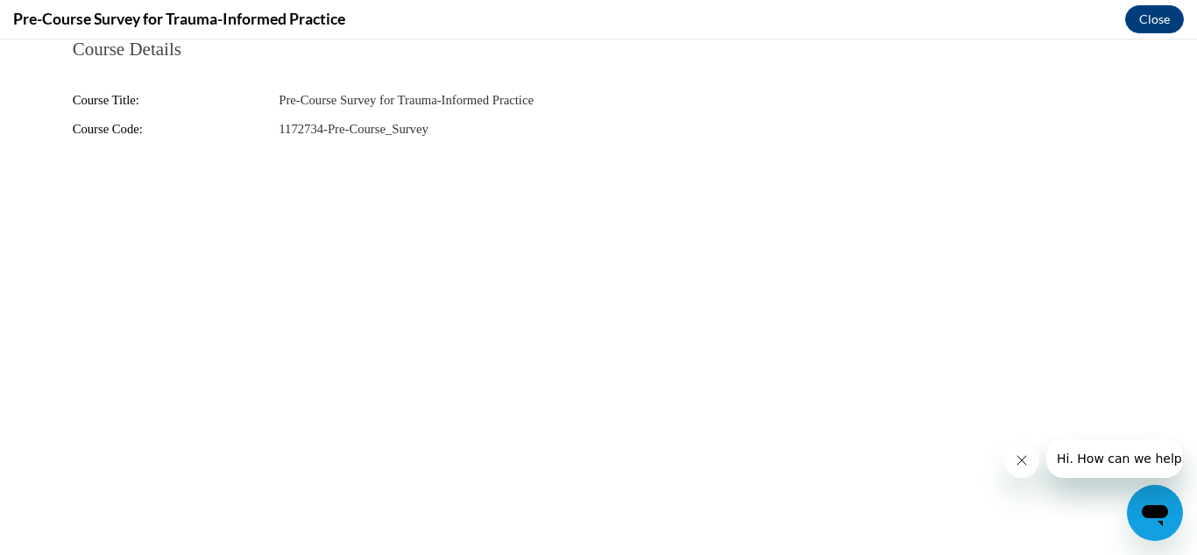
scroll to position [0, 0]
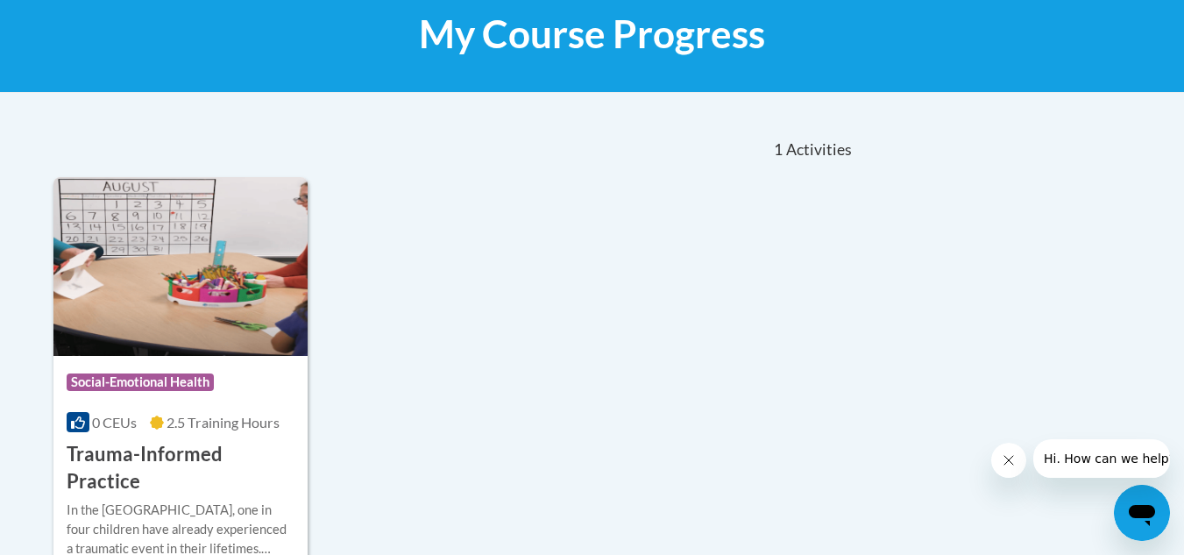
scroll to position [272, 0]
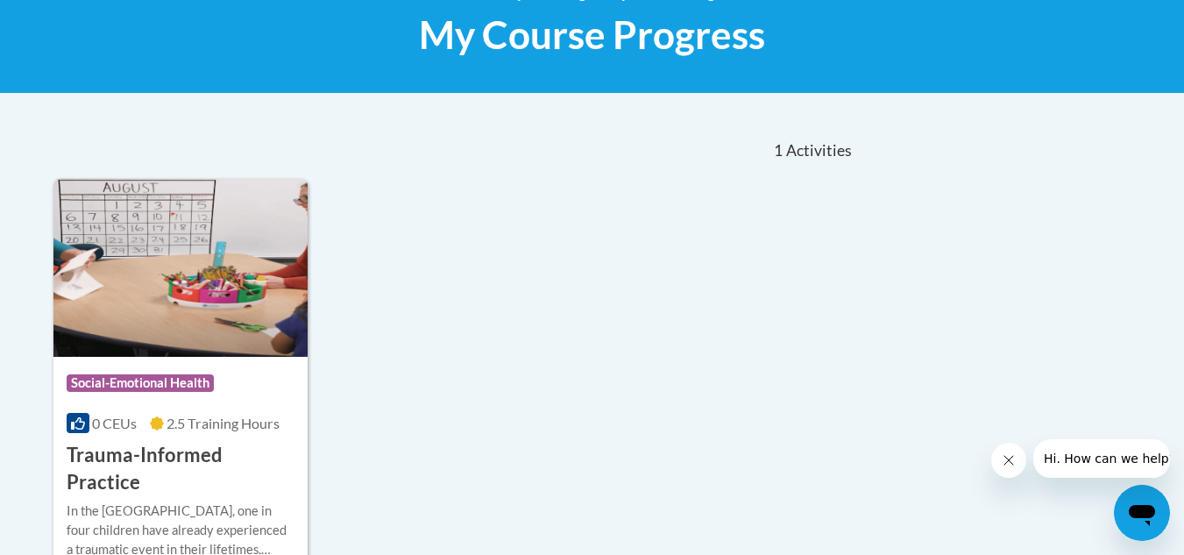
click at [813, 152] on span "Activities" at bounding box center [819, 150] width 66 height 19
click at [114, 278] on img at bounding box center [180, 267] width 255 height 179
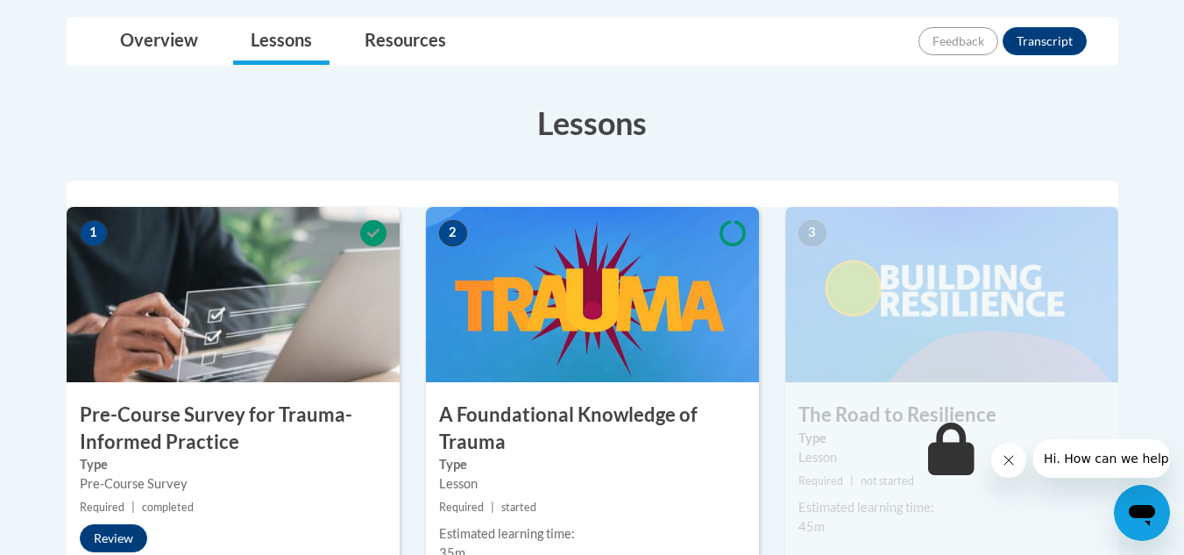
scroll to position [409, 0]
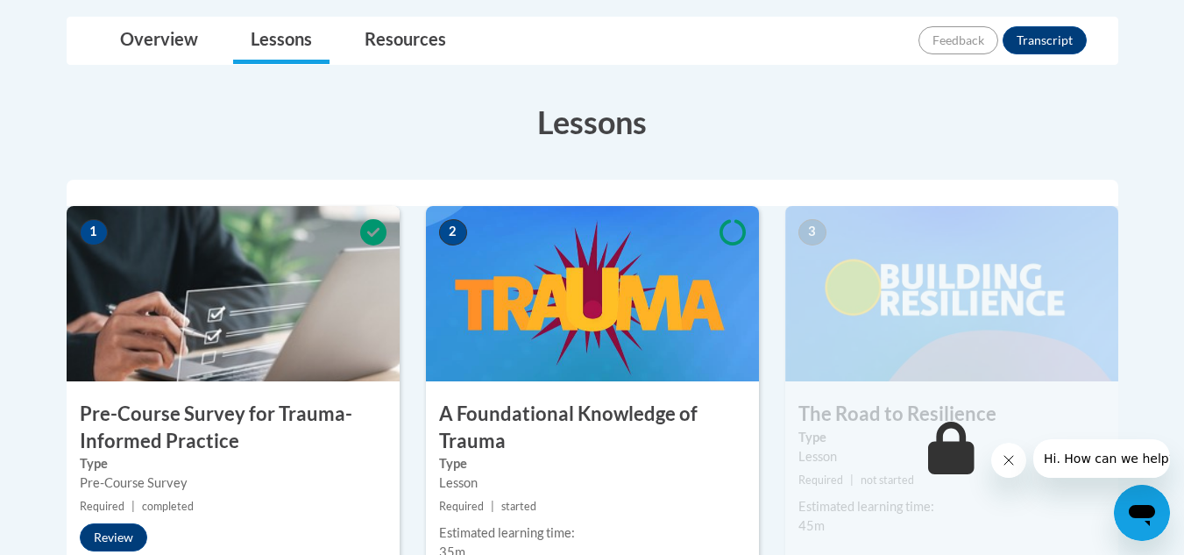
click at [736, 231] on icon at bounding box center [732, 232] width 26 height 26
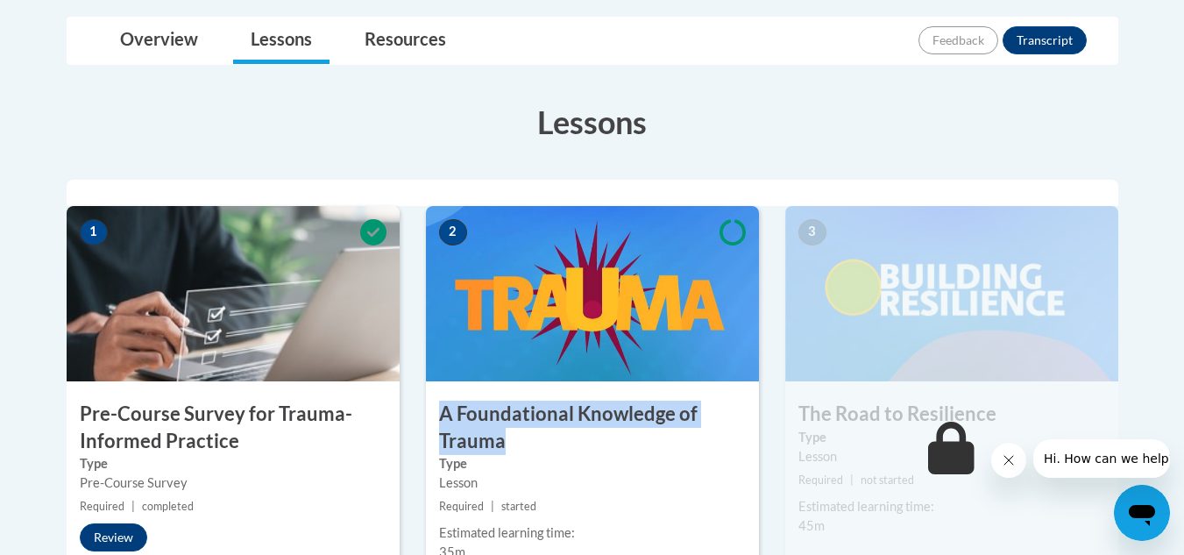
click at [736, 231] on icon at bounding box center [732, 232] width 26 height 26
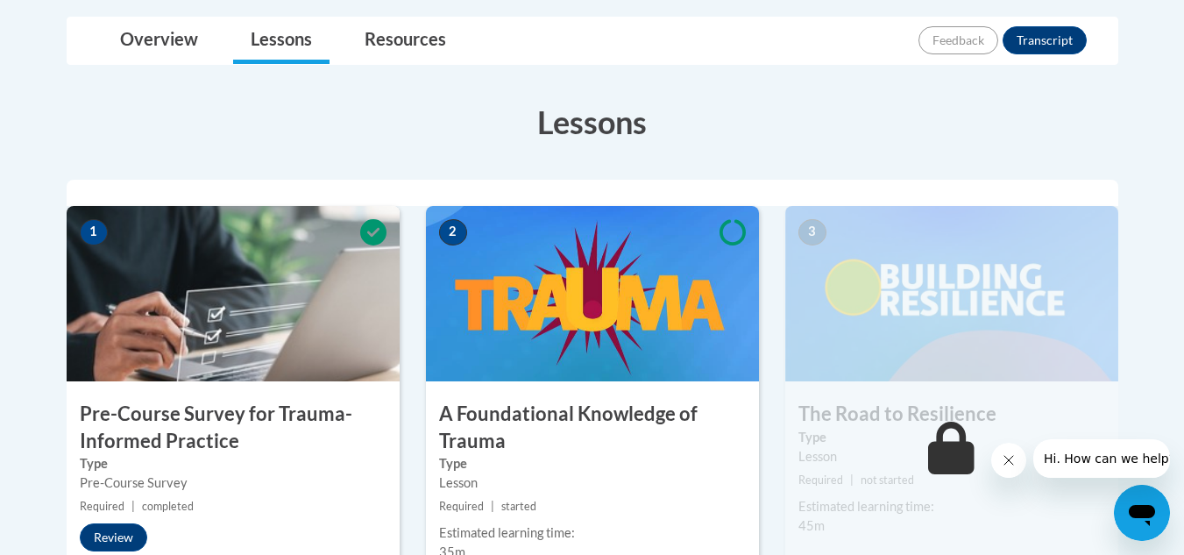
click at [725, 219] on icon at bounding box center [732, 232] width 26 height 26
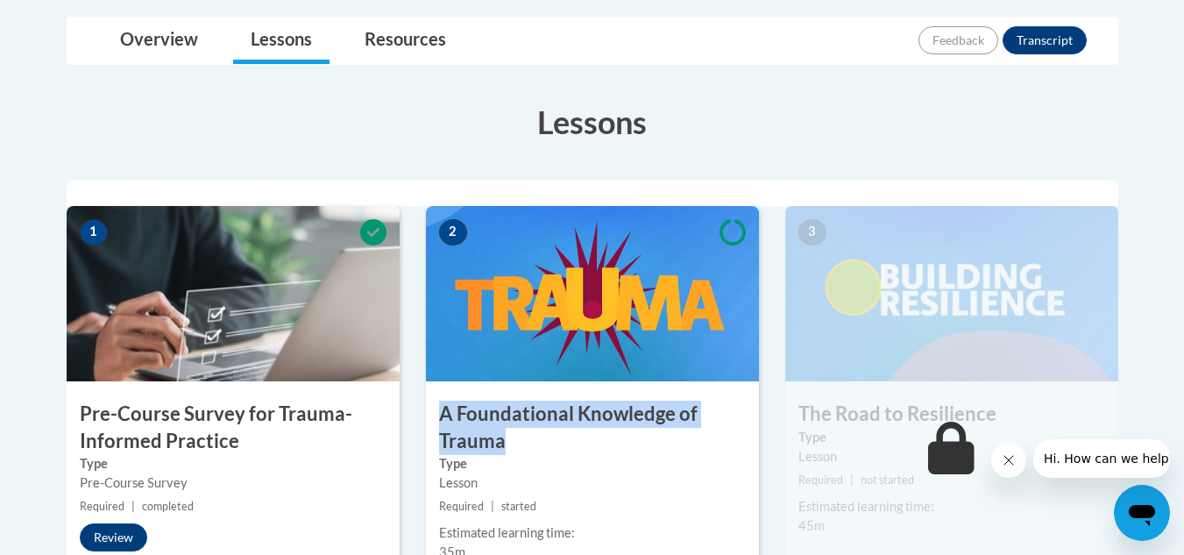
click at [725, 219] on icon at bounding box center [732, 232] width 26 height 26
click at [585, 312] on img at bounding box center [592, 293] width 333 height 175
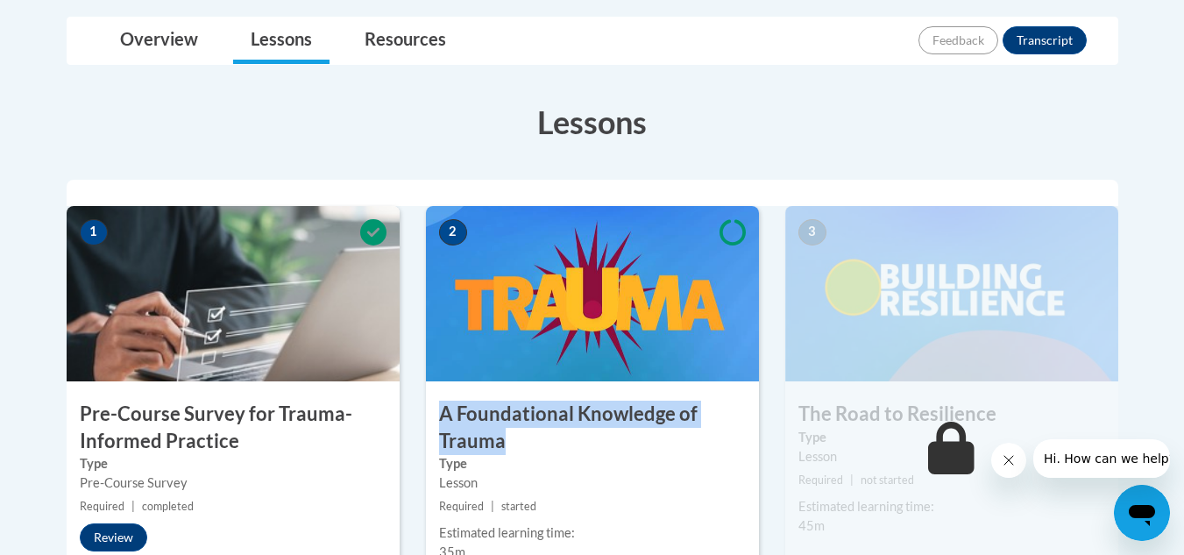
click at [585, 312] on img at bounding box center [592, 293] width 333 height 175
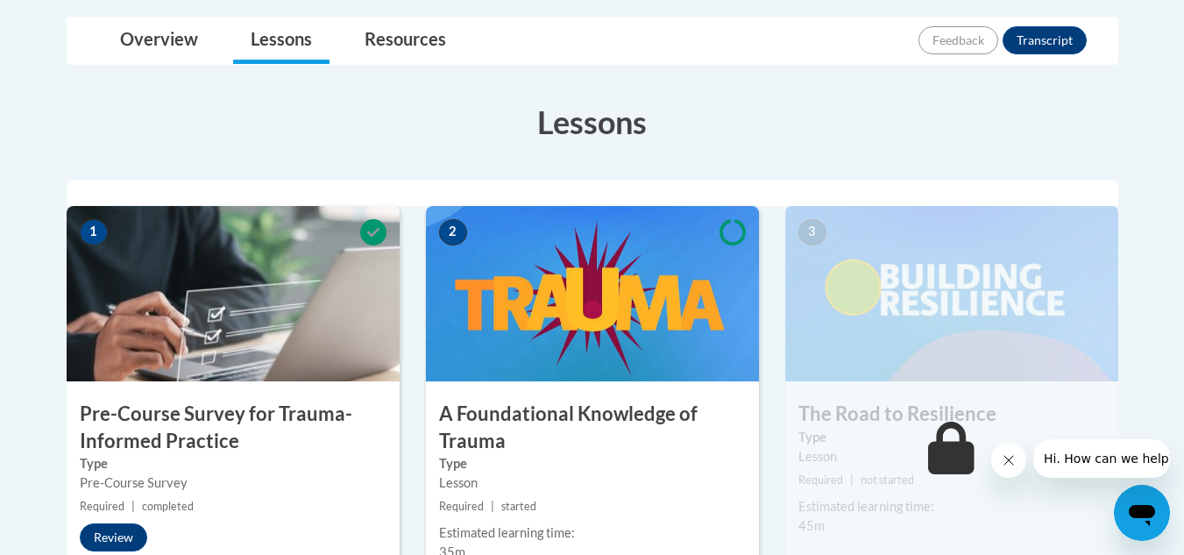
click at [464, 489] on div "Lesson" at bounding box center [592, 482] width 307 height 19
click at [460, 500] on span "Required" at bounding box center [461, 505] width 45 height 13
click at [524, 511] on span "started" at bounding box center [518, 505] width 35 height 13
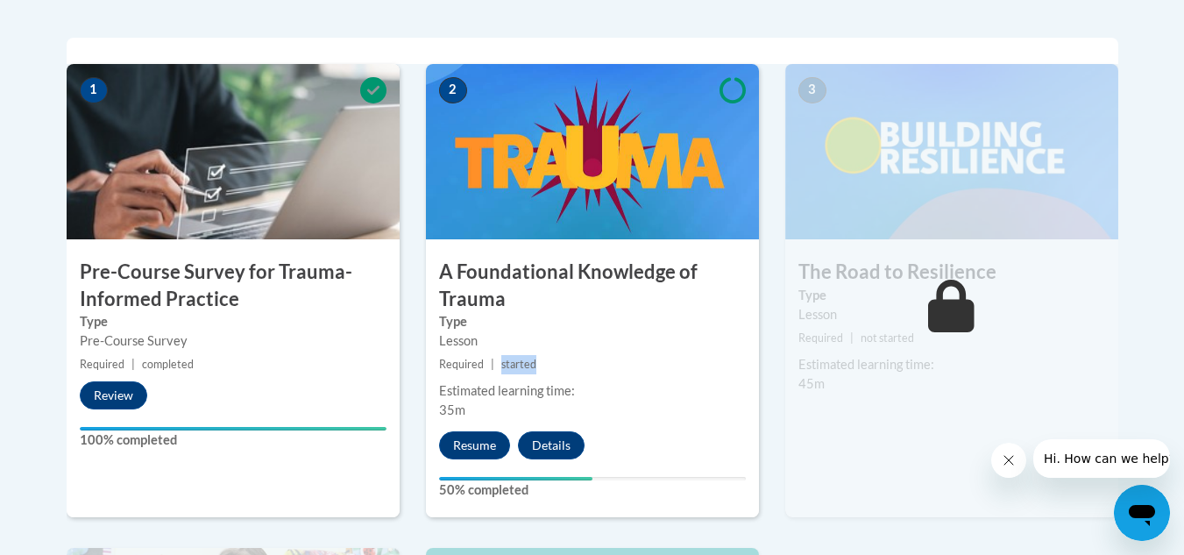
scroll to position [605, 0]
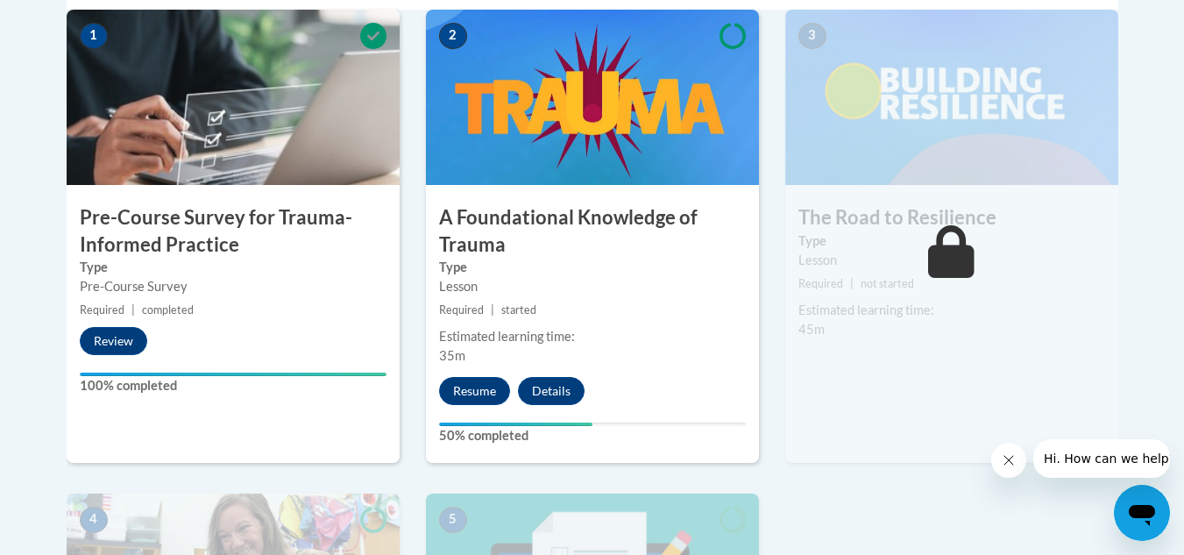
click at [470, 302] on small "Required | started" at bounding box center [592, 309] width 333 height 19
click at [570, 324] on div "2 A Foundational Knowledge of Trauma Type Lesson Required | started Estimated l…" at bounding box center [592, 236] width 333 height 453
click at [485, 434] on label "50% completed" at bounding box center [592, 435] width 307 height 19
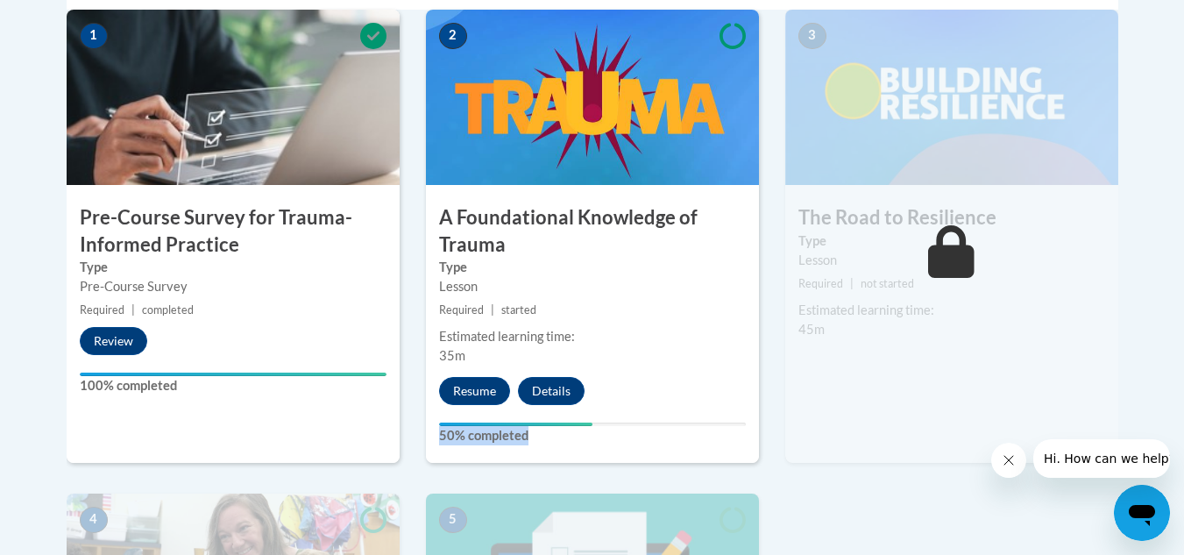
click at [485, 434] on label "50% completed" at bounding box center [592, 435] width 307 height 19
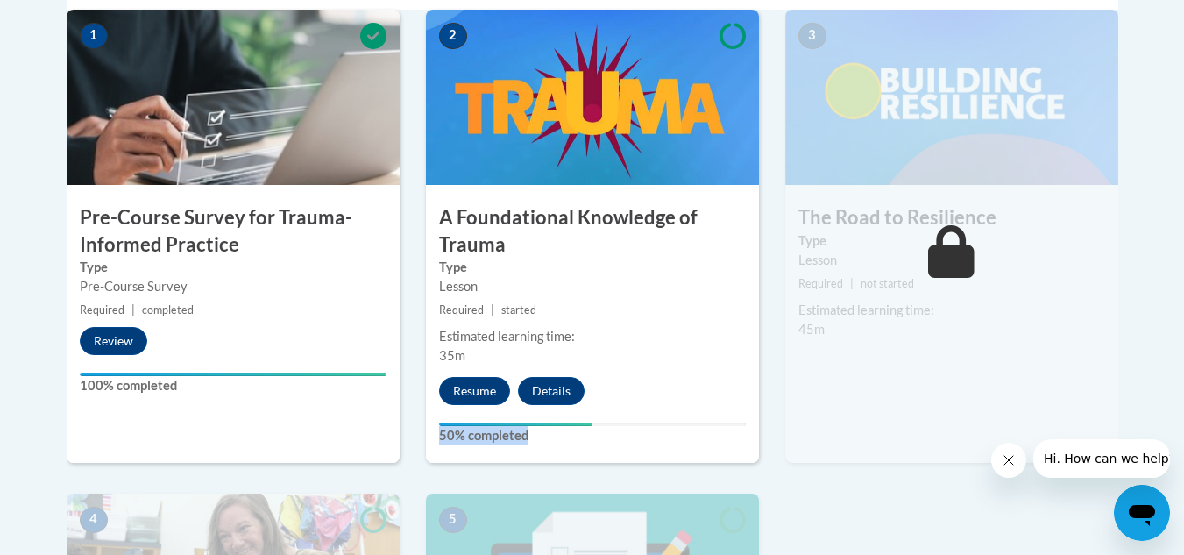
click at [485, 434] on label "50% completed" at bounding box center [592, 435] width 307 height 19
click at [553, 404] on button "Details" at bounding box center [551, 391] width 67 height 28
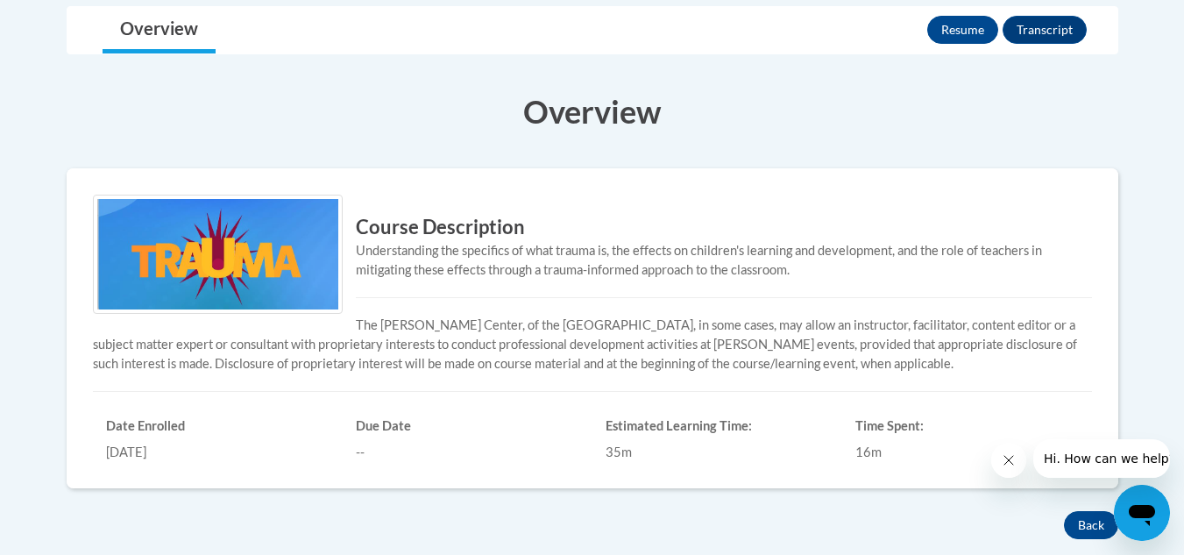
scroll to position [442, 0]
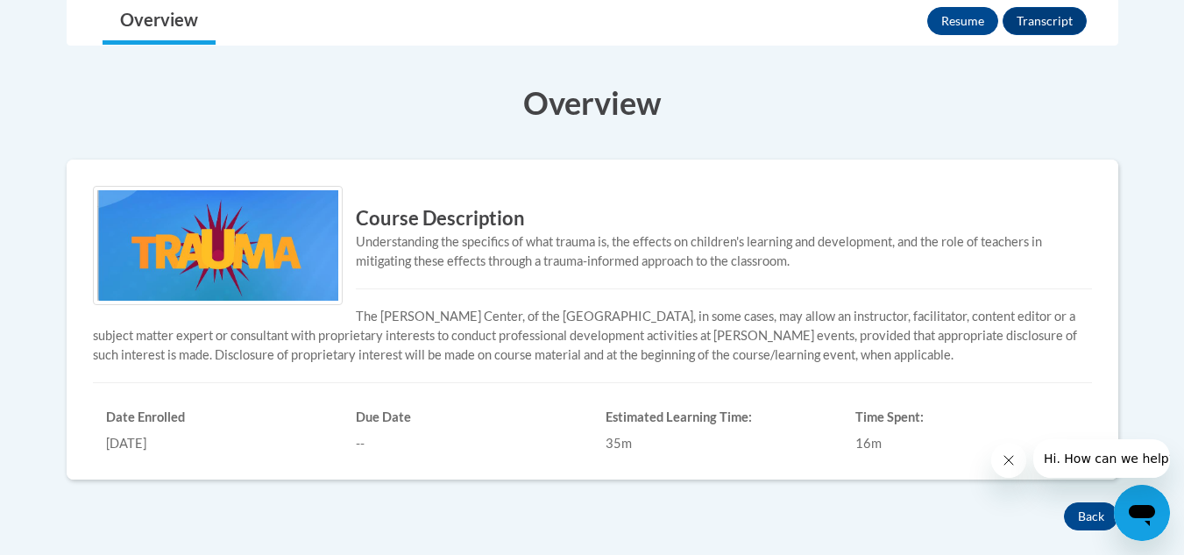
click at [398, 230] on h3 "Course Description" at bounding box center [592, 218] width 999 height 27
click at [256, 241] on img at bounding box center [218, 245] width 250 height 119
click at [393, 320] on p "The [PERSON_NAME] Center, of the [GEOGRAPHIC_DATA], in some cases, may allow an…" at bounding box center [592, 336] width 999 height 58
click at [138, 434] on div "[DATE]" at bounding box center [217, 443] width 223 height 19
click at [397, 440] on div "--" at bounding box center [467, 443] width 223 height 19
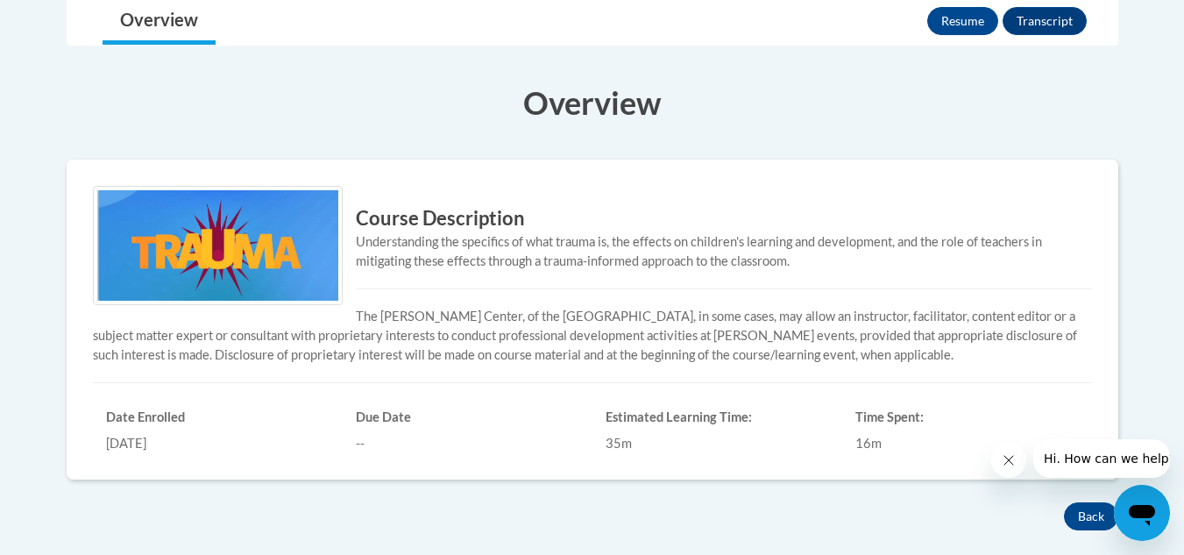
click at [631, 442] on div "35m" at bounding box center [716, 443] width 223 height 19
click at [931, 423] on h6 "Time Spent:" at bounding box center [966, 417] width 223 height 16
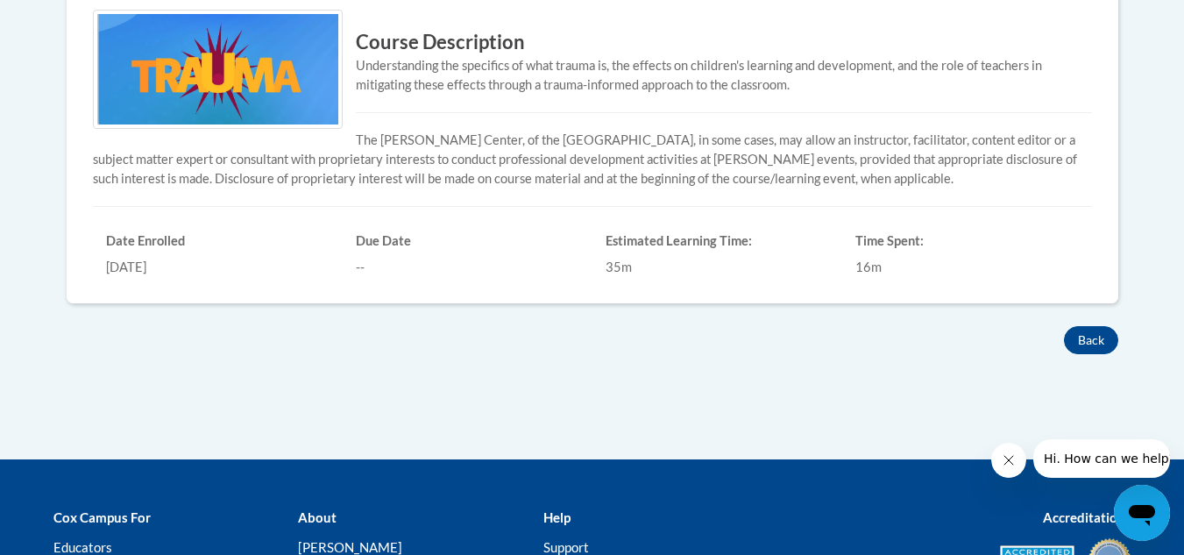
scroll to position [619, 0]
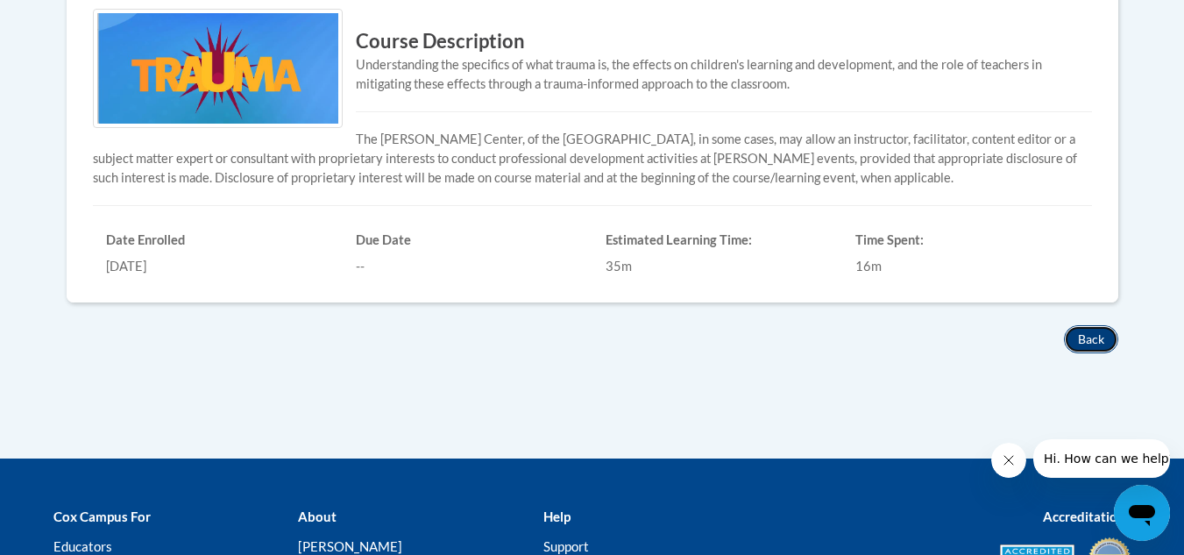
click at [1089, 341] on button "Back" at bounding box center [1091, 339] width 54 height 28
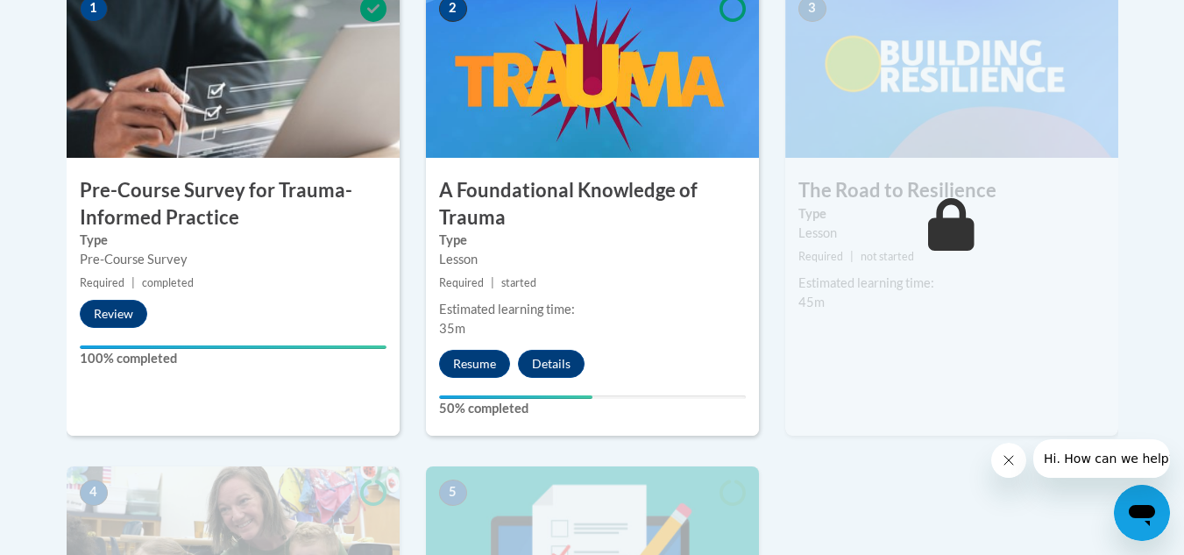
scroll to position [633, 0]
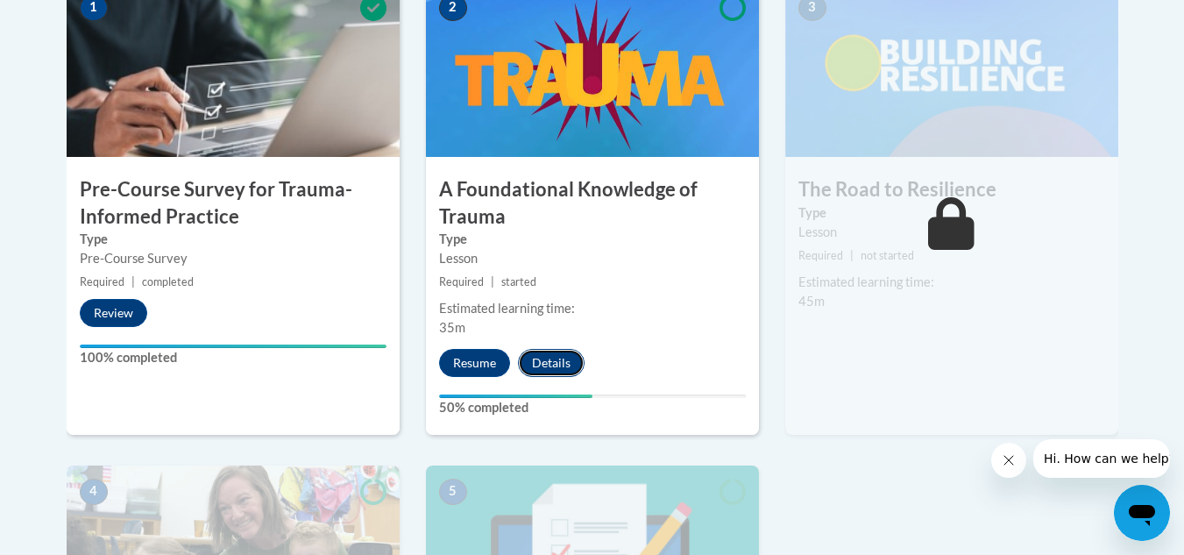
click at [527, 361] on button "Details" at bounding box center [551, 363] width 67 height 28
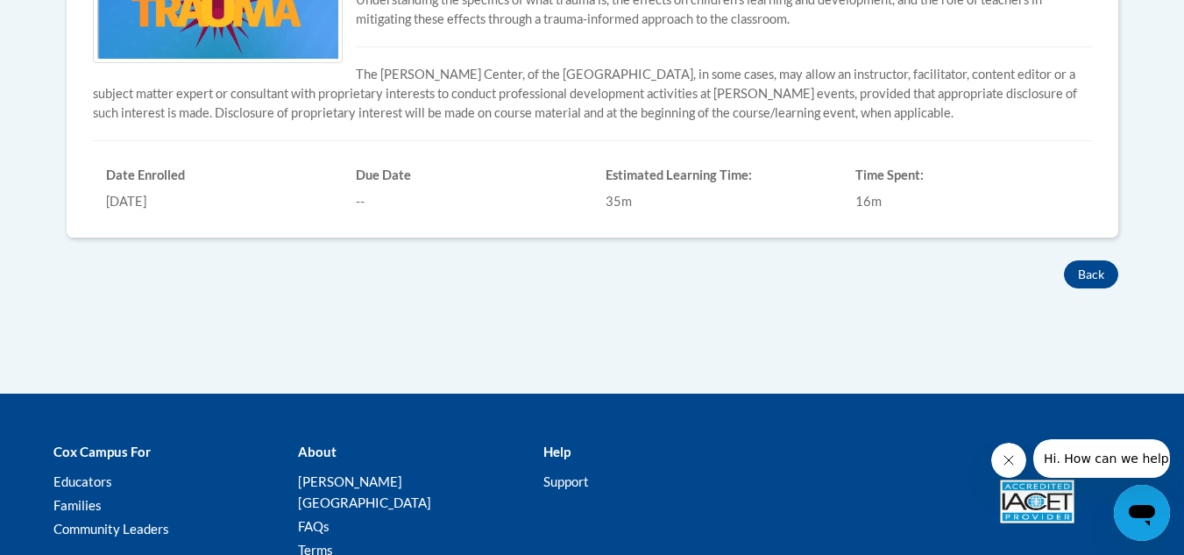
scroll to position [684, 0]
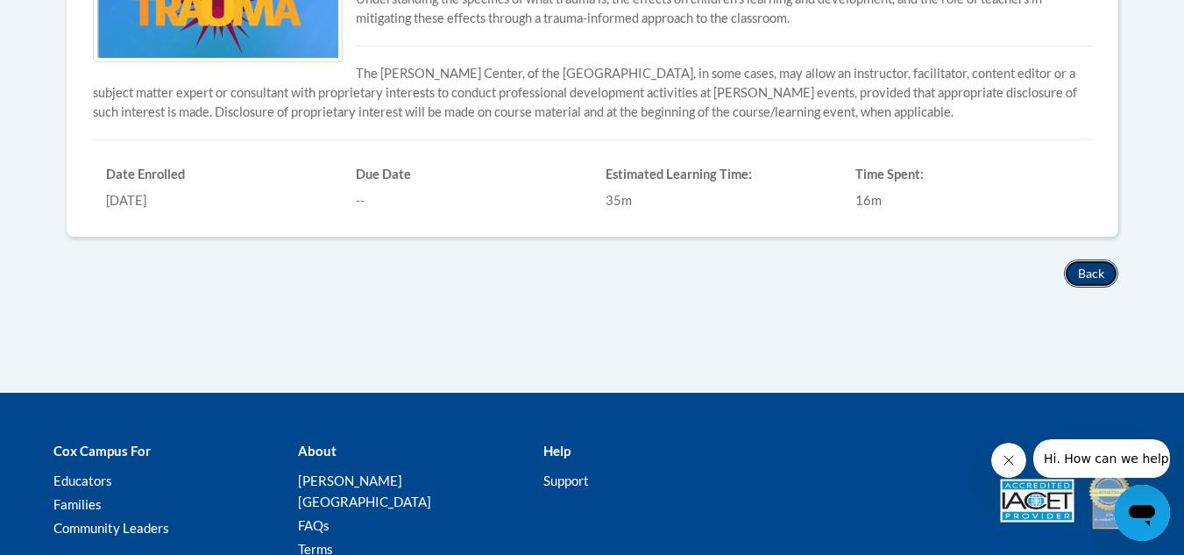
click at [1082, 274] on button "Back" at bounding box center [1091, 273] width 54 height 28
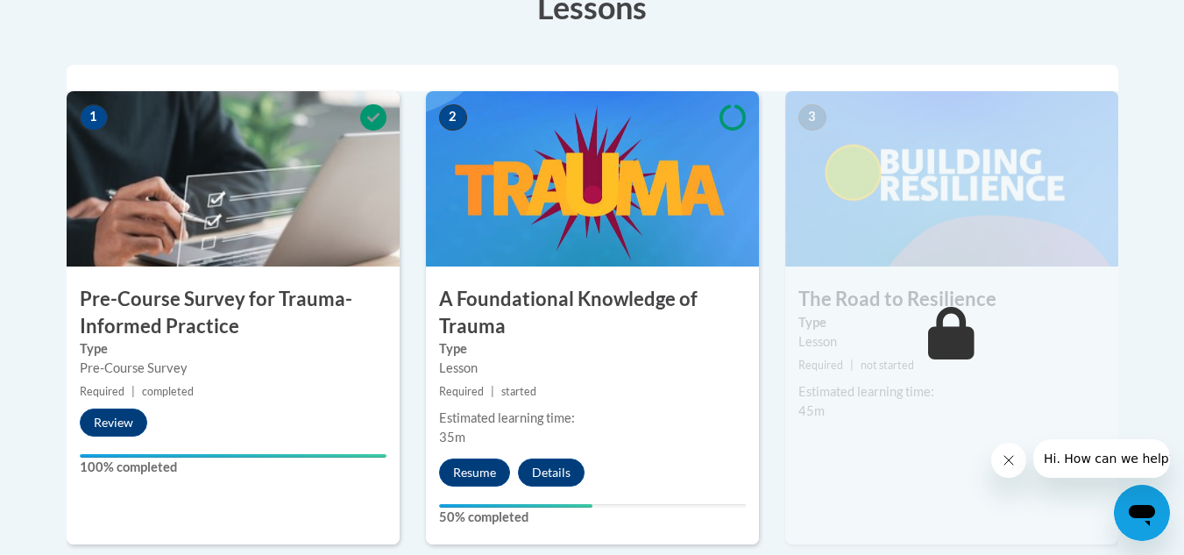
scroll to position [526, 0]
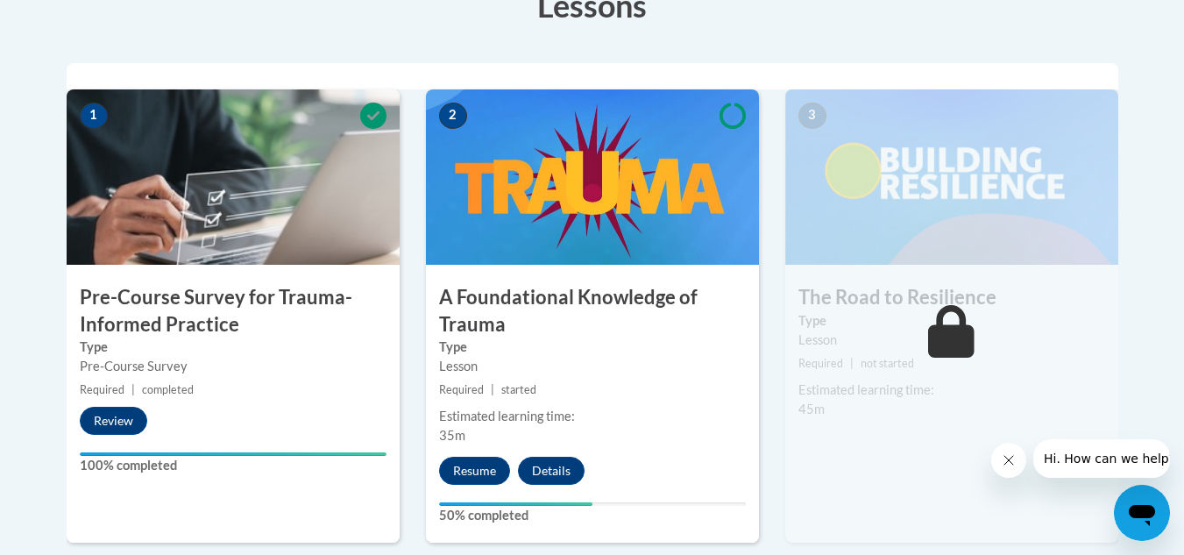
click at [874, 264] on img at bounding box center [951, 176] width 333 height 175
click at [947, 334] on icon at bounding box center [951, 331] width 46 height 53
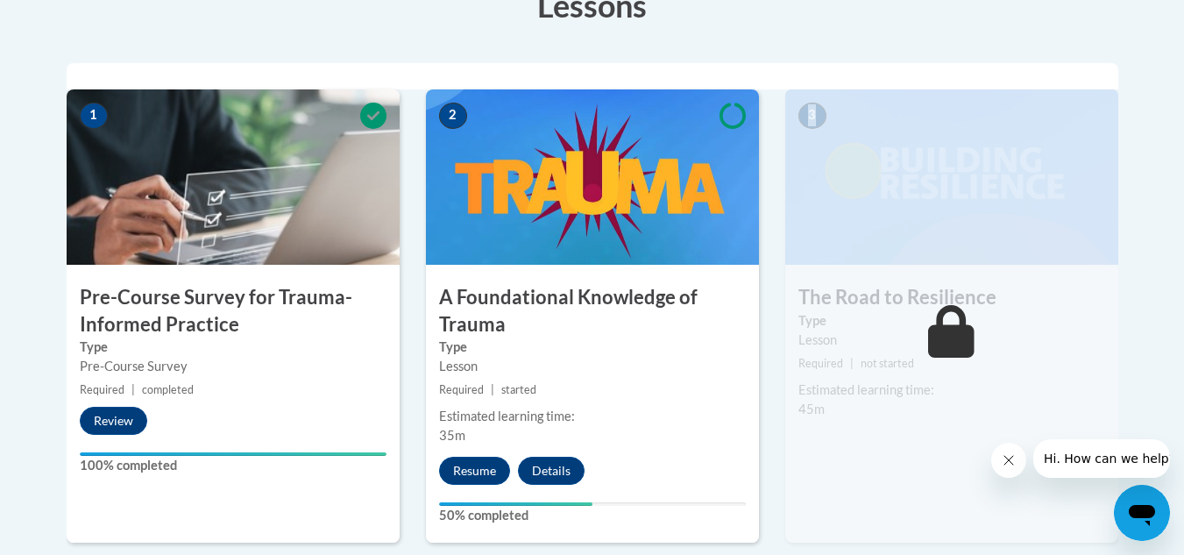
click at [947, 334] on icon at bounding box center [951, 331] width 46 height 53
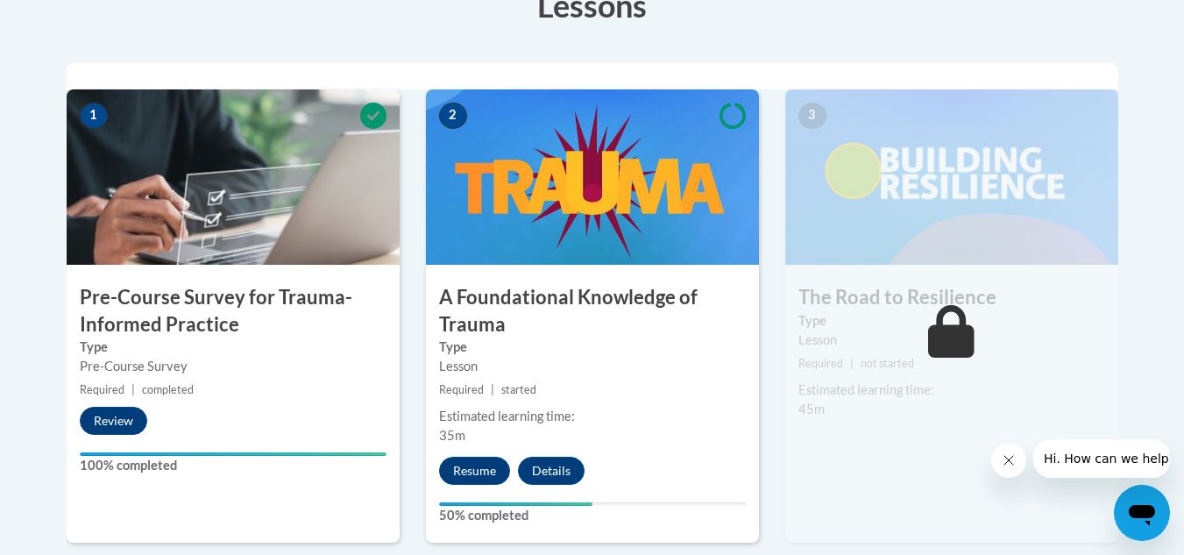
click at [947, 334] on icon at bounding box center [951, 331] width 46 height 53
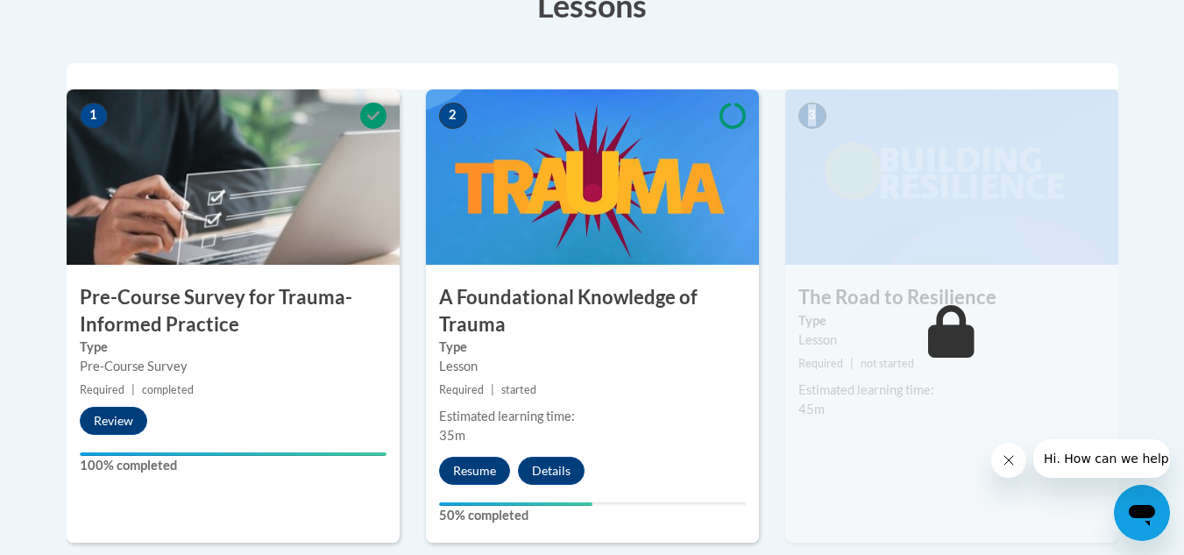
click at [947, 334] on icon at bounding box center [951, 331] width 46 height 53
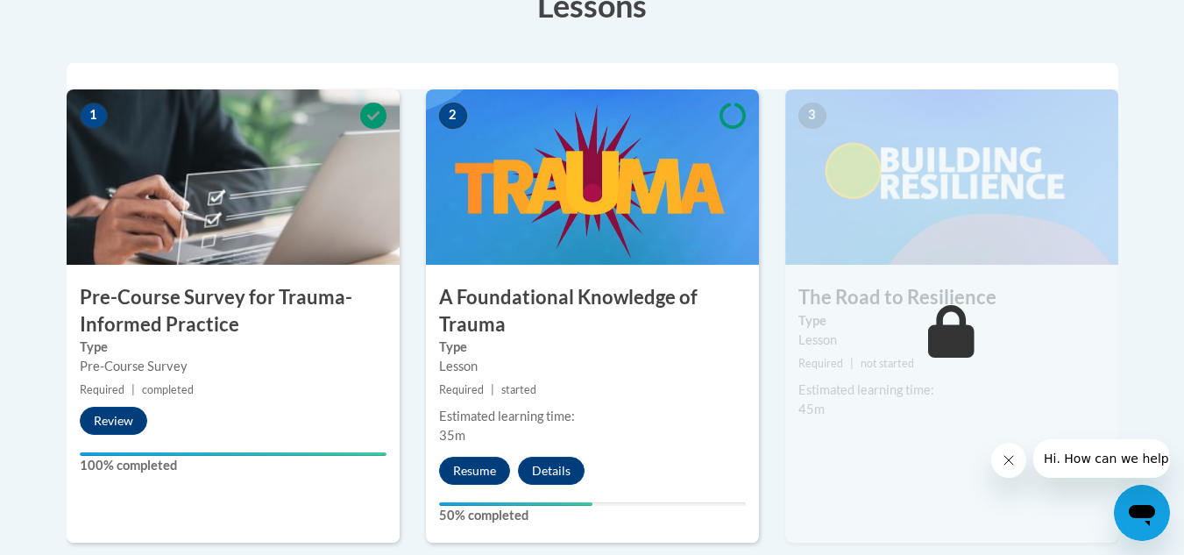
click at [609, 322] on h3 "A Foundational Knowledge of Trauma" at bounding box center [592, 311] width 333 height 54
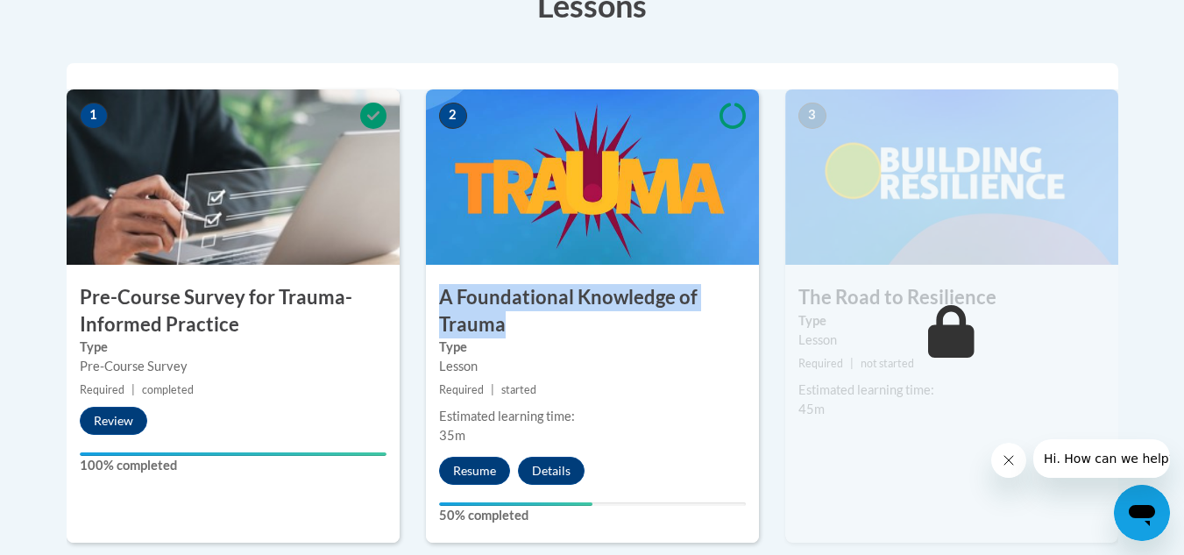
click at [609, 322] on h3 "A Foundational Knowledge of Trauma" at bounding box center [592, 311] width 333 height 54
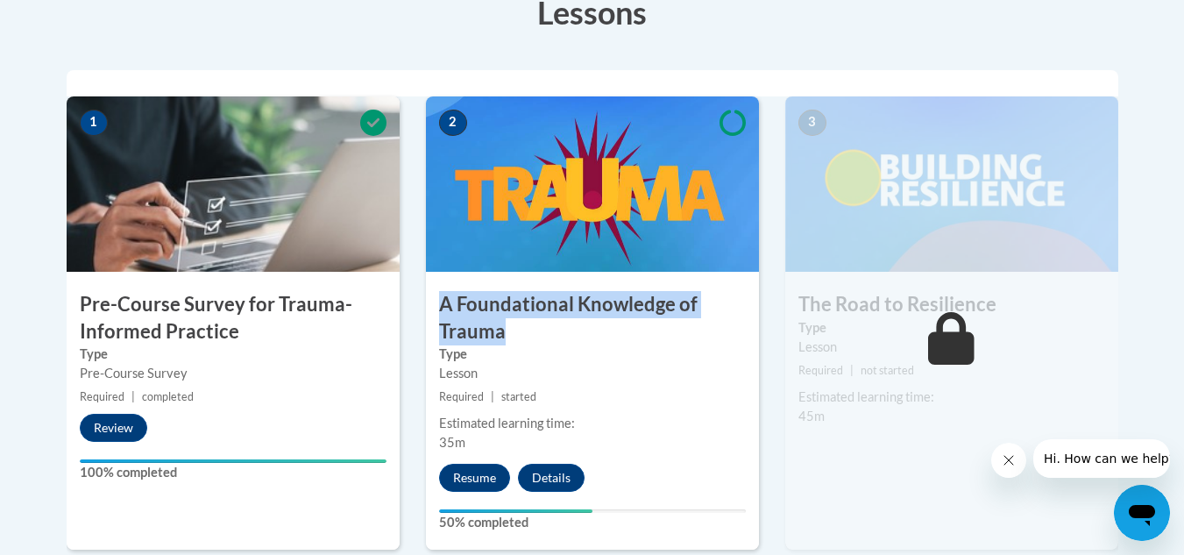
scroll to position [518, 0]
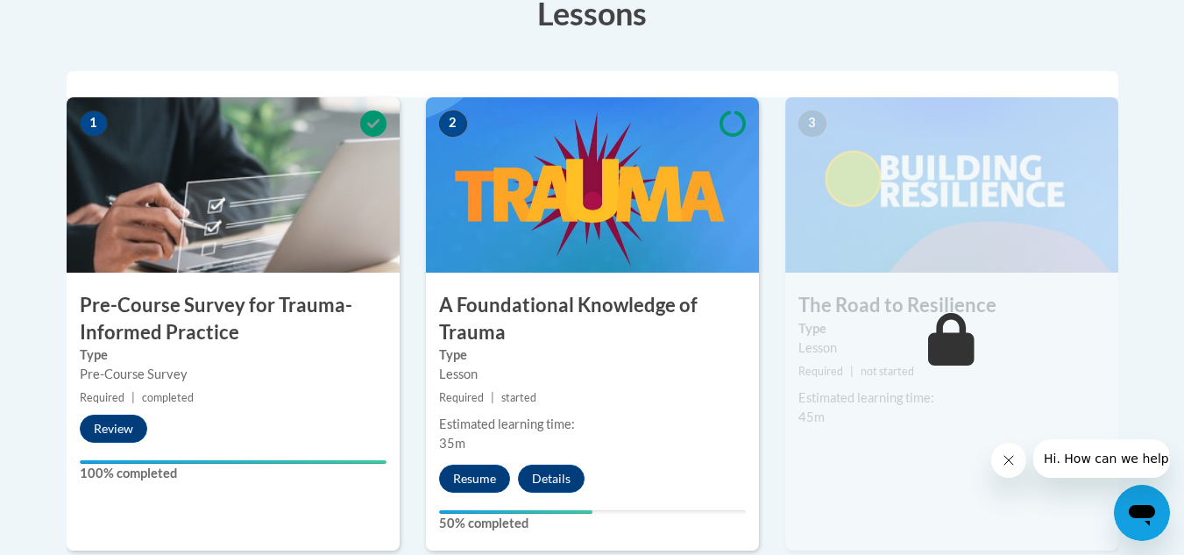
click at [367, 124] on icon at bounding box center [373, 123] width 26 height 26
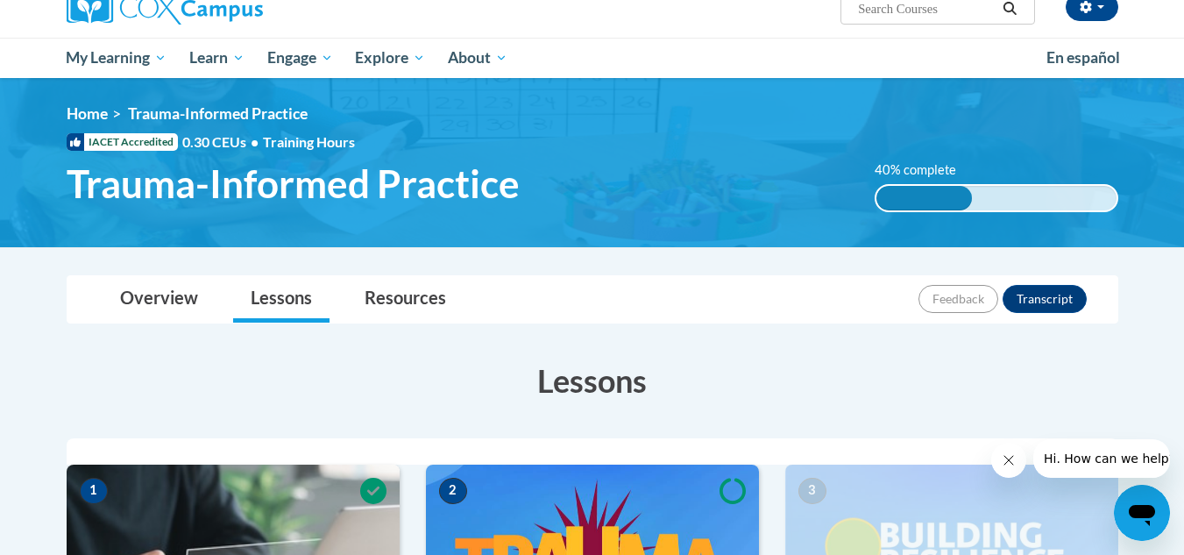
scroll to position [150, 0]
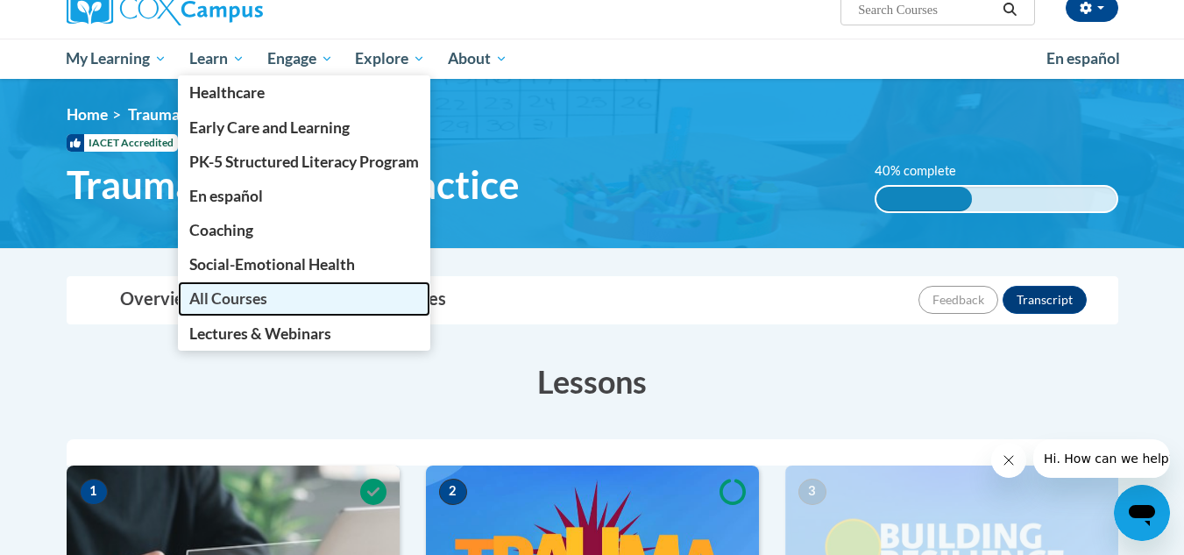
click at [204, 293] on span "All Courses" at bounding box center [228, 298] width 78 height 18
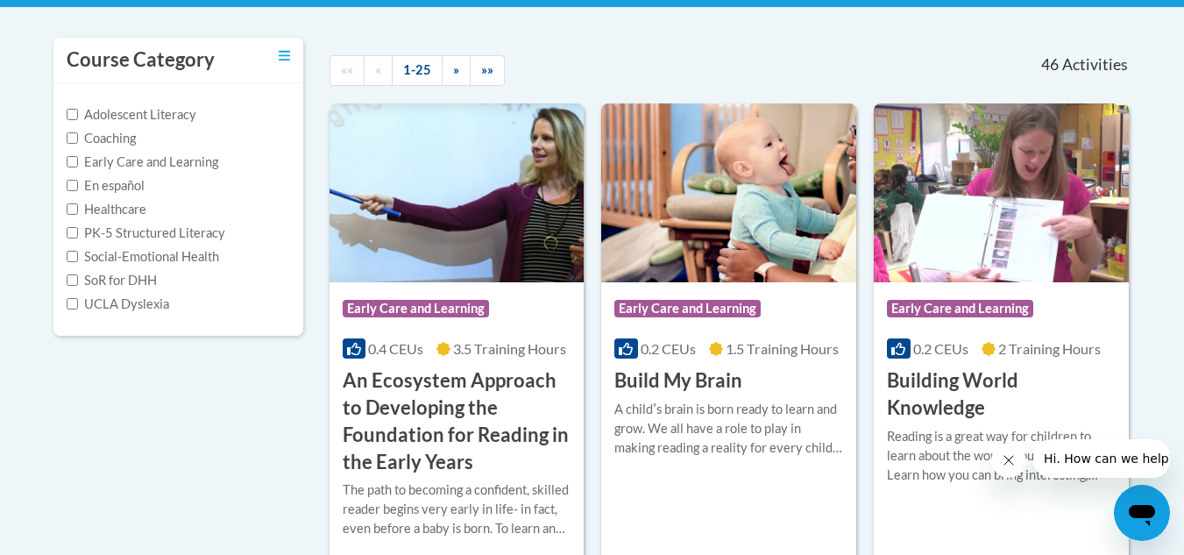
scroll to position [357, 0]
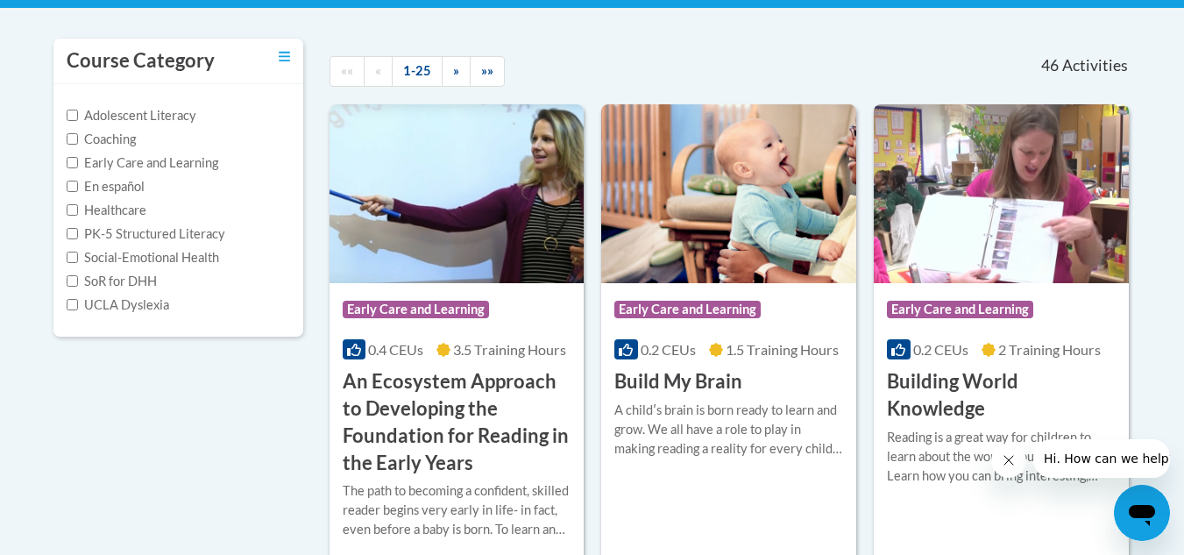
click at [110, 258] on label "Social-Emotional Health" at bounding box center [143, 257] width 152 height 19
click at [78, 258] on input "Social-Emotional Health" at bounding box center [72, 256] width 11 height 11
checkbox input "true"
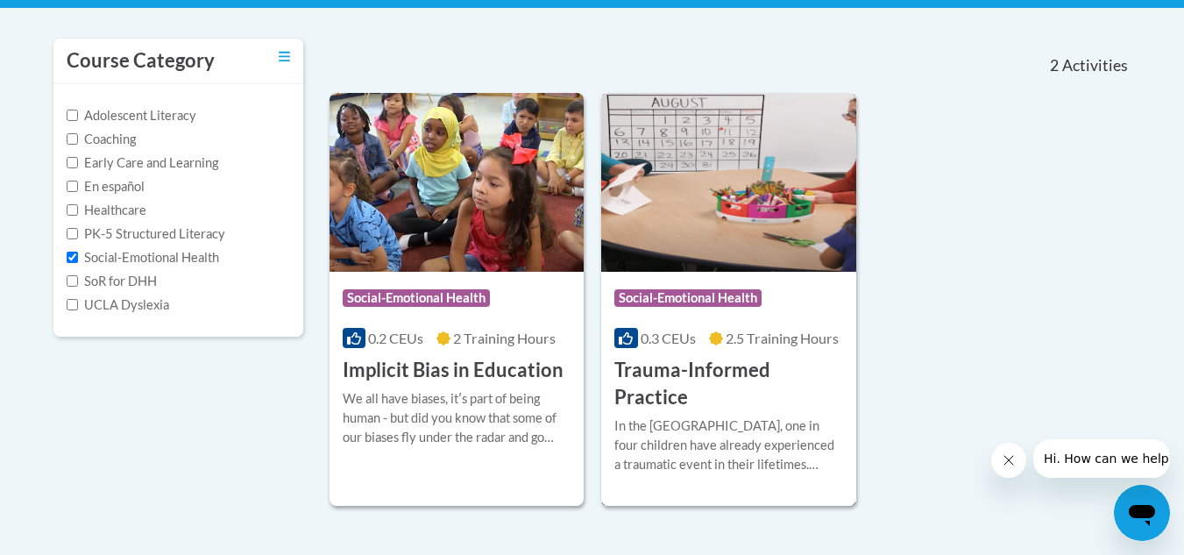
click at [711, 370] on h3 "Trauma-Informed Practice" at bounding box center [728, 384] width 229 height 54
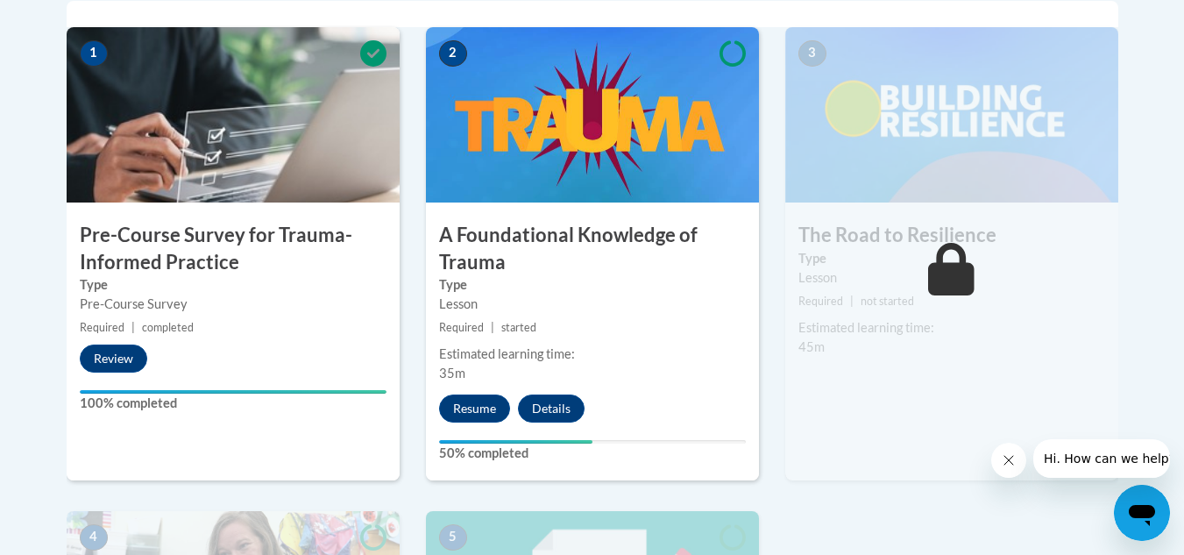
scroll to position [582, 0]
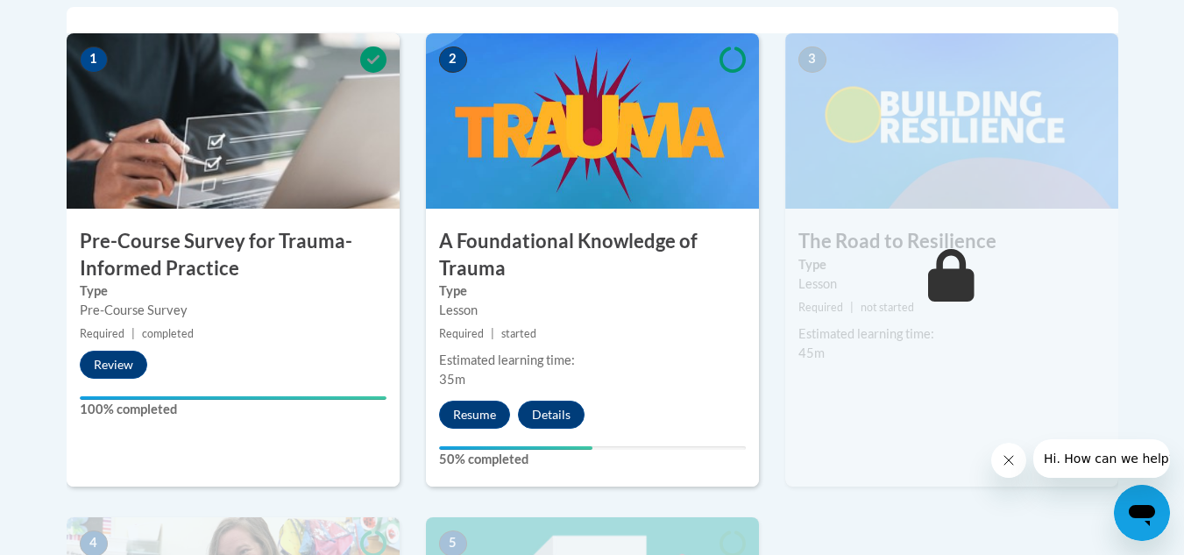
click at [526, 297] on label "Type" at bounding box center [592, 290] width 307 height 19
click at [472, 211] on div "2 A Foundational Knowledge of Trauma Type Lesson Required | started Estimated l…" at bounding box center [592, 259] width 333 height 453
click at [489, 271] on h3 "A Foundational Knowledge of Trauma" at bounding box center [592, 255] width 333 height 54
click at [527, 275] on h3 "A Foundational Knowledge of Trauma" at bounding box center [592, 255] width 333 height 54
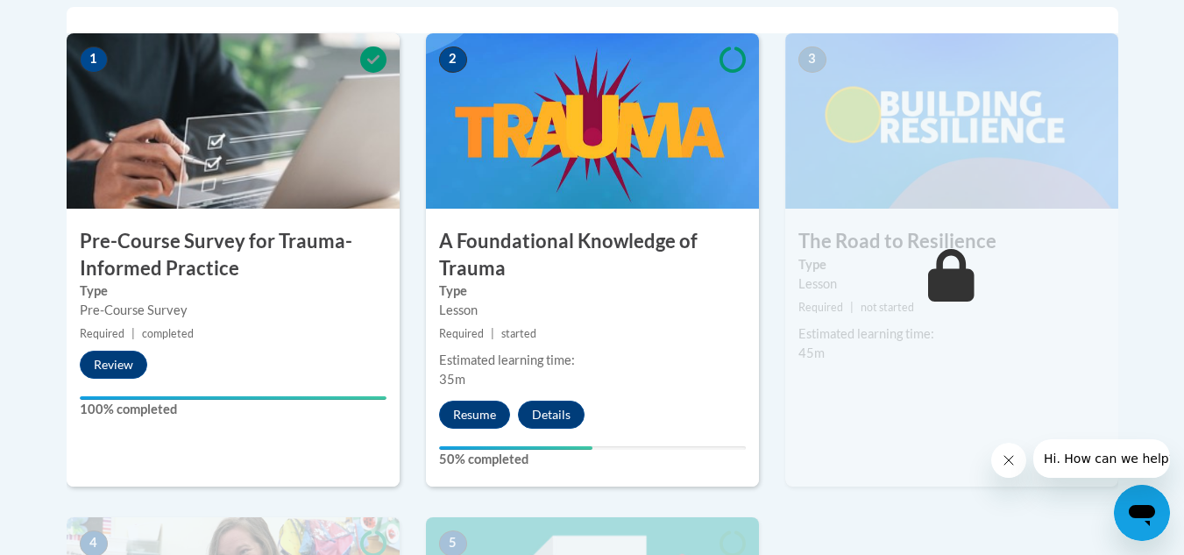
click at [527, 275] on h3 "A Foundational Knowledge of Trauma" at bounding box center [592, 255] width 333 height 54
click at [456, 308] on div "Lesson" at bounding box center [592, 309] width 307 height 19
click at [535, 318] on div "Lesson" at bounding box center [592, 309] width 307 height 19
click at [529, 364] on div "Estimated learning time:" at bounding box center [592, 359] width 307 height 19
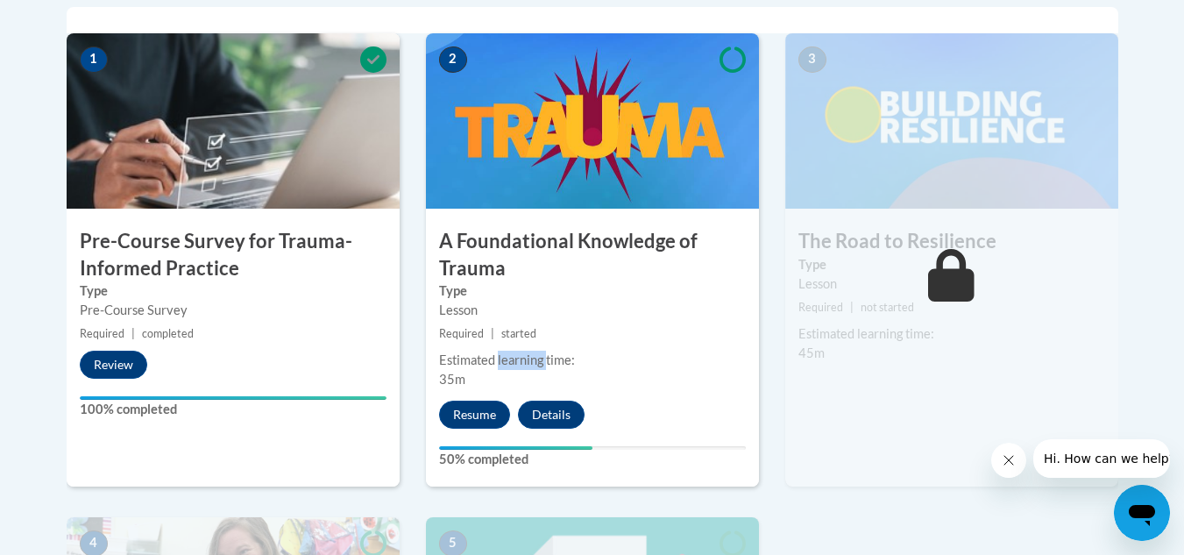
click at [529, 364] on div "Estimated learning time:" at bounding box center [592, 359] width 307 height 19
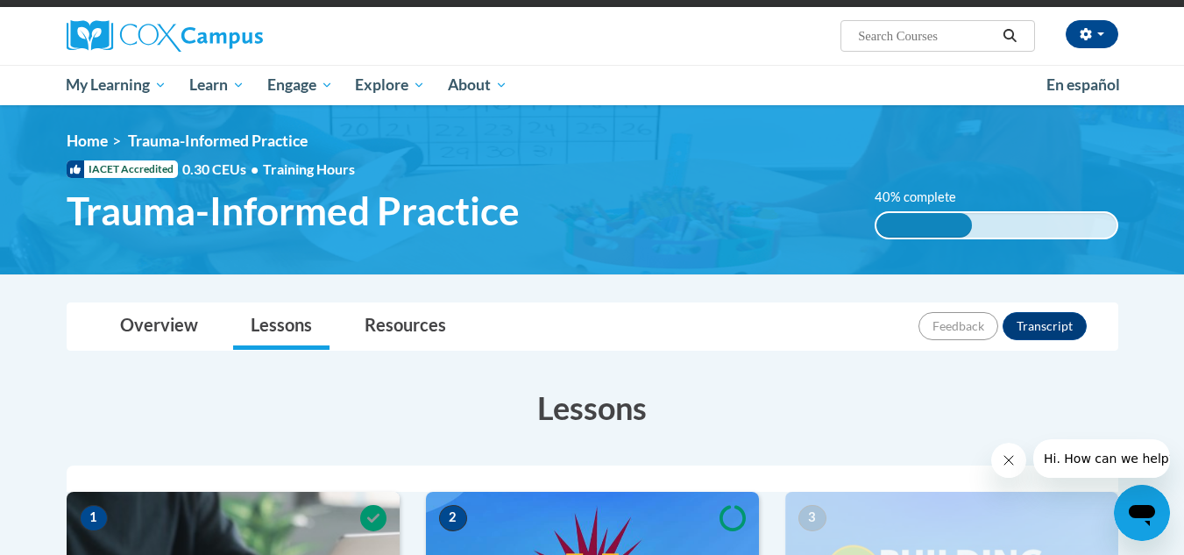
scroll to position [123, 0]
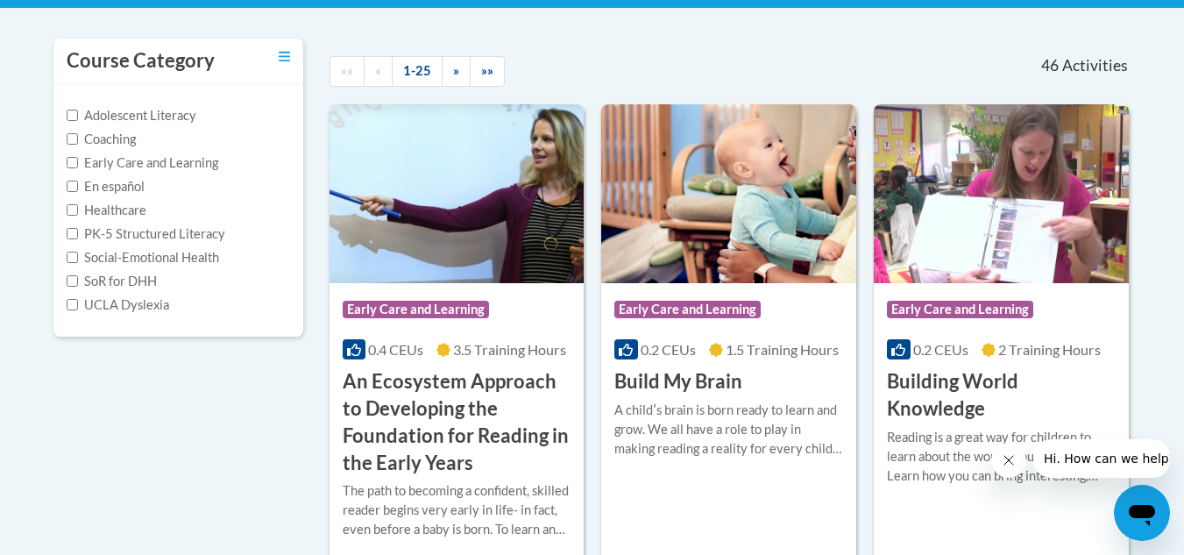
click at [126, 213] on label "Healthcare" at bounding box center [107, 210] width 80 height 19
click at [78, 213] on input "Healthcare" at bounding box center [72, 209] width 11 height 11
checkbox input "true"
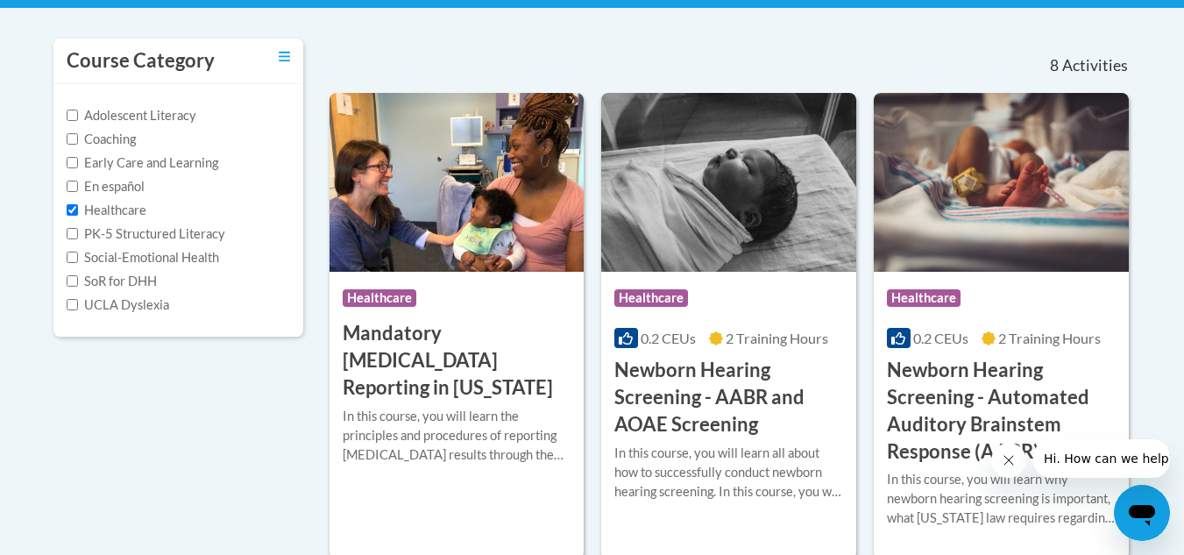
click at [124, 260] on label "Social-Emotional Health" at bounding box center [143, 257] width 152 height 19
click at [78, 260] on input "Social-Emotional Health" at bounding box center [72, 256] width 11 height 11
checkbox input "true"
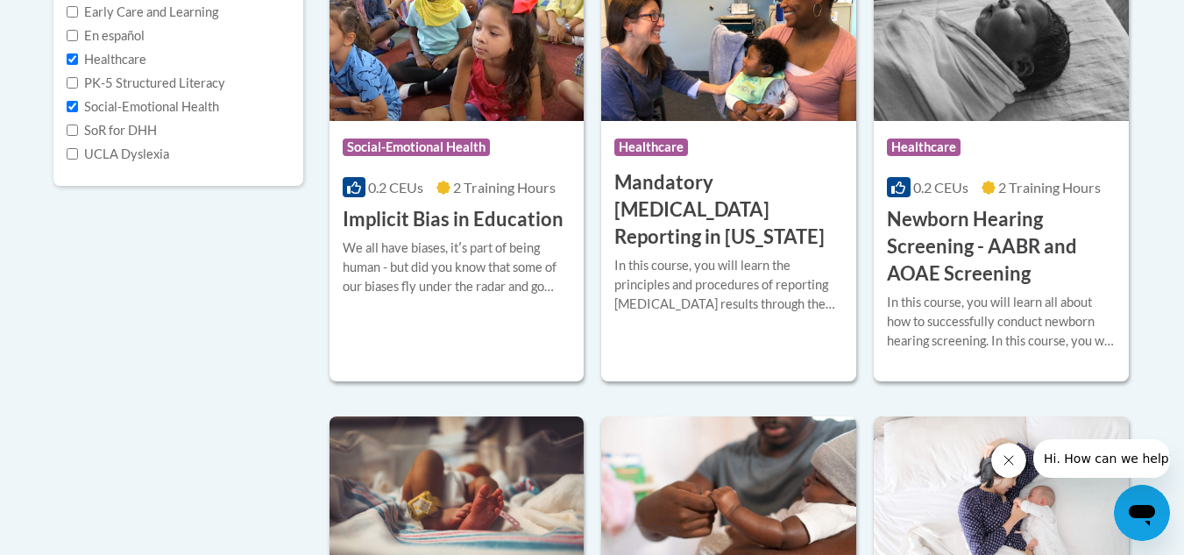
scroll to position [501, 0]
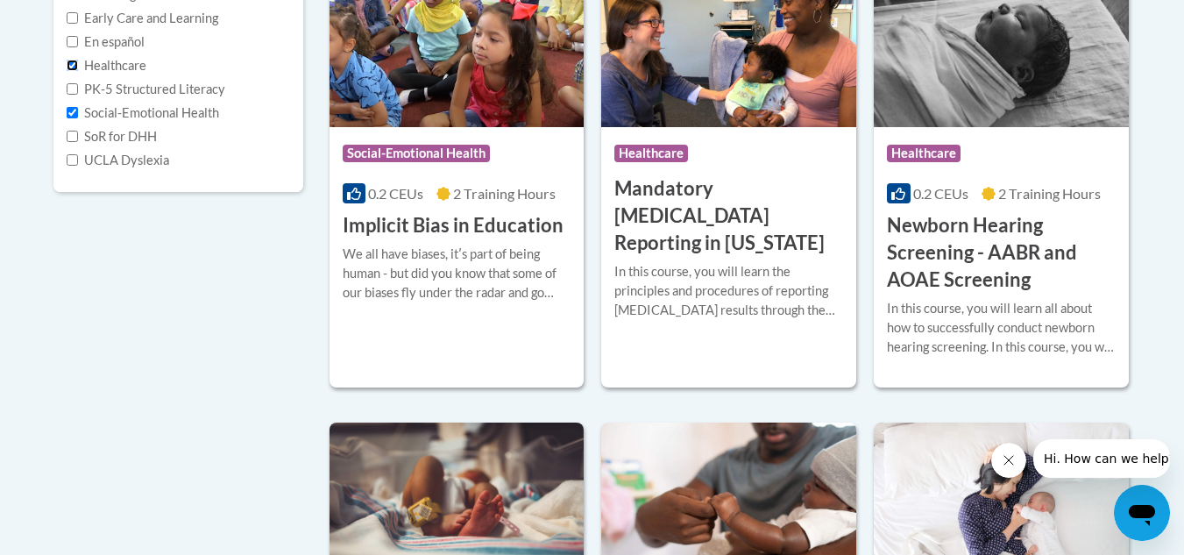
click at [73, 67] on input "Healthcare" at bounding box center [72, 65] width 11 height 11
checkbox input "false"
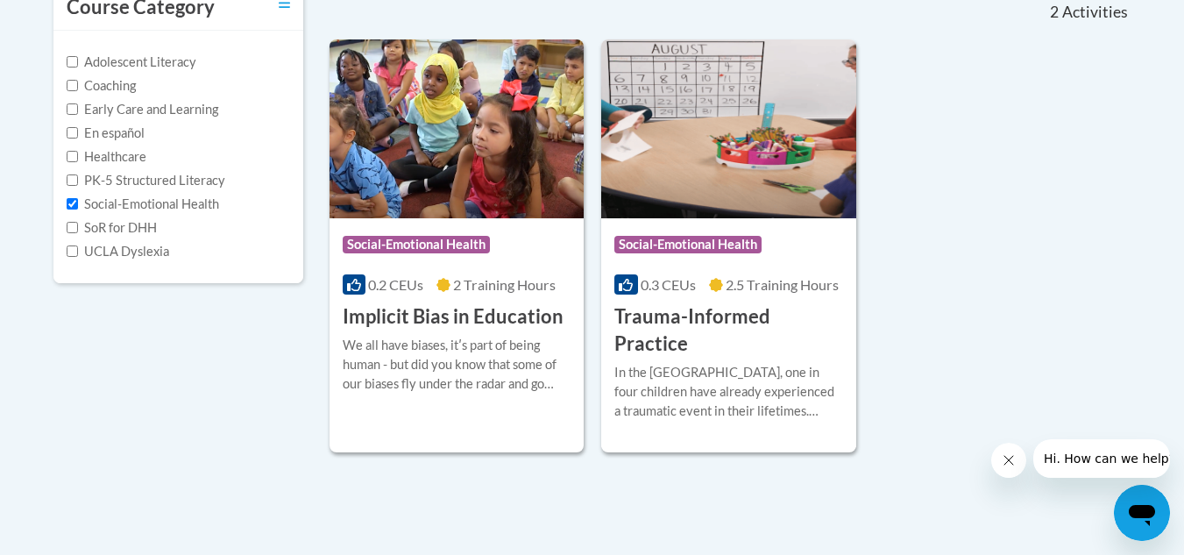
scroll to position [403, 0]
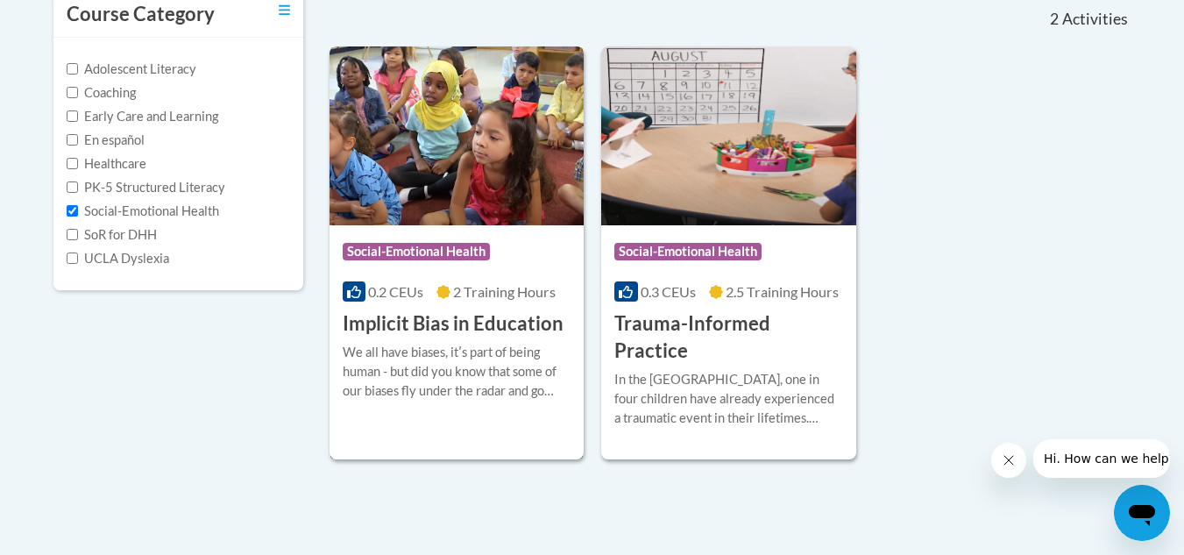
click at [472, 322] on h3 "Implicit Bias in Education" at bounding box center [453, 323] width 221 height 27
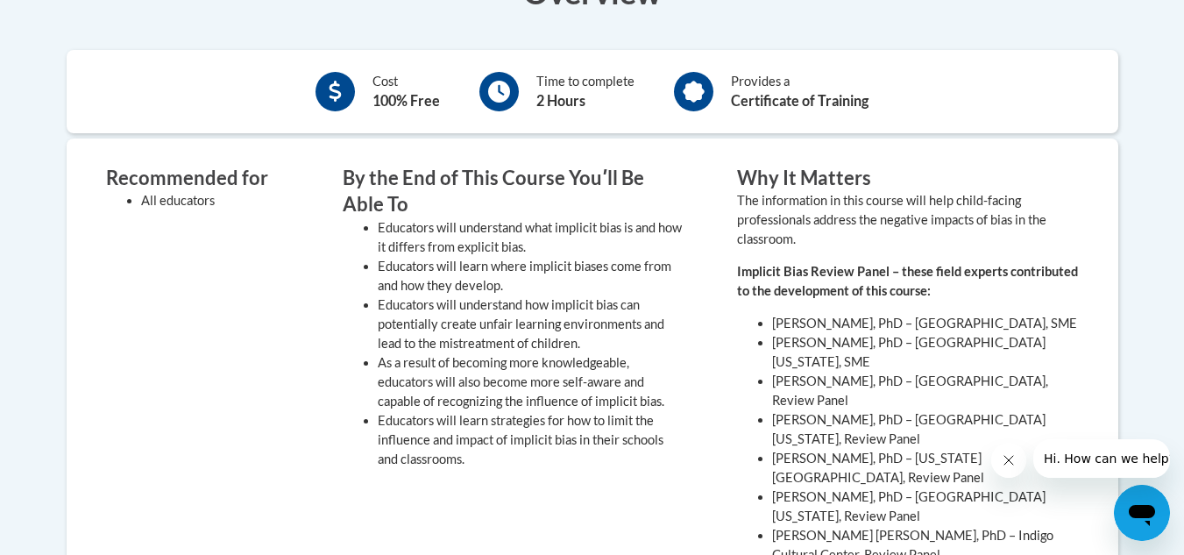
scroll to position [697, 0]
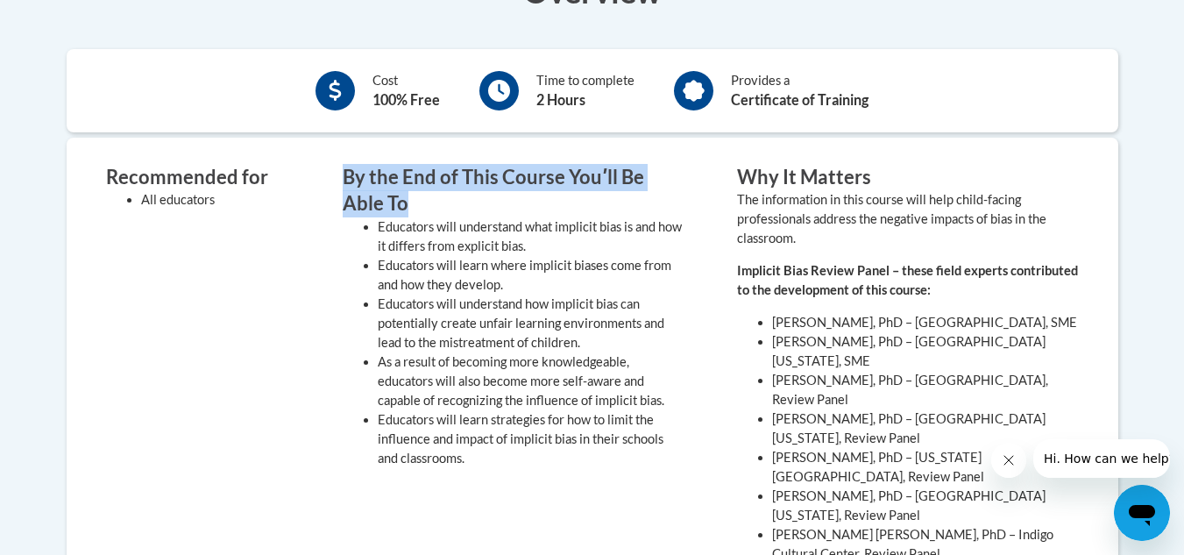
drag, startPoint x: 342, startPoint y: 177, endPoint x: 364, endPoint y: 192, distance: 27.2
click at [364, 192] on h3 "By the End of This Course Youʹll Be Able To" at bounding box center [514, 191] width 342 height 54
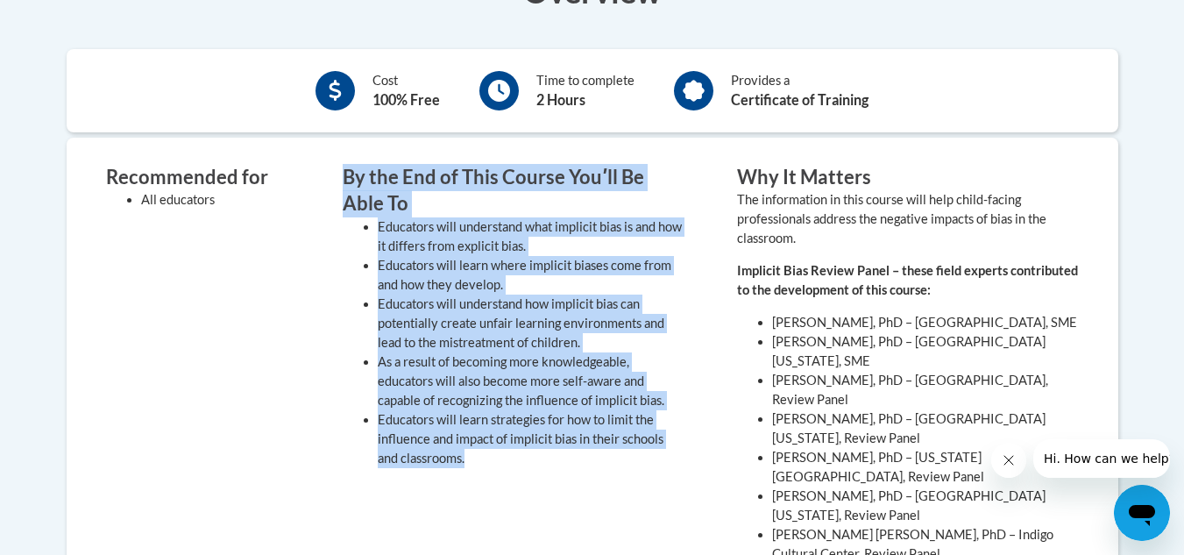
drag, startPoint x: 345, startPoint y: 161, endPoint x: 489, endPoint y: 477, distance: 346.6
click at [489, 477] on div "Recommended for All educators By the End of This Course Youʹll Be Able To Educa…" at bounding box center [592, 537] width 1051 height 798
copy div "By the End of This Course Youʹll Be Able To Educators will understand what impl…"
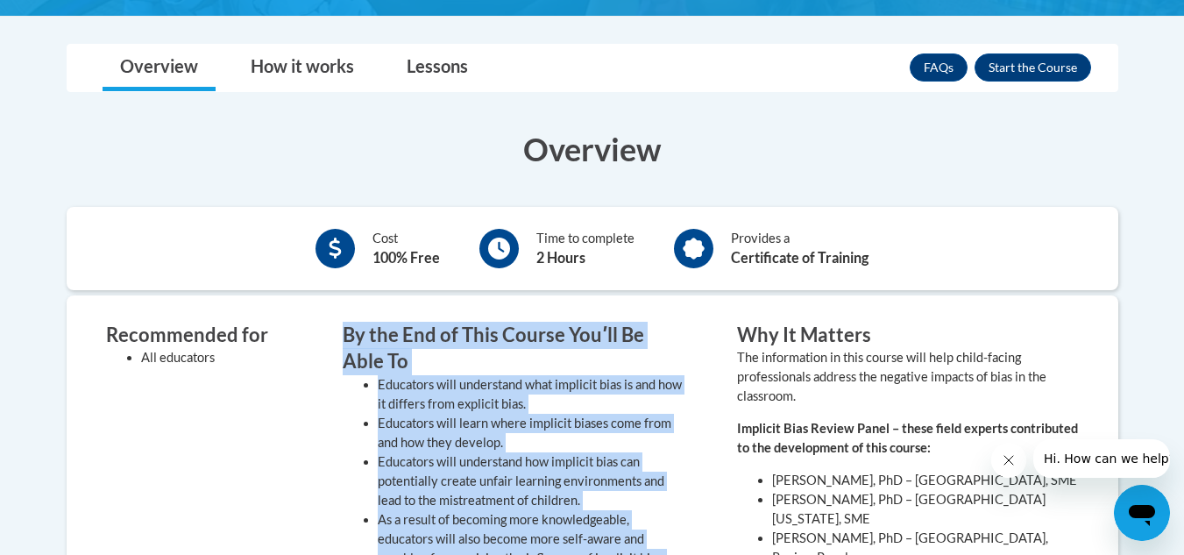
scroll to position [539, 0]
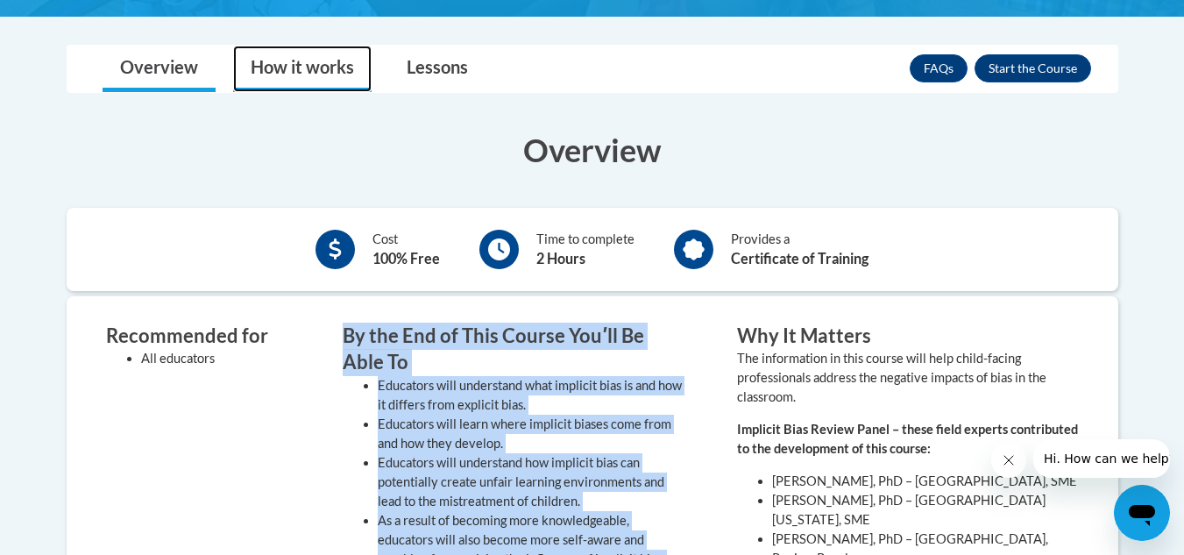
click at [318, 68] on link "How it works" at bounding box center [302, 69] width 138 height 46
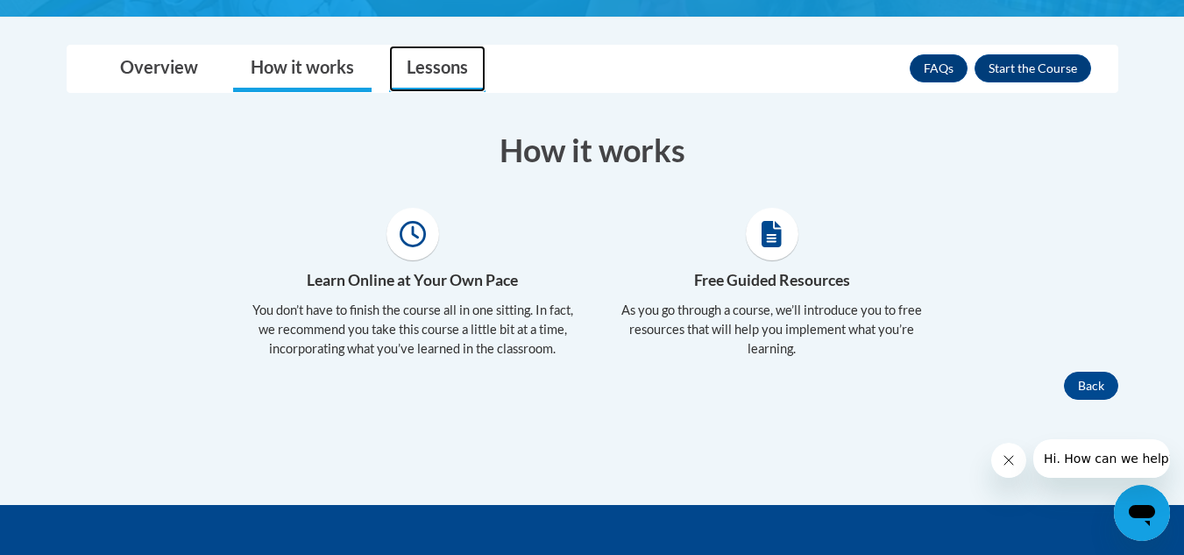
click at [416, 67] on link "Lessons" at bounding box center [437, 69] width 96 height 46
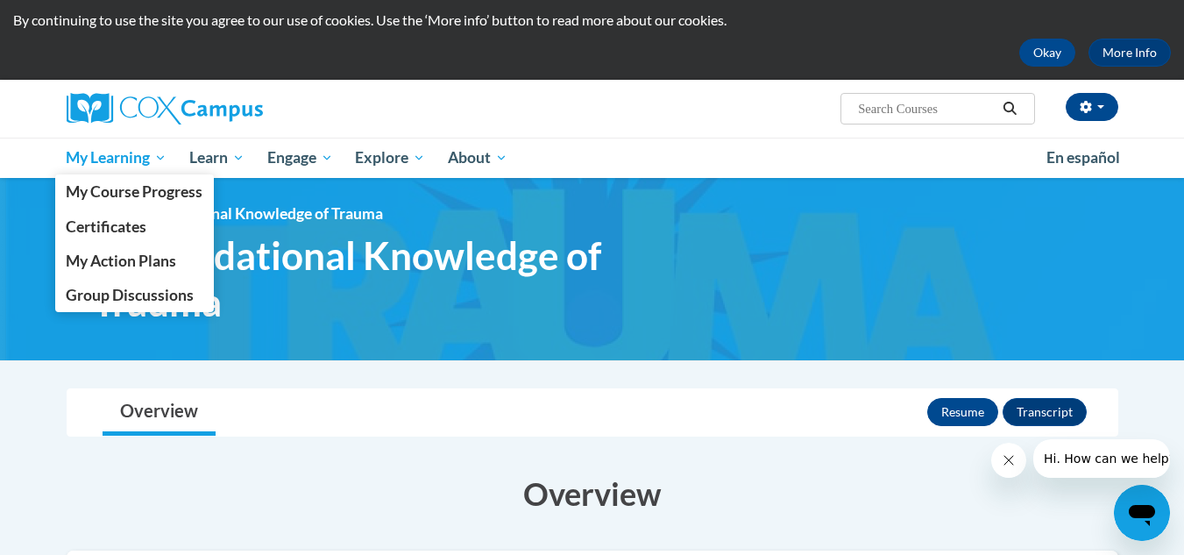
scroll to position [50, 0]
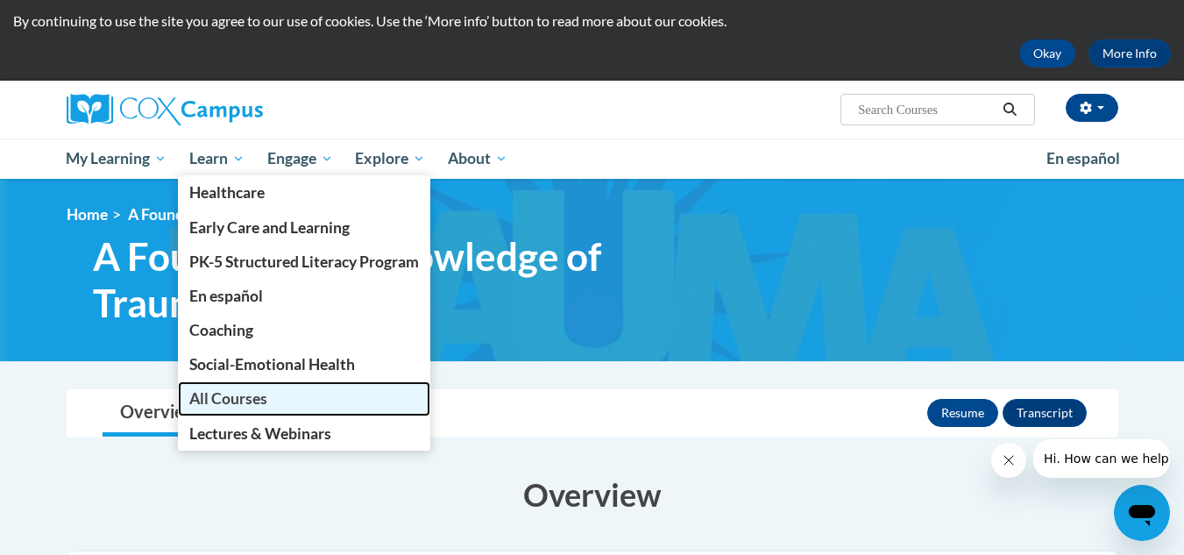
click at [212, 393] on span "All Courses" at bounding box center [228, 398] width 78 height 18
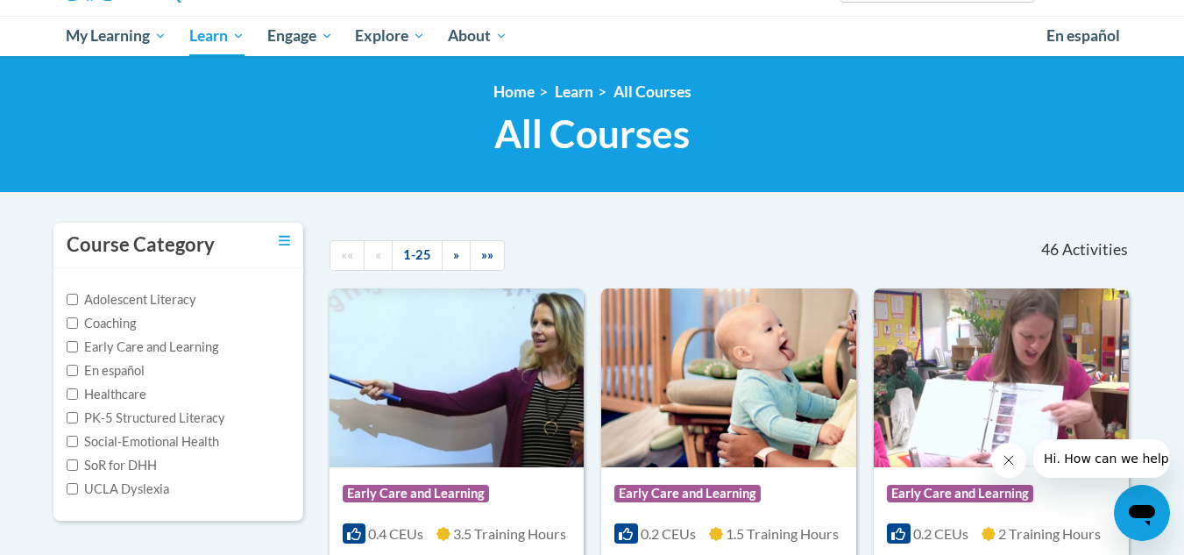
scroll to position [223, 0]
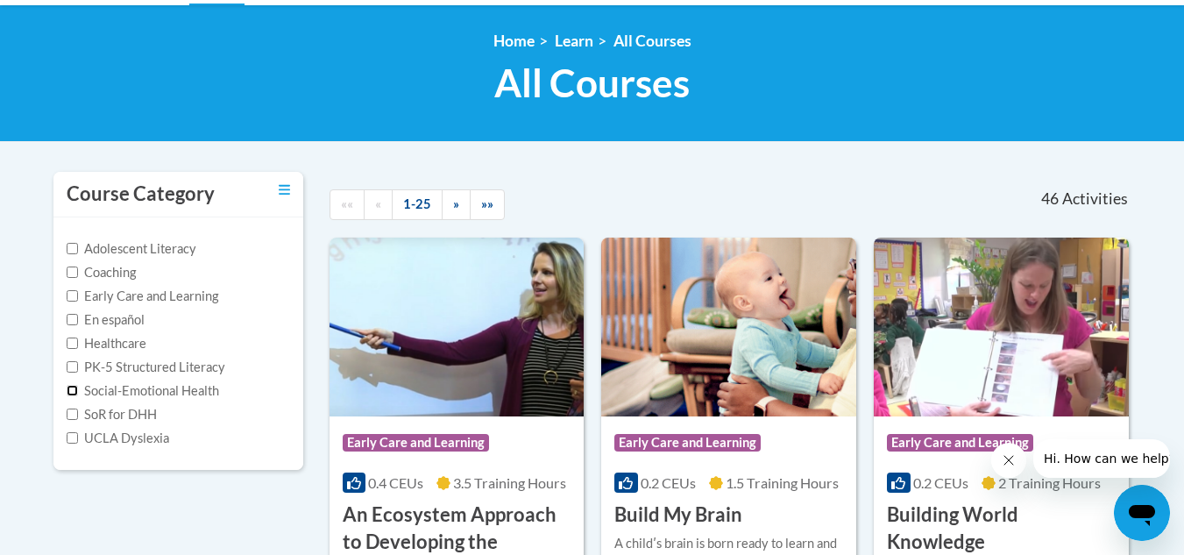
click at [70, 389] on input "Social-Emotional Health" at bounding box center [72, 390] width 11 height 11
checkbox input "true"
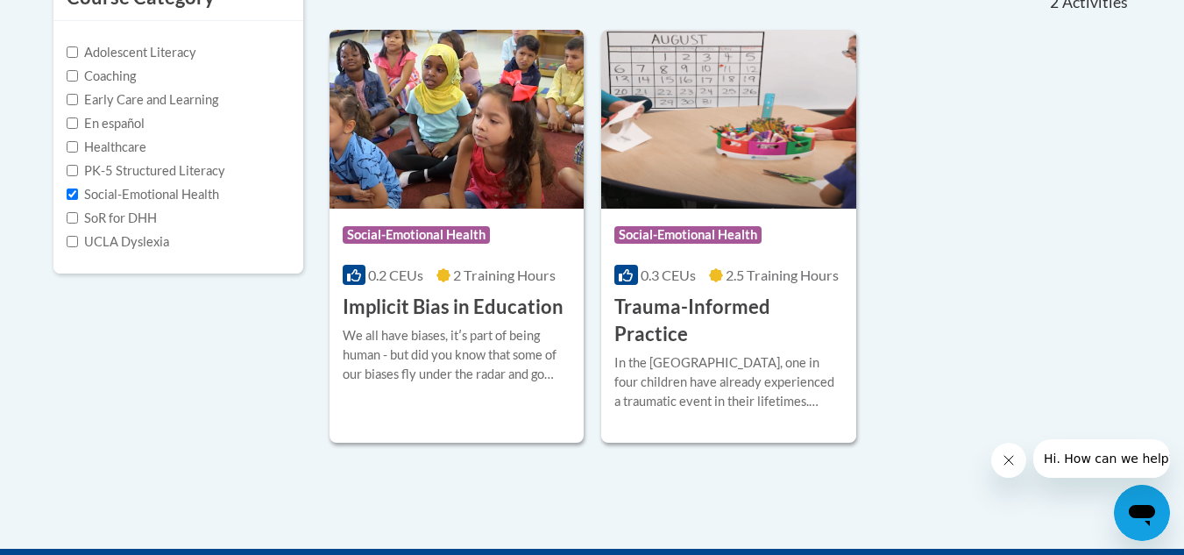
scroll to position [421, 0]
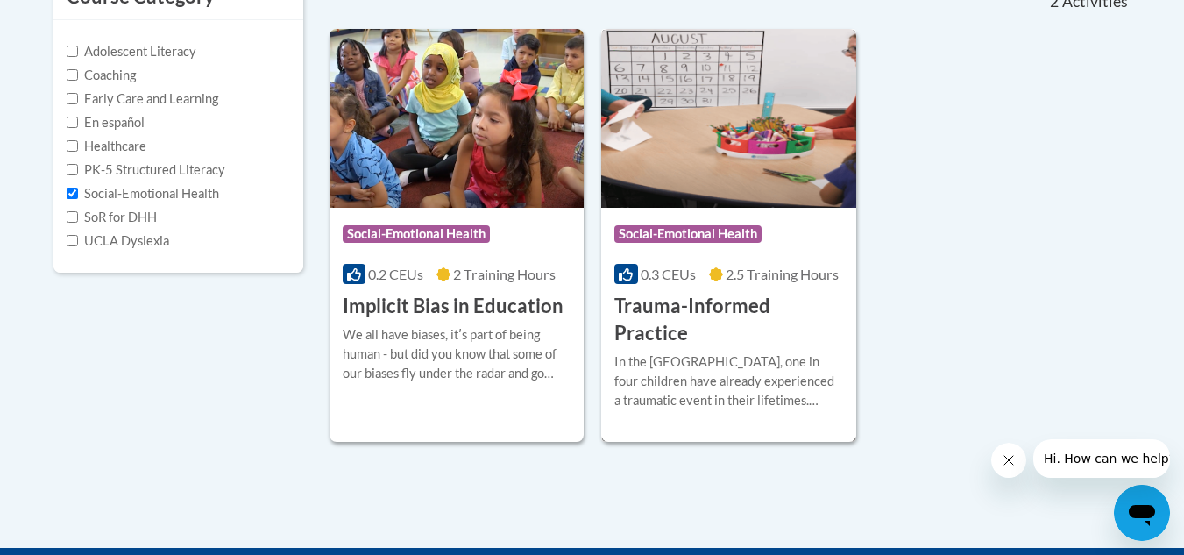
drag, startPoint x: 690, startPoint y: 303, endPoint x: 650, endPoint y: 234, distance: 80.1
click at [650, 234] on span "Social-Emotional Health" at bounding box center [687, 234] width 147 height 18
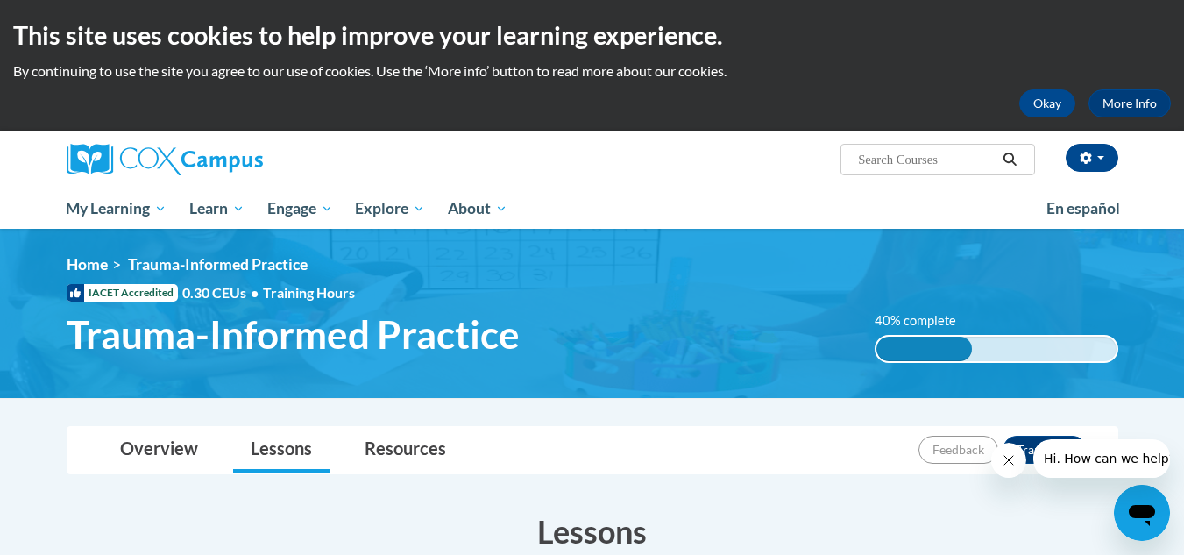
click at [999, 463] on button "Cerrar mensaje de la compañía" at bounding box center [1007, 459] width 35 height 35
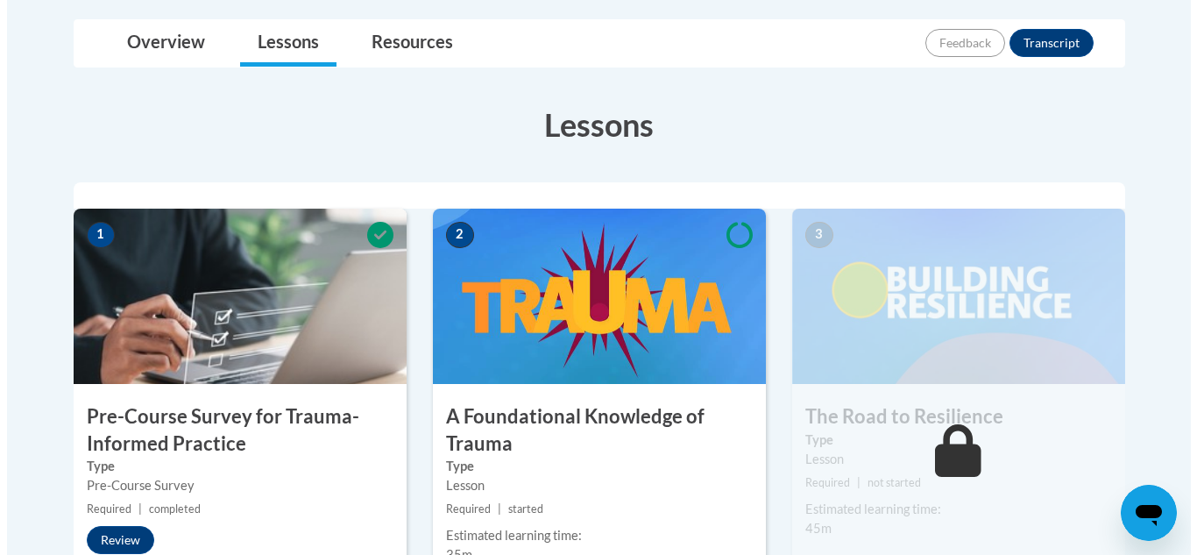
scroll to position [406, 0]
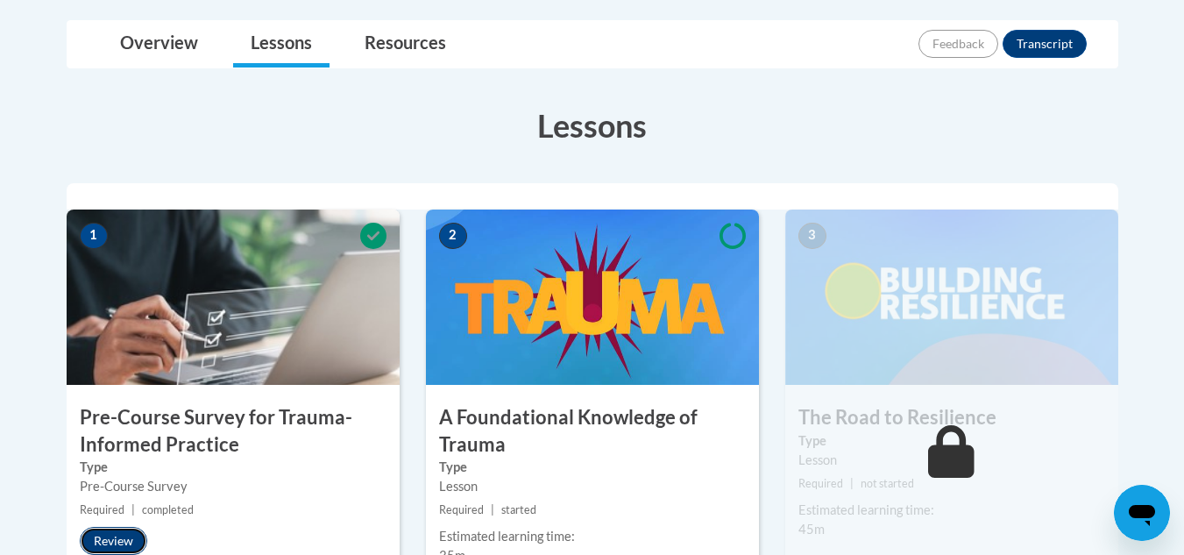
click at [106, 541] on button "Review" at bounding box center [113, 541] width 67 height 28
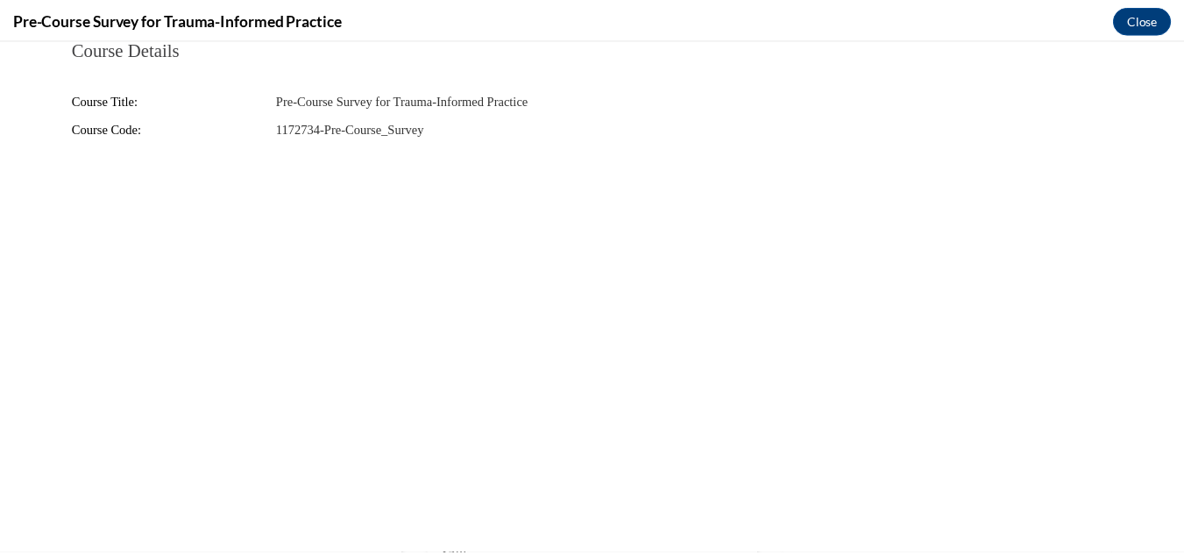
scroll to position [0, 0]
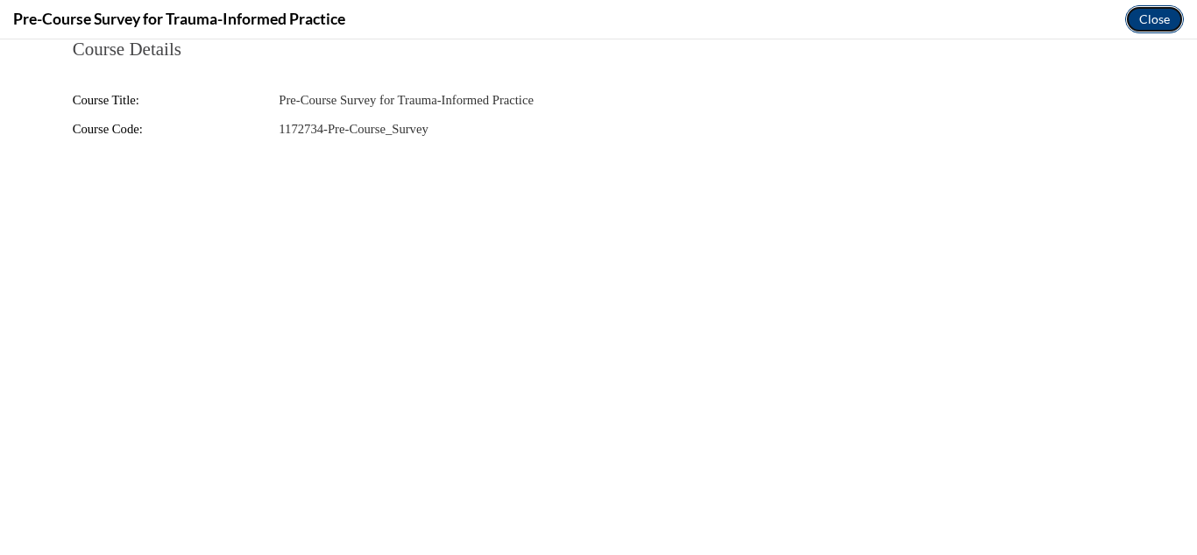
click at [1135, 18] on button "Close" at bounding box center [1154, 19] width 59 height 28
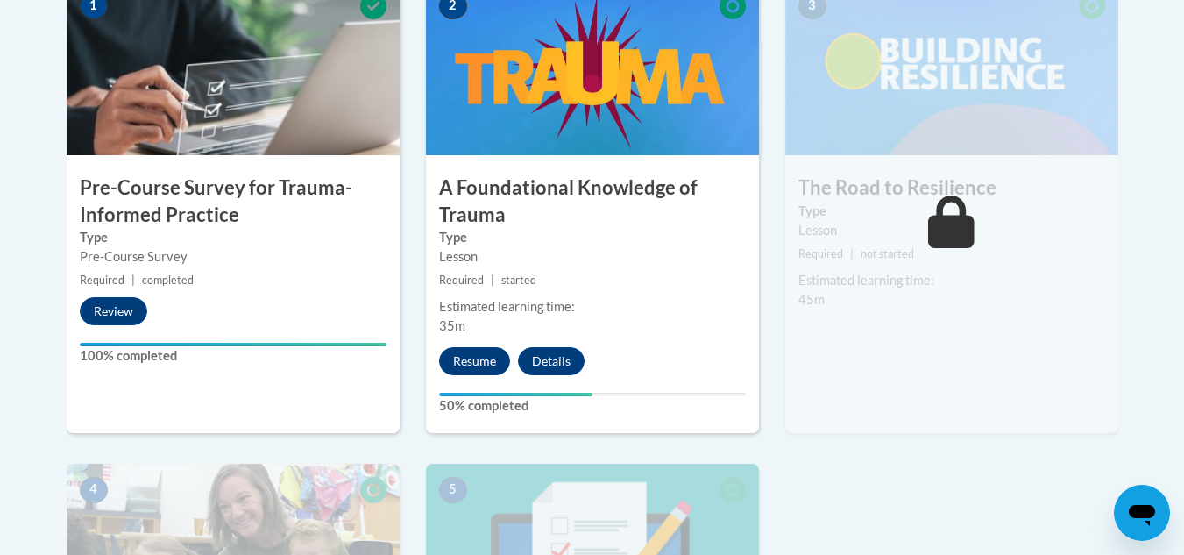
scroll to position [636, 0]
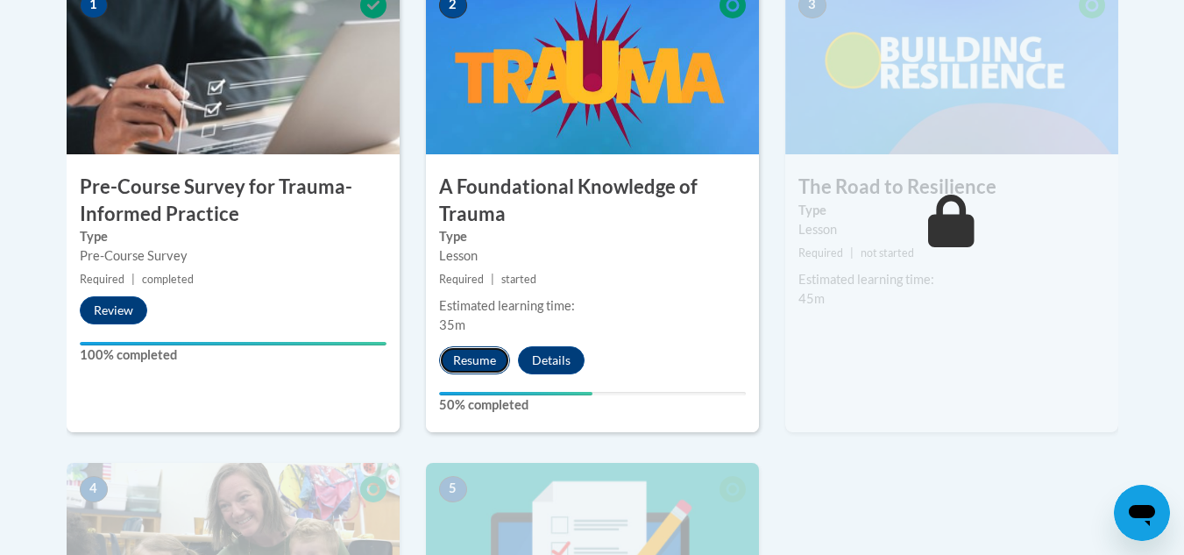
click at [480, 367] on button "Resume" at bounding box center [474, 360] width 71 height 28
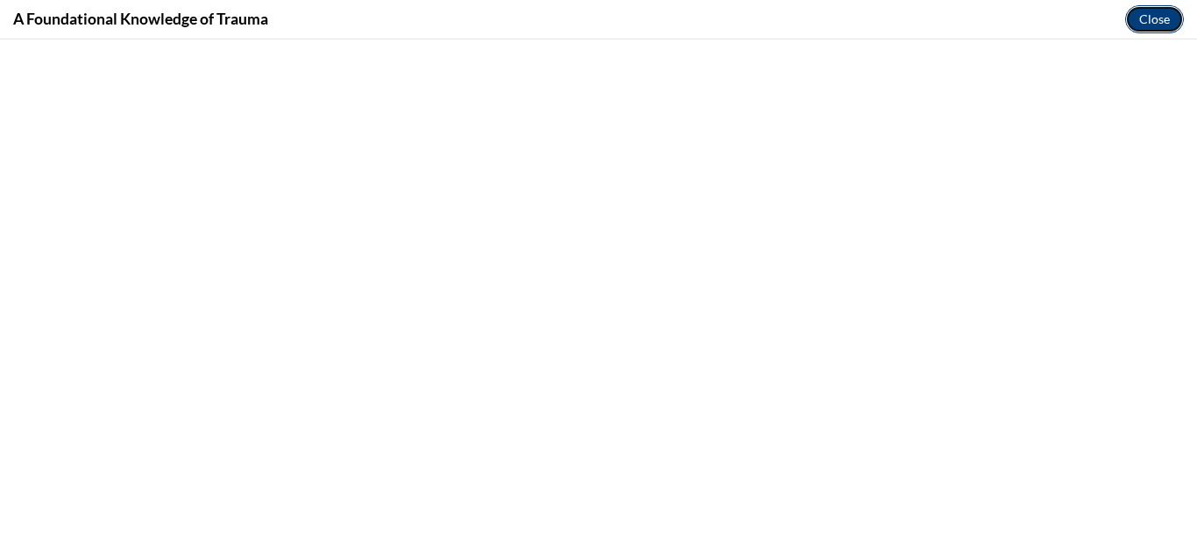
click at [1161, 22] on button "Close" at bounding box center [1154, 19] width 59 height 28
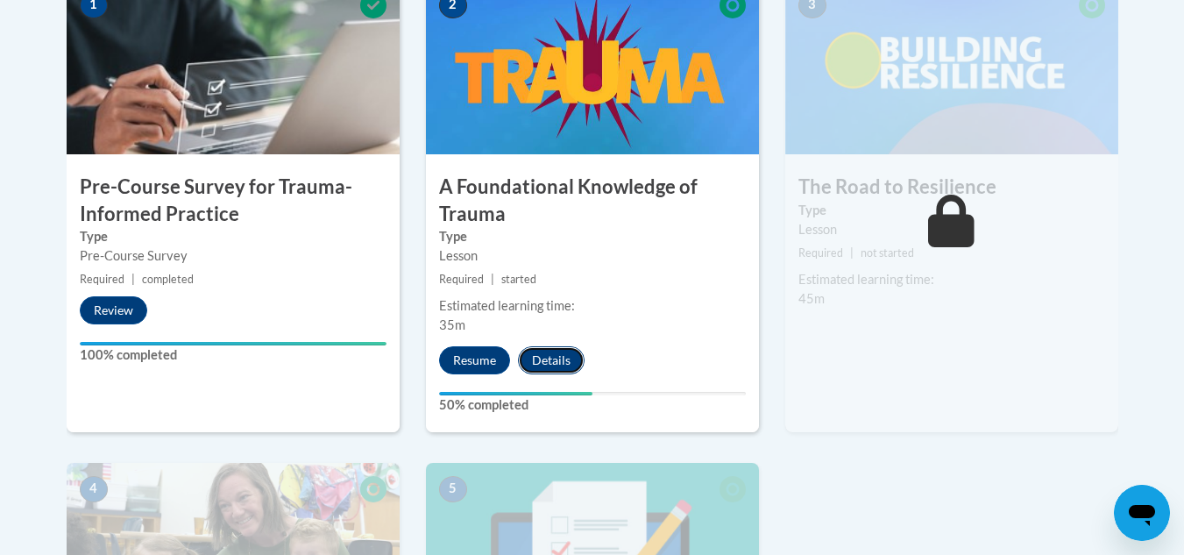
click at [566, 357] on button "Details" at bounding box center [551, 360] width 67 height 28
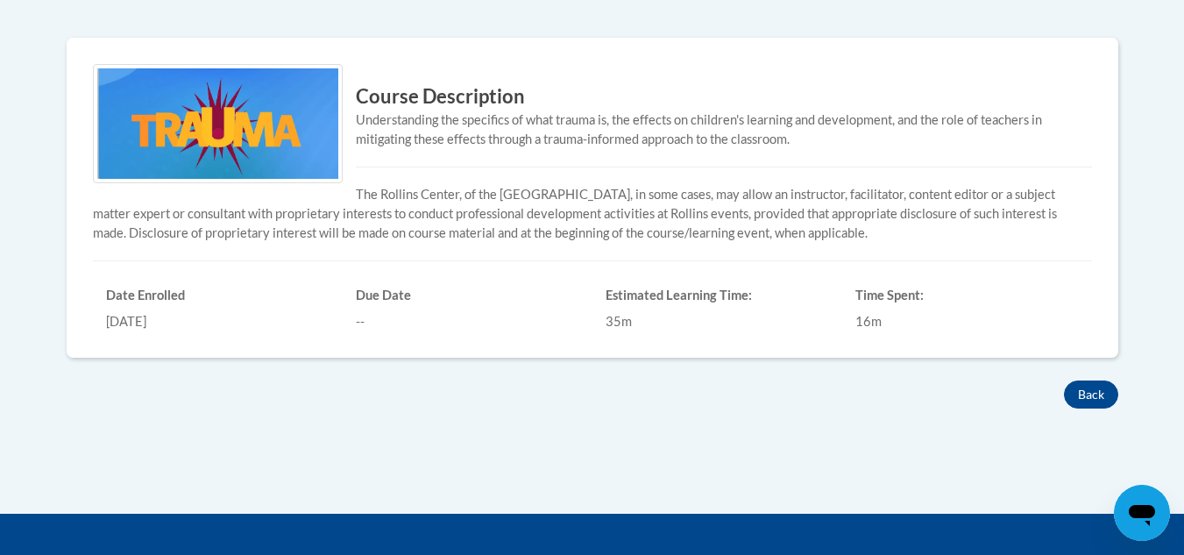
scroll to position [566, 0]
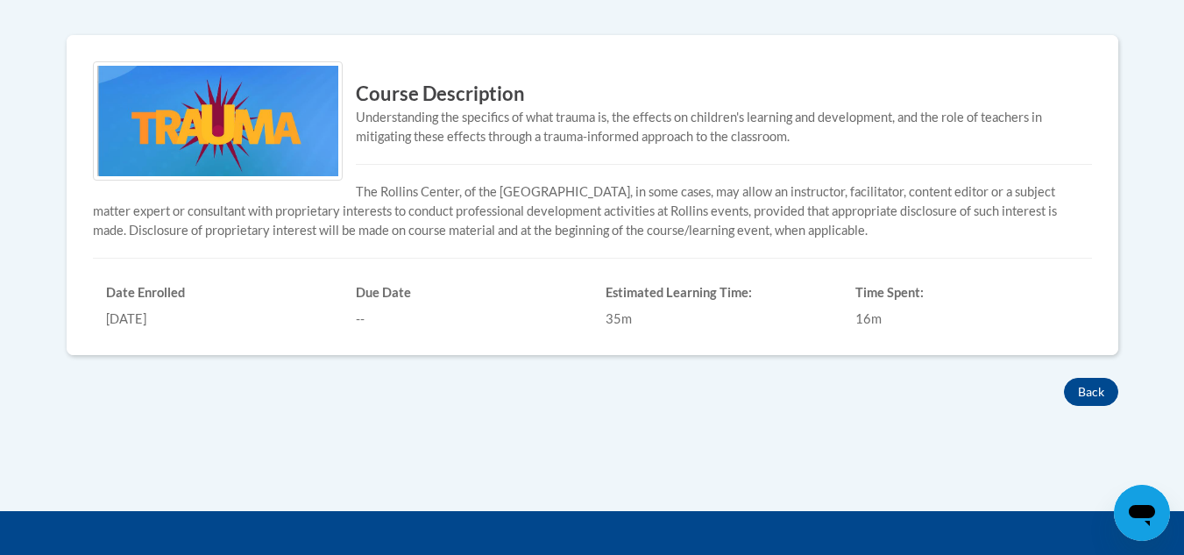
click at [874, 299] on h6 "Time Spent:" at bounding box center [966, 293] width 223 height 16
click at [859, 288] on h6 "Time Spent:" at bounding box center [966, 293] width 223 height 16
click at [668, 290] on h6 "Estimated Learning Time:" at bounding box center [716, 293] width 223 height 16
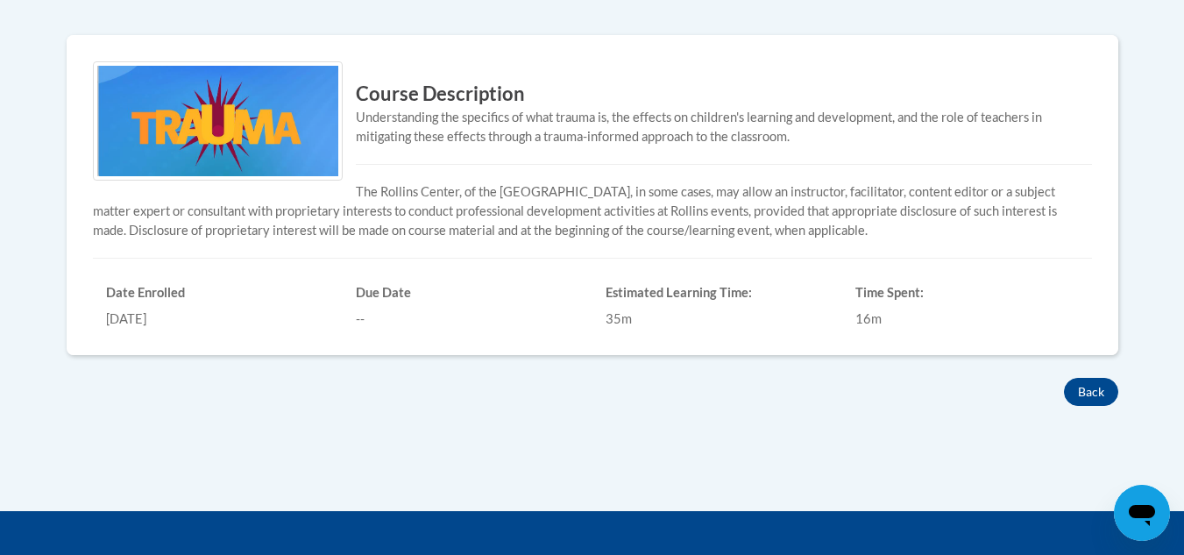
click at [385, 286] on h6 "Due Date" at bounding box center [467, 293] width 223 height 16
click at [117, 317] on div "[DATE]" at bounding box center [217, 318] width 223 height 19
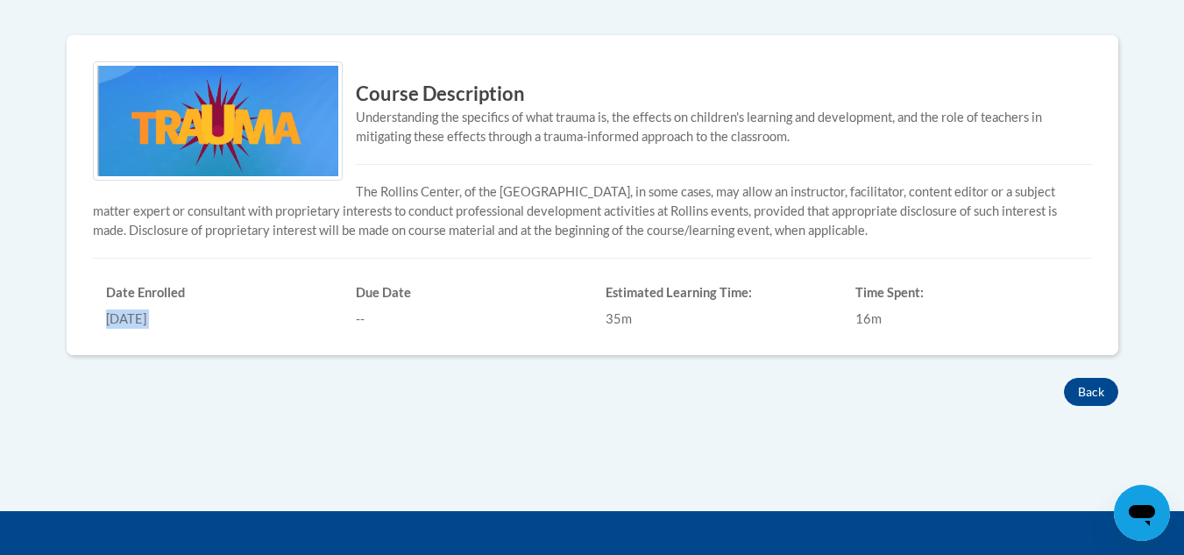
click at [117, 317] on div "[DATE]" at bounding box center [217, 318] width 223 height 19
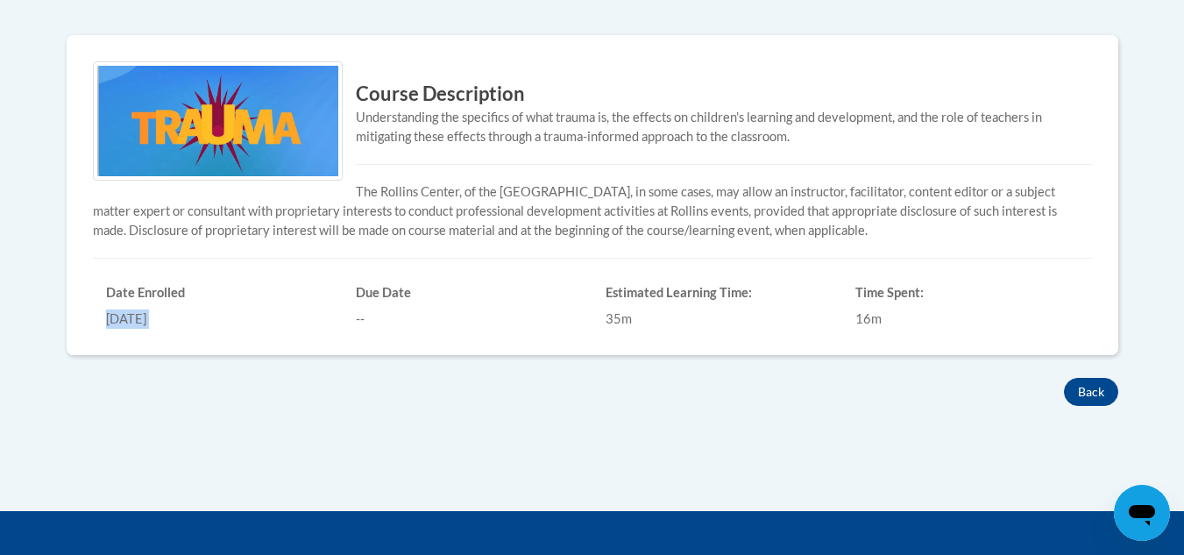
click at [117, 317] on div "[DATE]" at bounding box center [217, 318] width 223 height 19
click at [230, 124] on img at bounding box center [218, 120] width 250 height 119
click at [195, 231] on p "The Rollins Center, of the [GEOGRAPHIC_DATA], in some cases, may allow an instr…" at bounding box center [592, 211] width 999 height 58
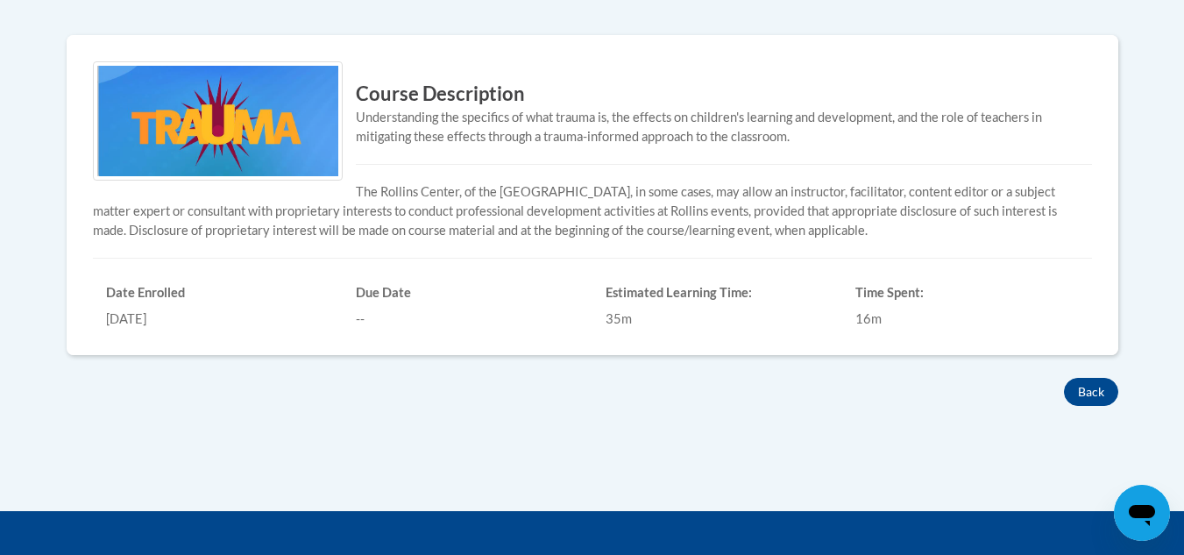
click at [412, 161] on div "Course Description Understanding the specifics of what trauma is, the effects o…" at bounding box center [592, 194] width 1025 height 266
click at [412, 143] on div "Understanding the specifics of what trauma is, the effects on children's learni…" at bounding box center [592, 127] width 999 height 39
click at [414, 109] on div "Understanding the specifics of what trauma is, the effects on children's learni…" at bounding box center [592, 127] width 999 height 39
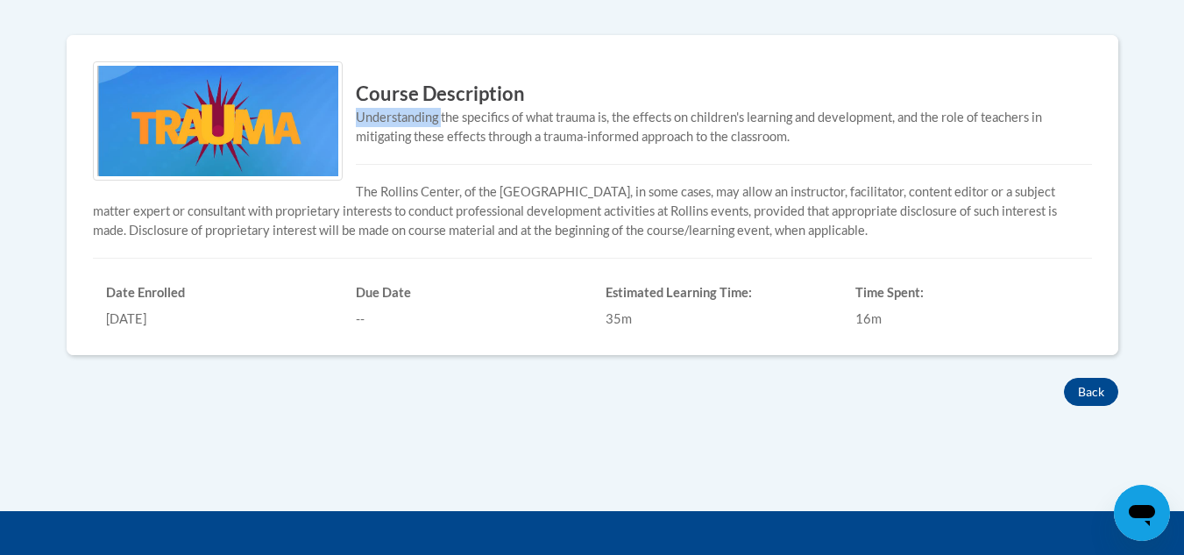
click at [414, 109] on div "Understanding the specifics of what trauma is, the effects on children's learni…" at bounding box center [592, 127] width 999 height 39
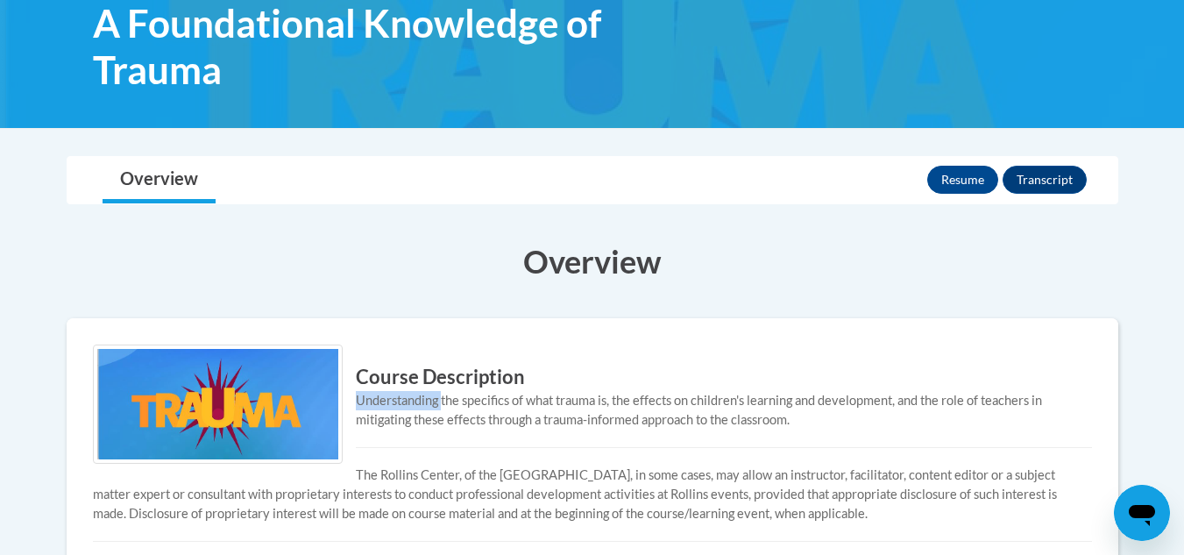
scroll to position [233, 0]
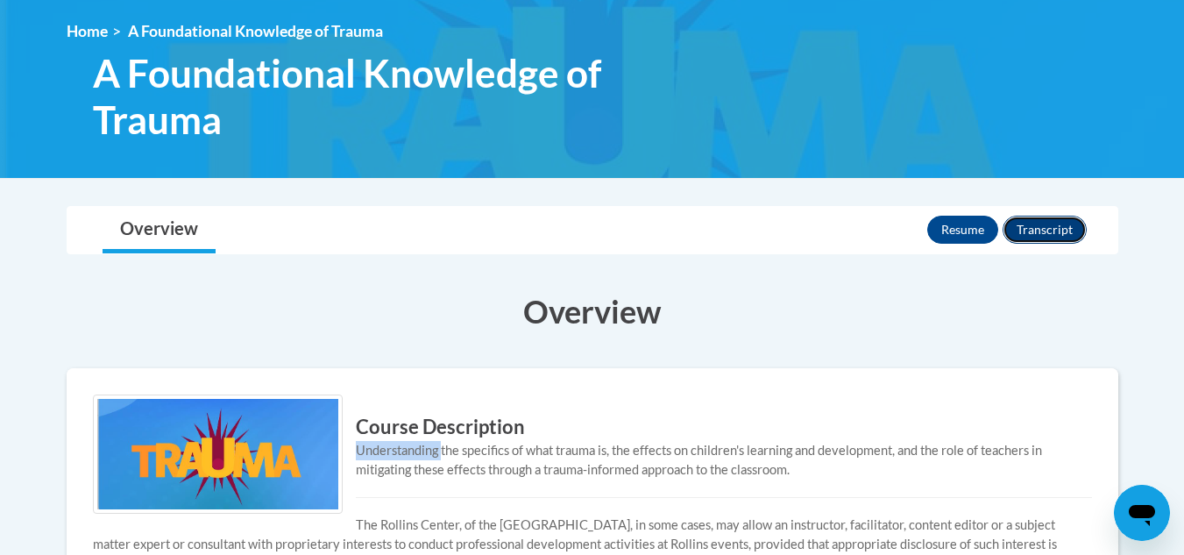
click at [1046, 239] on button "Transcript" at bounding box center [1044, 230] width 84 height 28
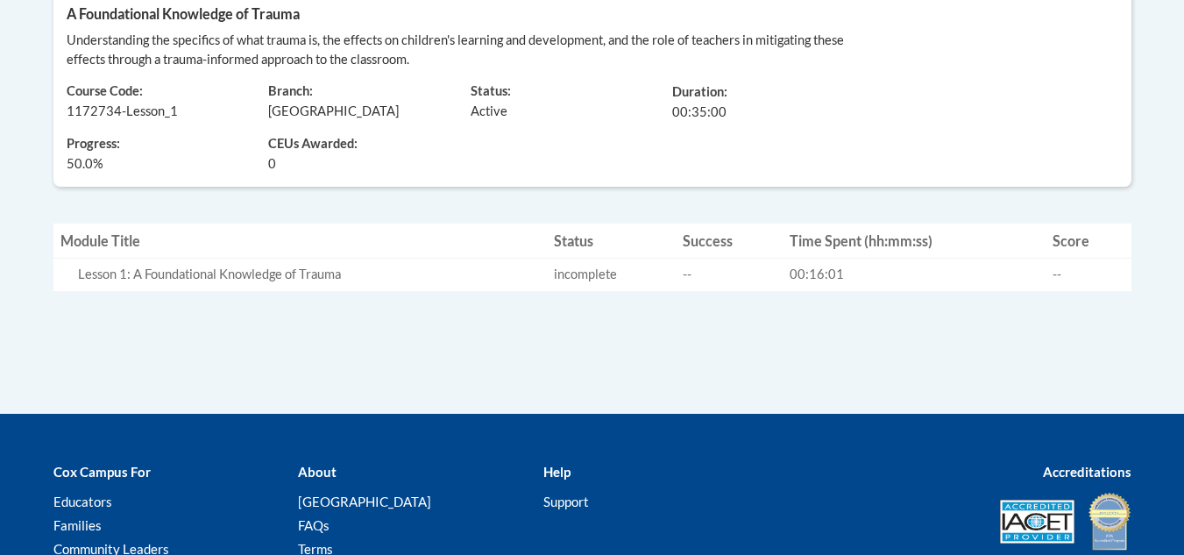
scroll to position [472, 0]
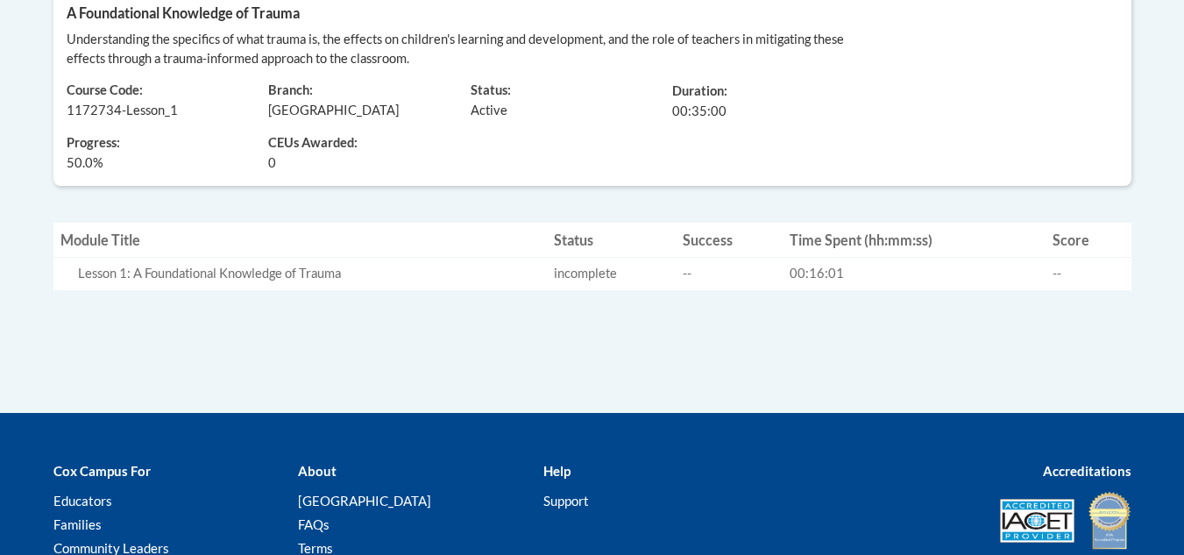
click at [204, 278] on div "Lesson 1: A Foundational Knowledge of Trauma" at bounding box center [309, 274] width 462 height 18
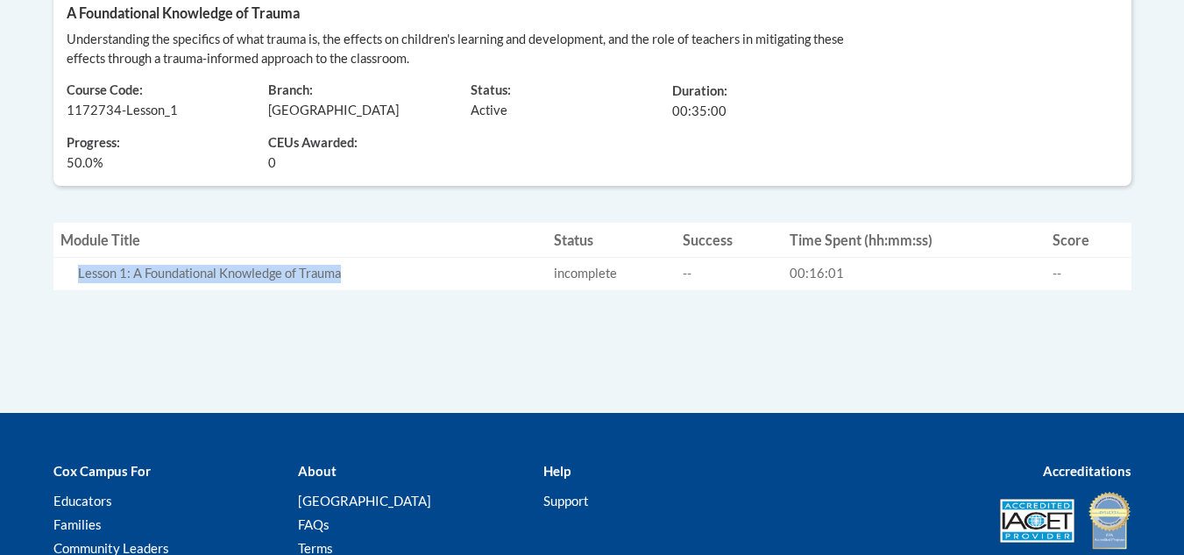
click at [204, 278] on div "Lesson 1: A Foundational Knowledge of Trauma" at bounding box center [309, 274] width 462 height 18
click at [582, 273] on td "Status incomplete" at bounding box center [611, 273] width 129 height 32
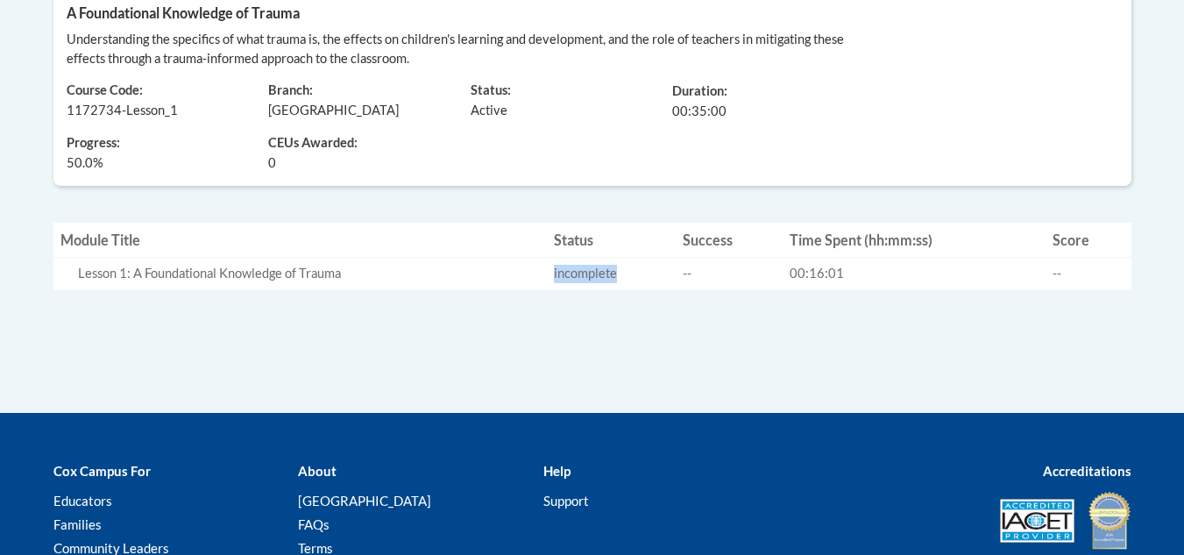
click at [582, 273] on td "Status incomplete" at bounding box center [611, 273] width 129 height 32
click at [798, 278] on td "Time Spent (hh:mm:ss) 00:16:01" at bounding box center [913, 273] width 263 height 32
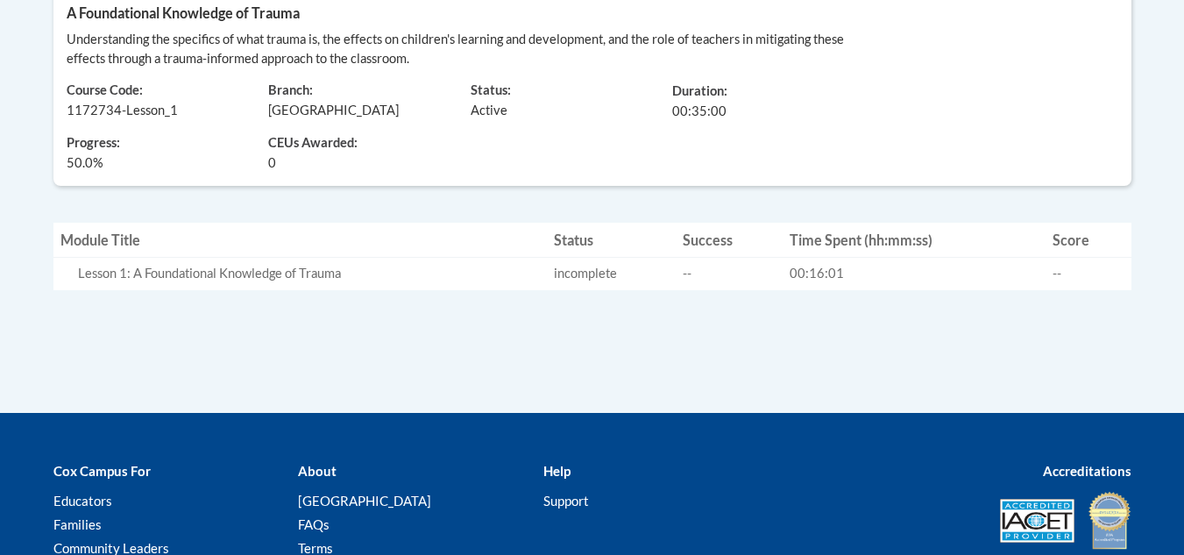
click at [1069, 240] on th "Score" at bounding box center [1087, 240] width 85 height 35
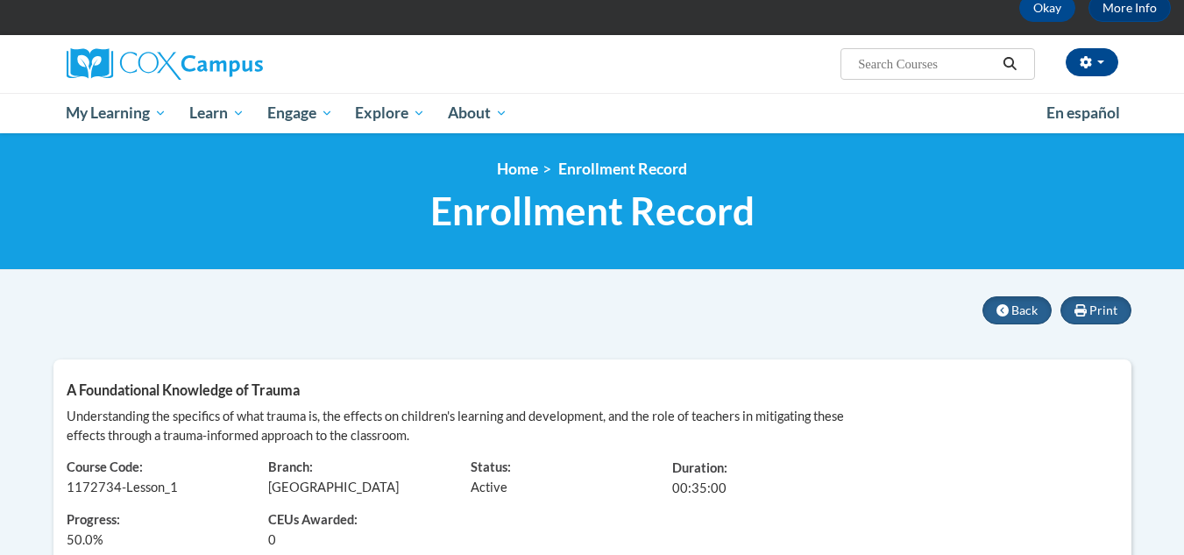
scroll to position [95, 0]
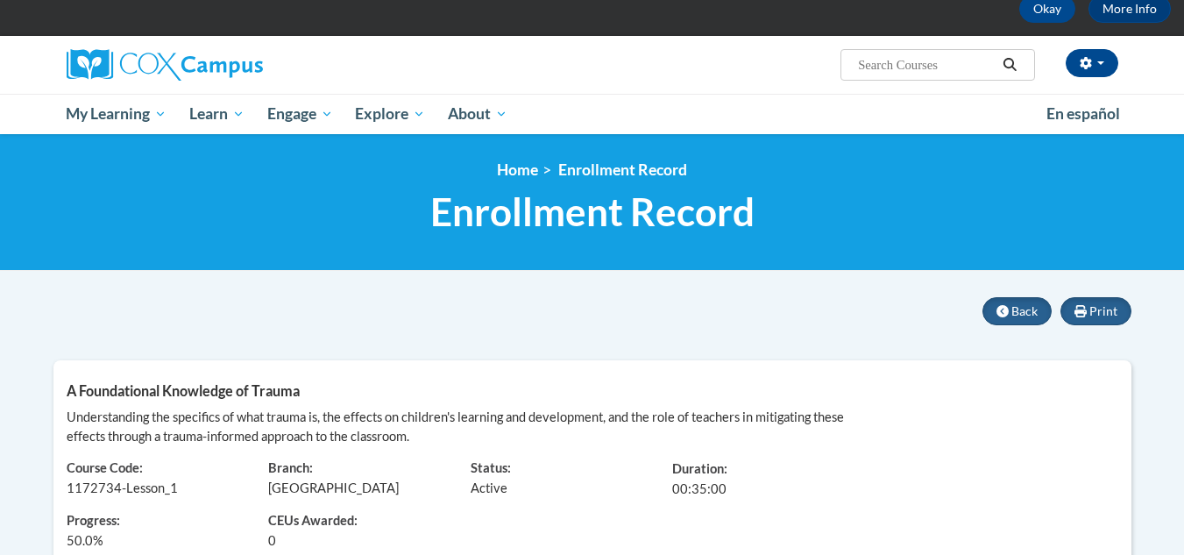
click at [576, 218] on span "Enrollment Record" at bounding box center [592, 211] width 324 height 46
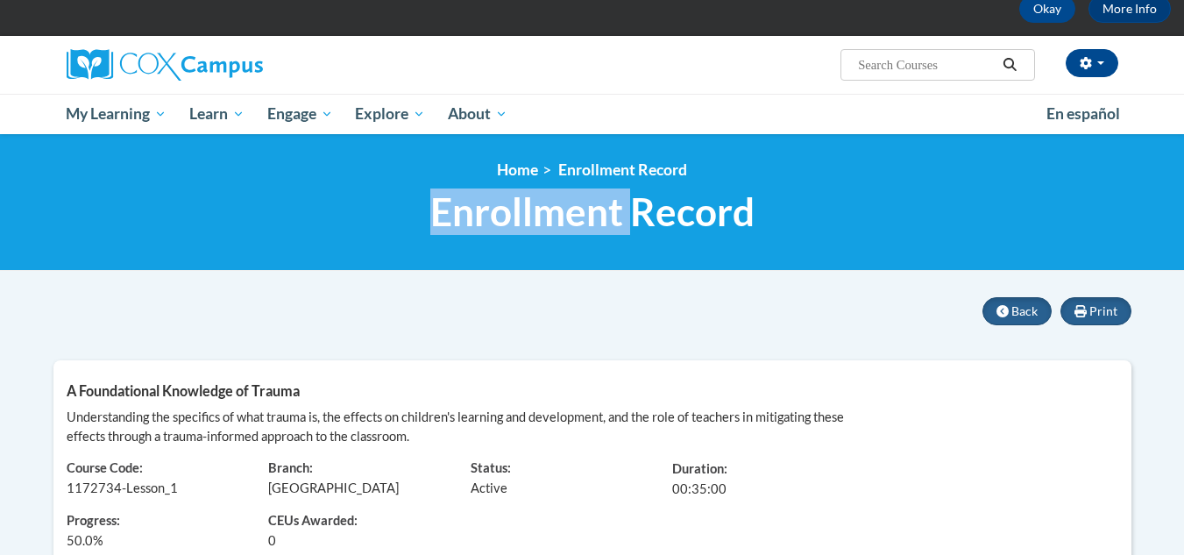
click at [576, 218] on span "Enrollment Record" at bounding box center [592, 211] width 324 height 46
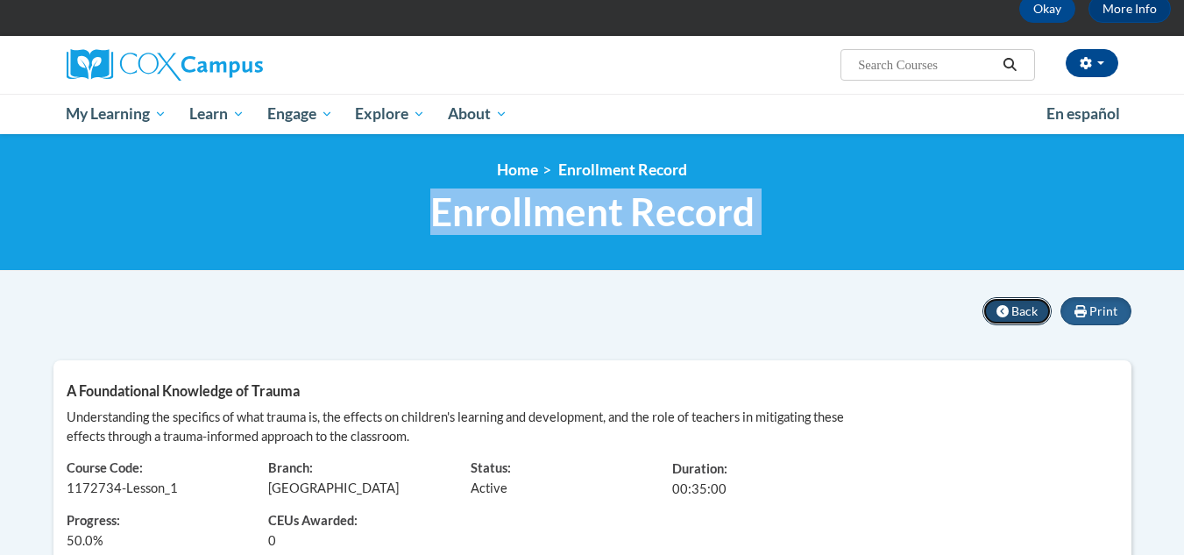
click at [1029, 313] on span "Back" at bounding box center [1024, 310] width 26 height 15
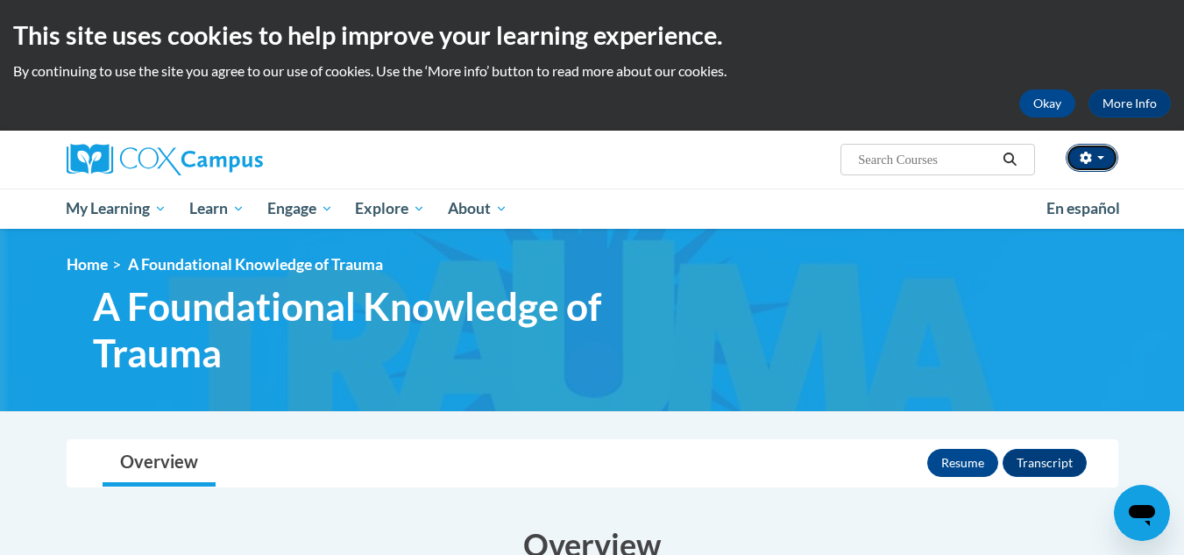
click at [1099, 153] on button "button" at bounding box center [1091, 158] width 53 height 28
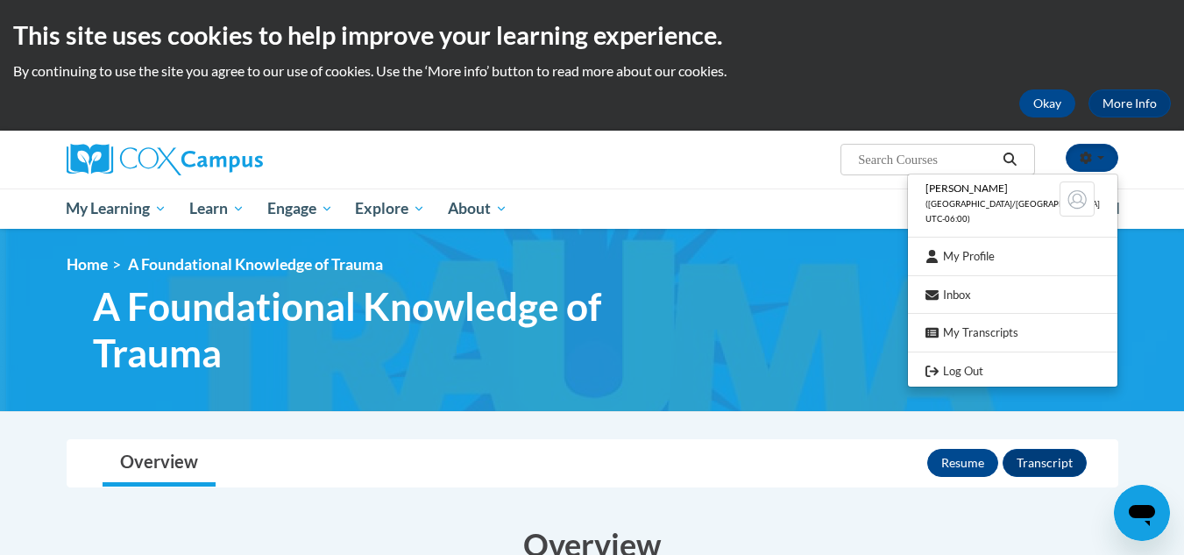
click at [838, 393] on img at bounding box center [592, 320] width 1184 height 182
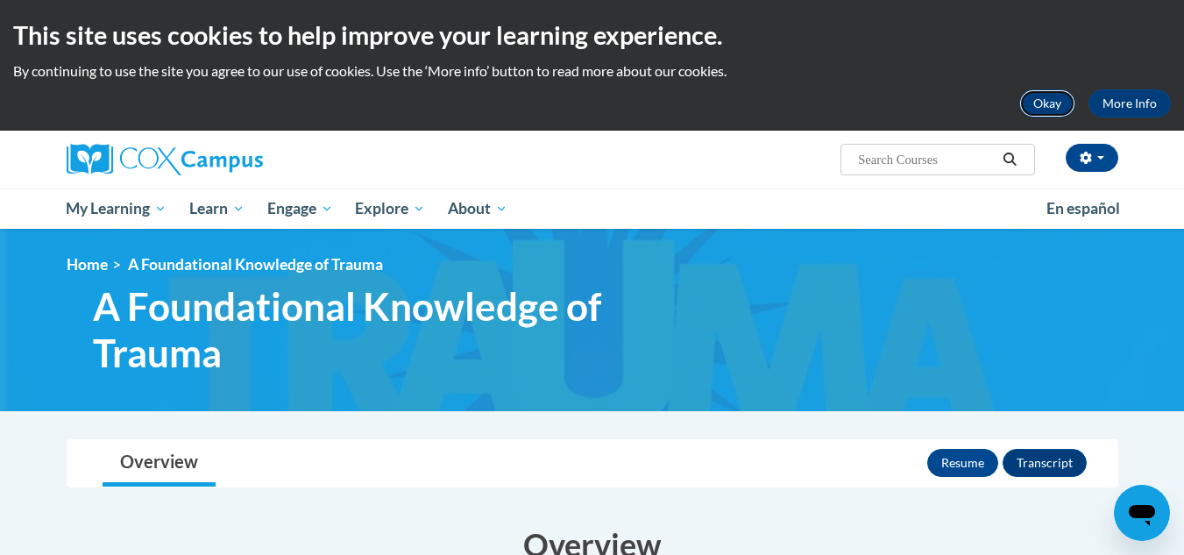
click at [1039, 107] on button "Okay" at bounding box center [1047, 103] width 56 height 28
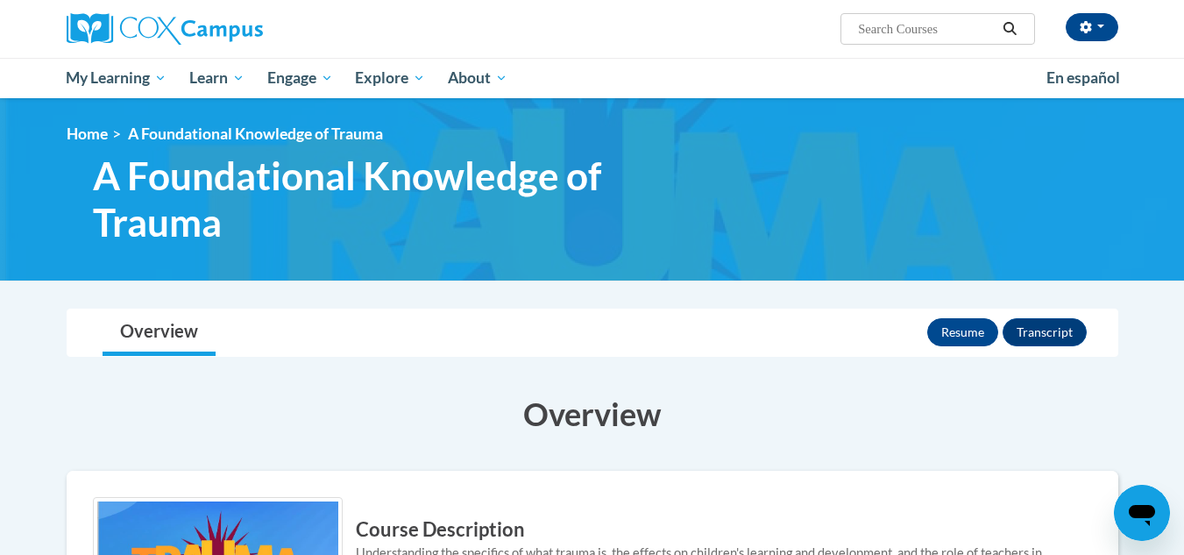
click at [167, 134] on span "A Foundational Knowledge of Trauma" at bounding box center [255, 133] width 255 height 18
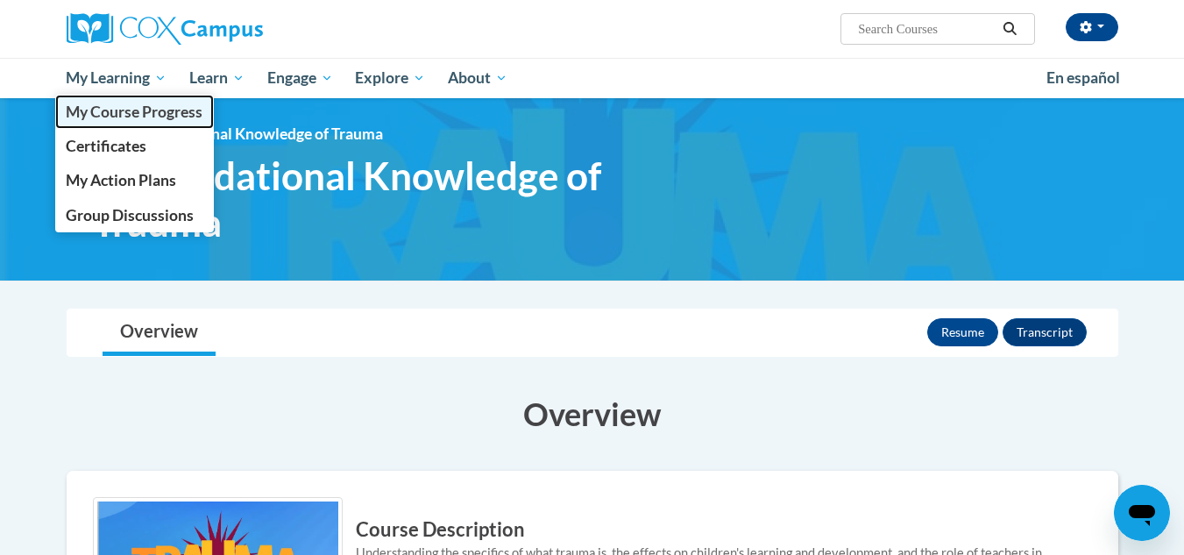
click at [108, 111] on span "My Course Progress" at bounding box center [134, 112] width 137 height 18
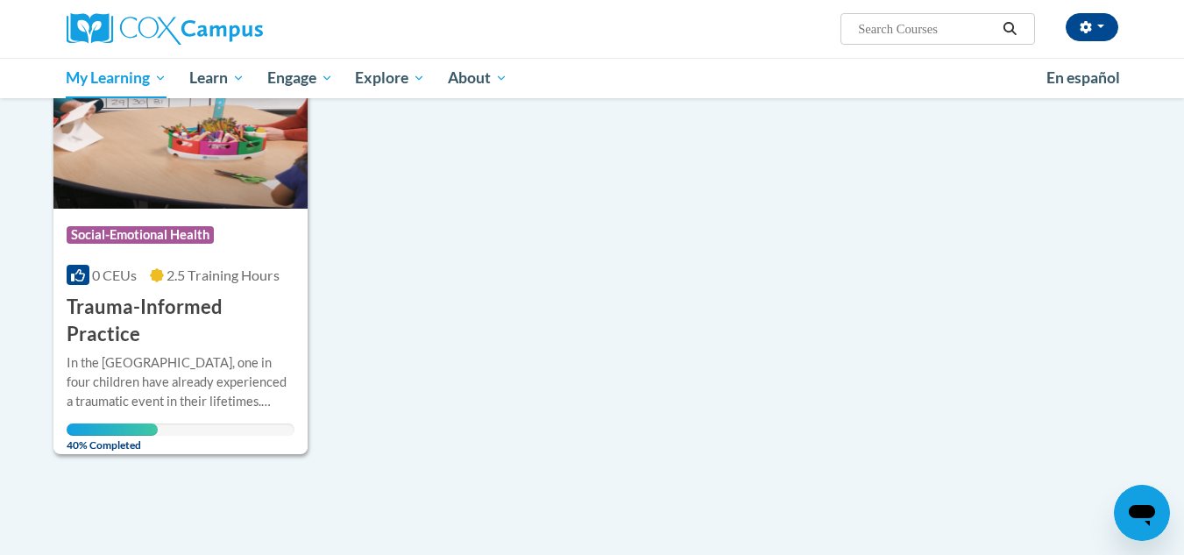
scroll to position [300, 0]
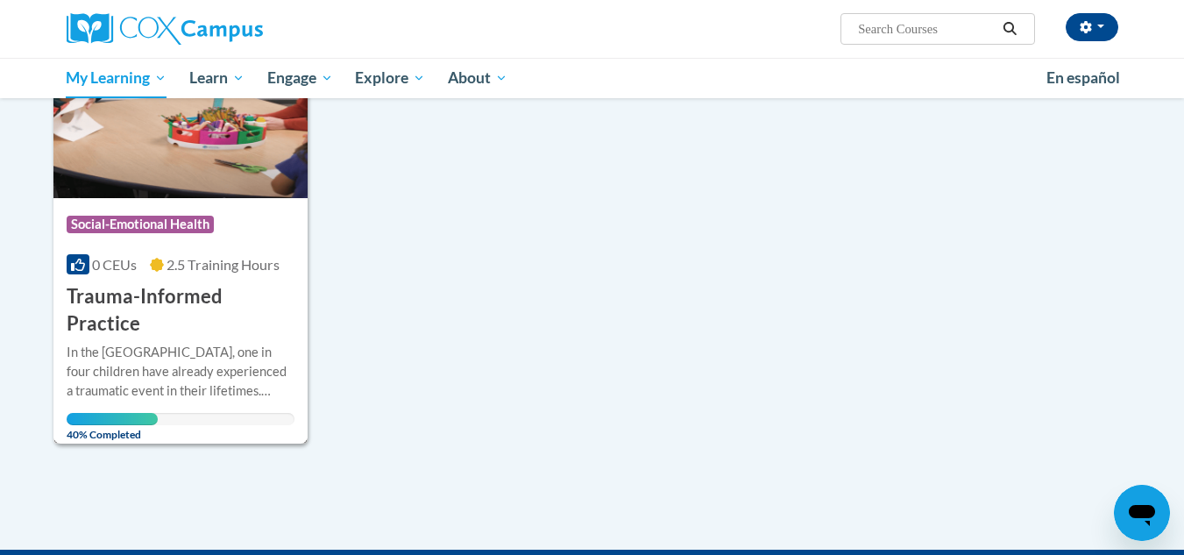
click at [149, 295] on h3 "Trauma-Informed Practice" at bounding box center [181, 310] width 229 height 54
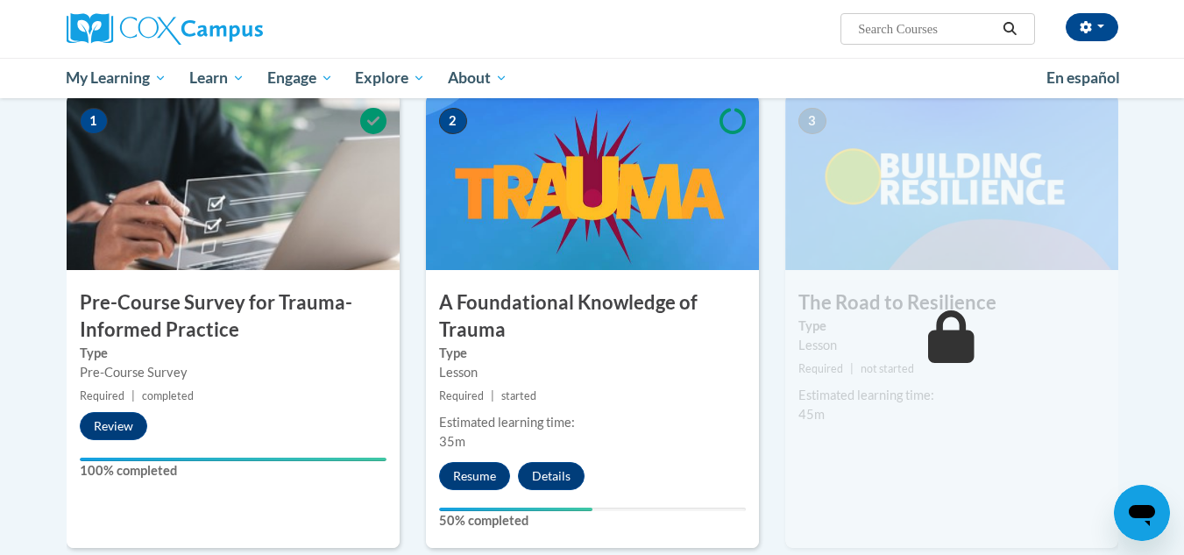
scroll to position [322, 0]
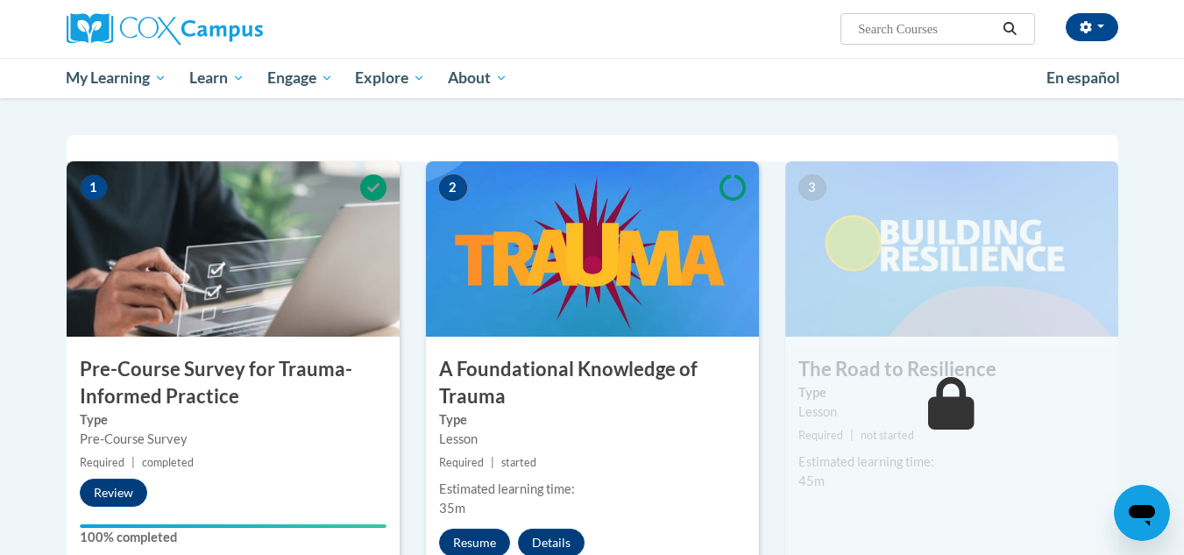
click at [617, 261] on img at bounding box center [592, 248] width 333 height 175
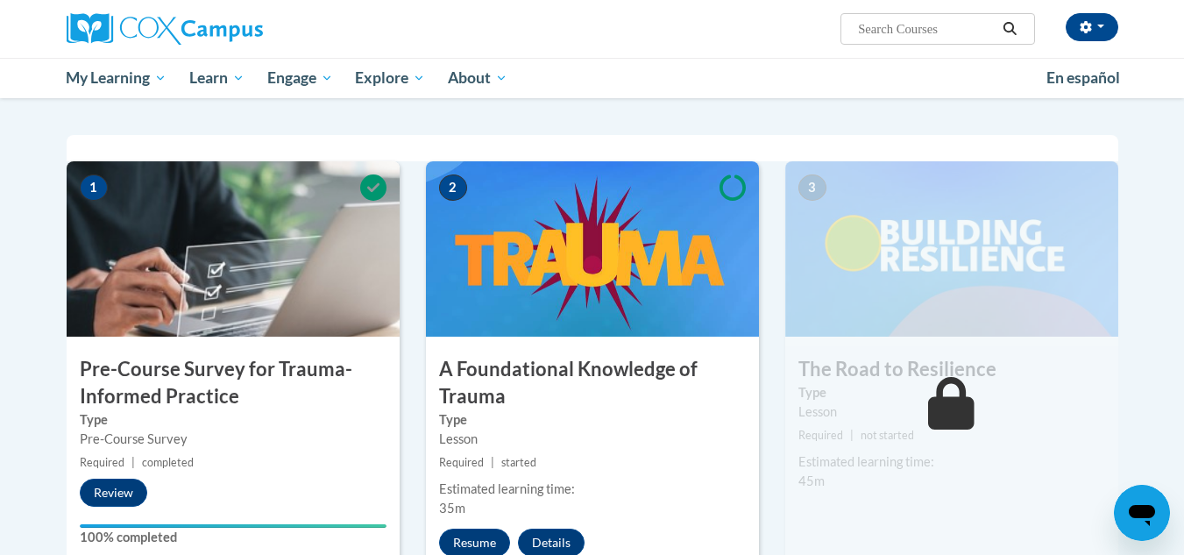
click at [617, 261] on img at bounding box center [592, 248] width 333 height 175
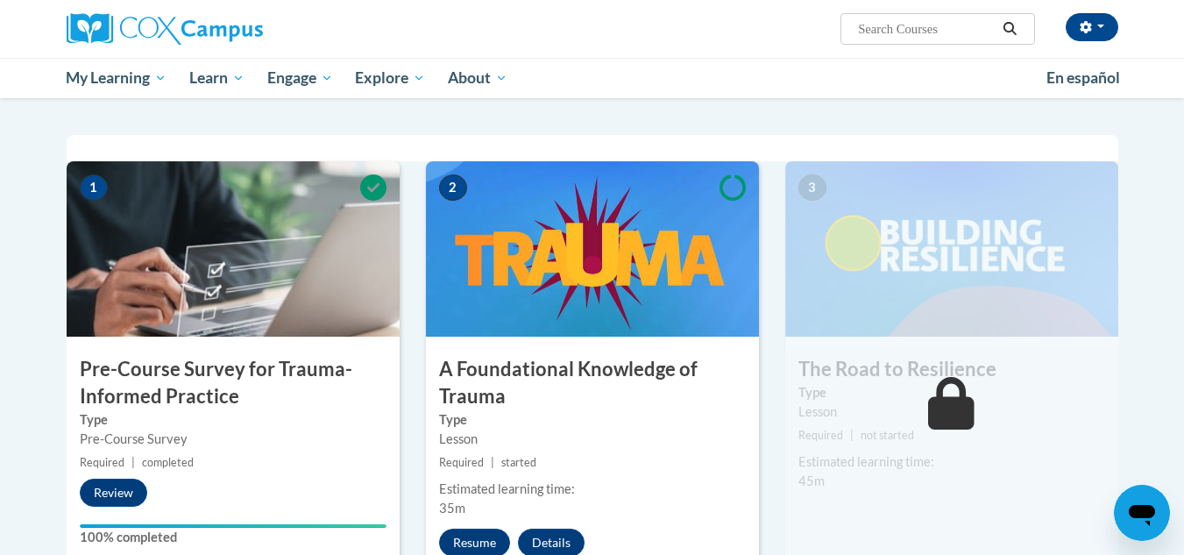
click at [617, 261] on img at bounding box center [592, 248] width 333 height 175
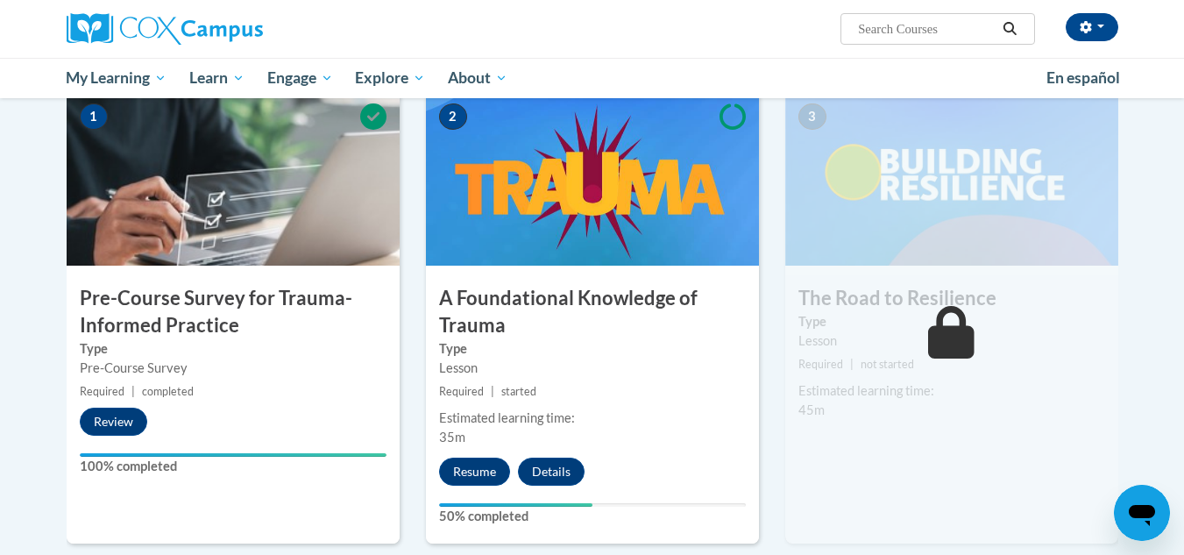
scroll to position [394, 0]
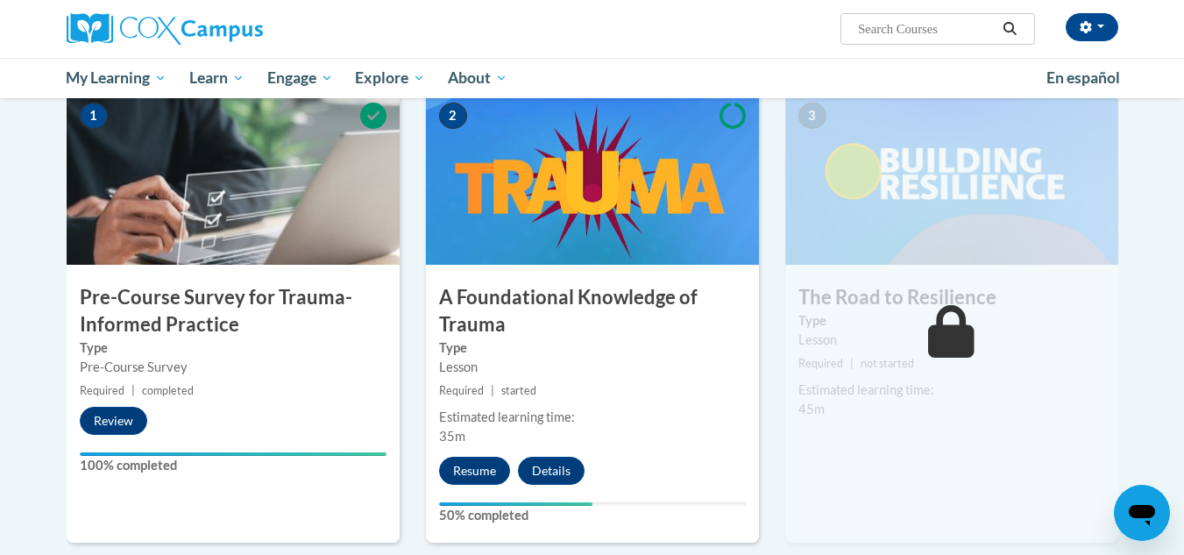
click at [459, 113] on span "2" at bounding box center [453, 116] width 28 height 26
click at [448, 299] on h3 "A Foundational Knowledge of Trauma" at bounding box center [592, 311] width 333 height 54
click at [446, 358] on div "Lesson" at bounding box center [592, 366] width 307 height 19
click at [447, 414] on div "Estimated learning time:" at bounding box center [592, 416] width 307 height 19
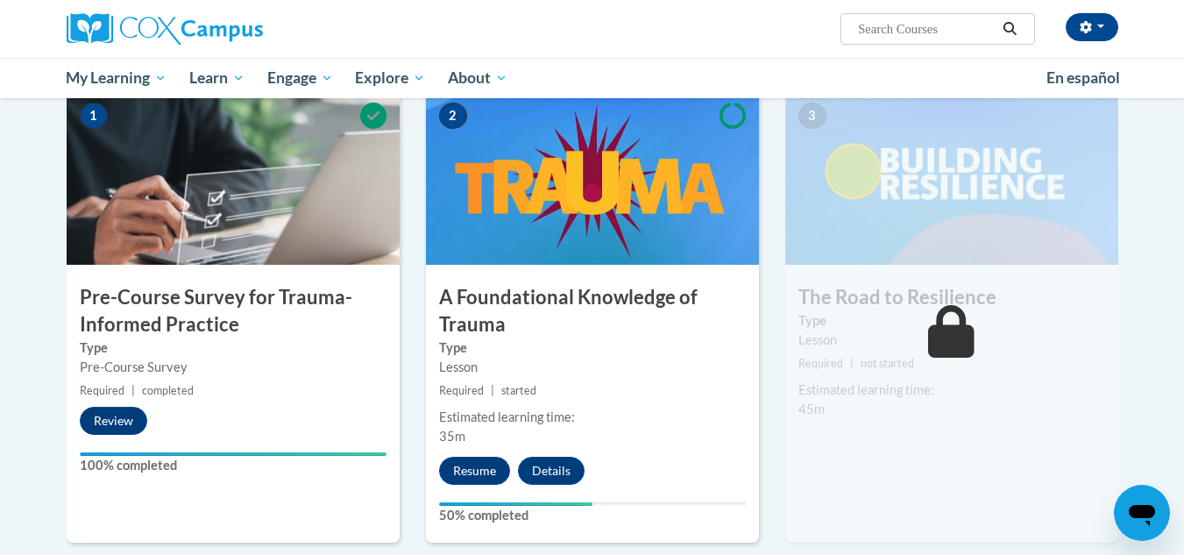
click at [455, 444] on div "Estimated learning time: 35m" at bounding box center [592, 426] width 333 height 39
click at [493, 506] on div "Your progress" at bounding box center [515, 504] width 153 height 4
click at [449, 513] on label "50% completed" at bounding box center [592, 515] width 307 height 19
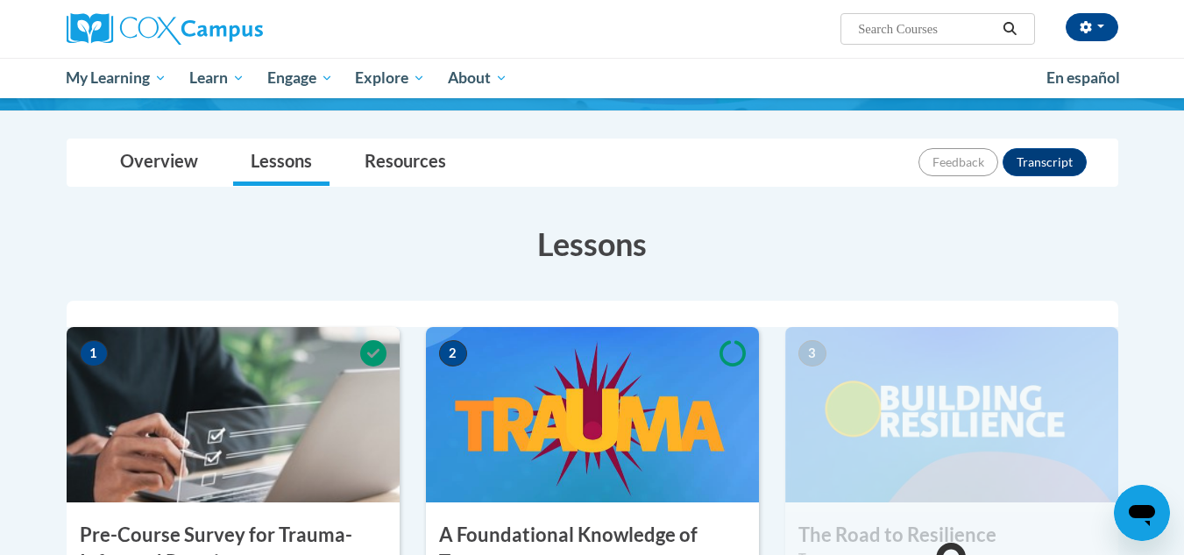
scroll to position [0, 0]
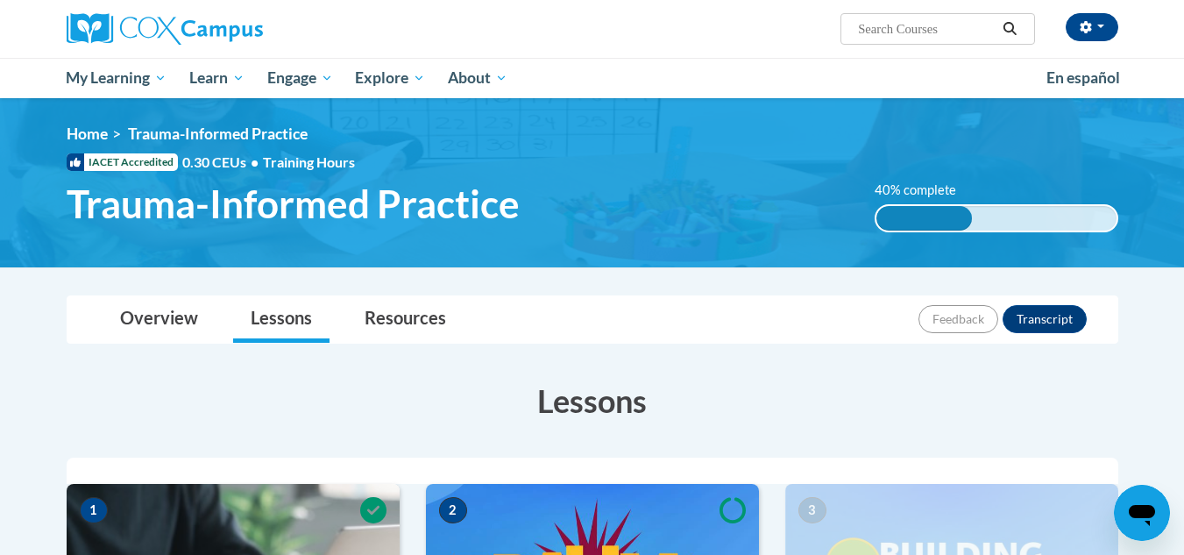
click at [121, 165] on span "IACET Accredited" at bounding box center [122, 162] width 111 height 18
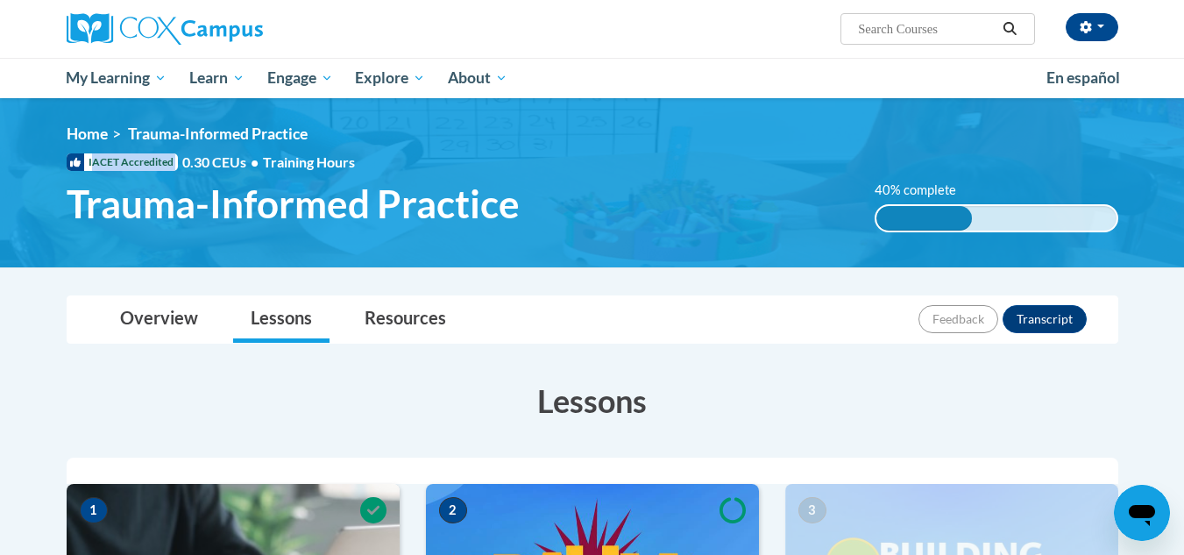
click at [121, 165] on span "IACET Accredited" at bounding box center [122, 162] width 111 height 18
click at [225, 160] on span "0.30 CEUs •" at bounding box center [222, 161] width 81 height 19
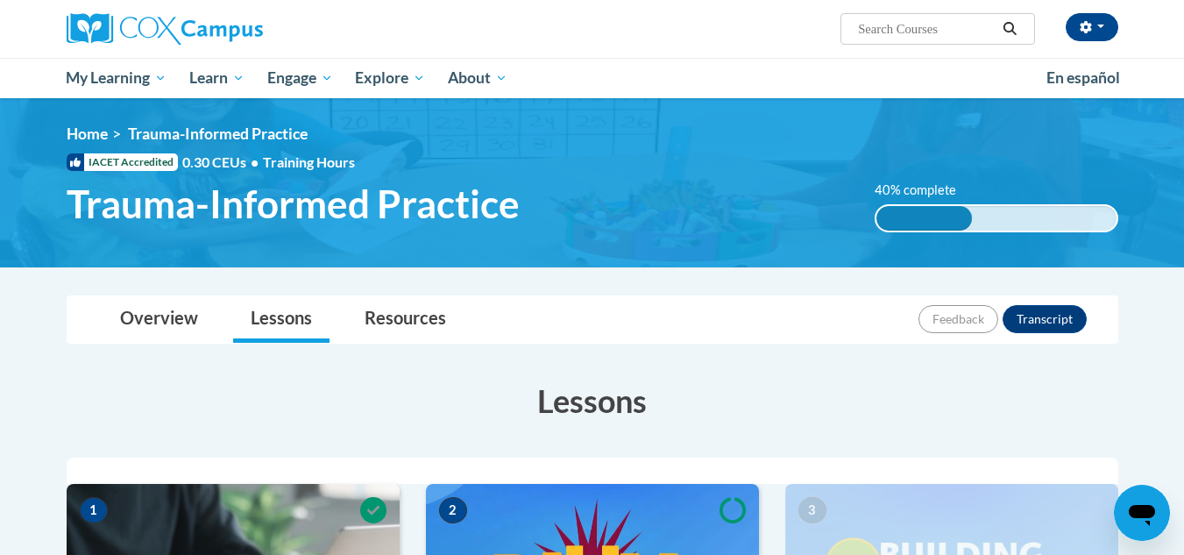
click at [285, 163] on span "Training Hours" at bounding box center [309, 161] width 92 height 17
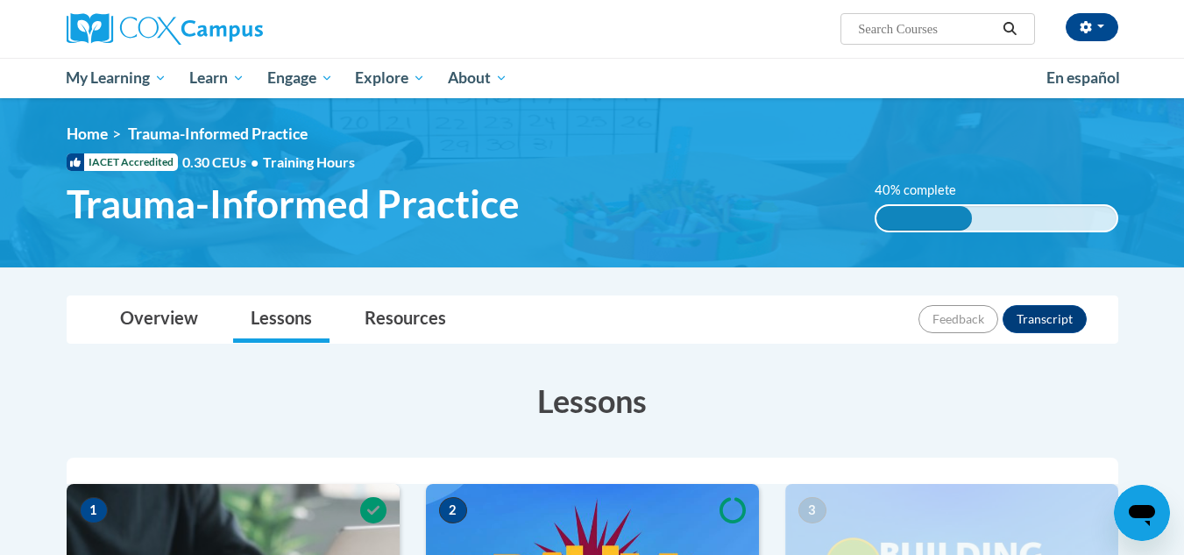
click at [213, 132] on span "Trauma-Informed Practice" at bounding box center [218, 133] width 180 height 18
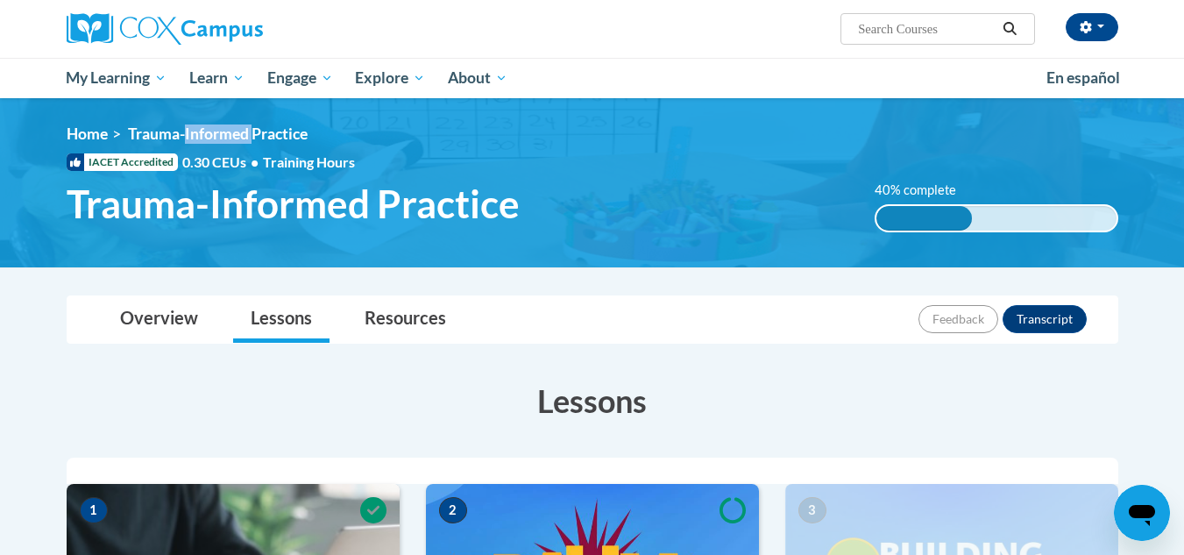
click at [213, 132] on span "Trauma-Informed Practice" at bounding box center [218, 133] width 180 height 18
click at [182, 220] on span "Trauma-Informed Practice" at bounding box center [293, 203] width 453 height 46
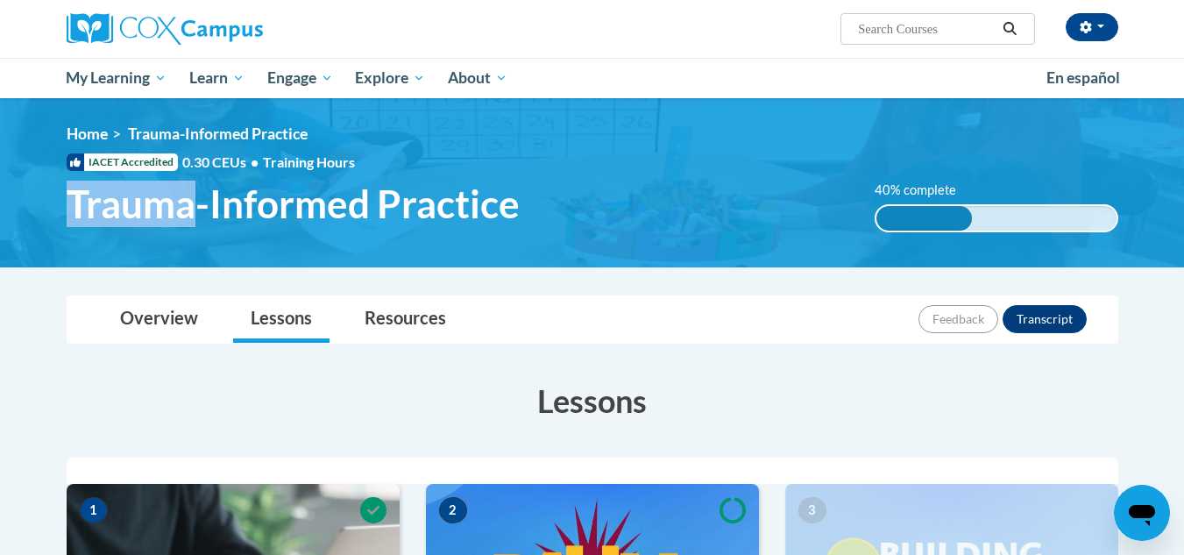
click at [182, 220] on span "Trauma-Informed Practice" at bounding box center [293, 203] width 453 height 46
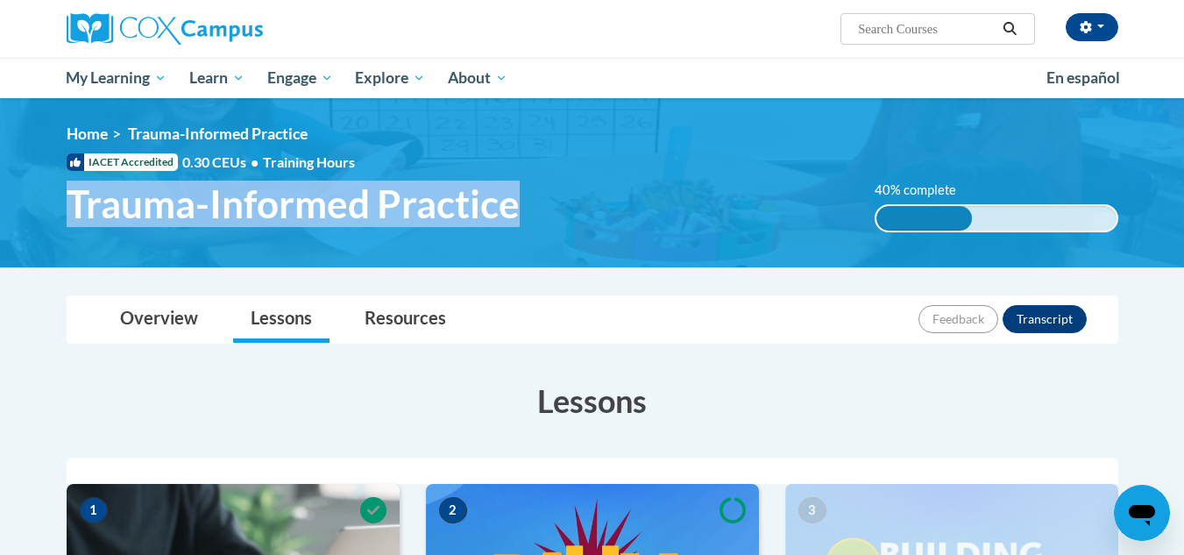
click at [182, 220] on span "Trauma-Informed Practice" at bounding box center [293, 203] width 453 height 46
click at [173, 250] on img at bounding box center [592, 182] width 1184 height 169
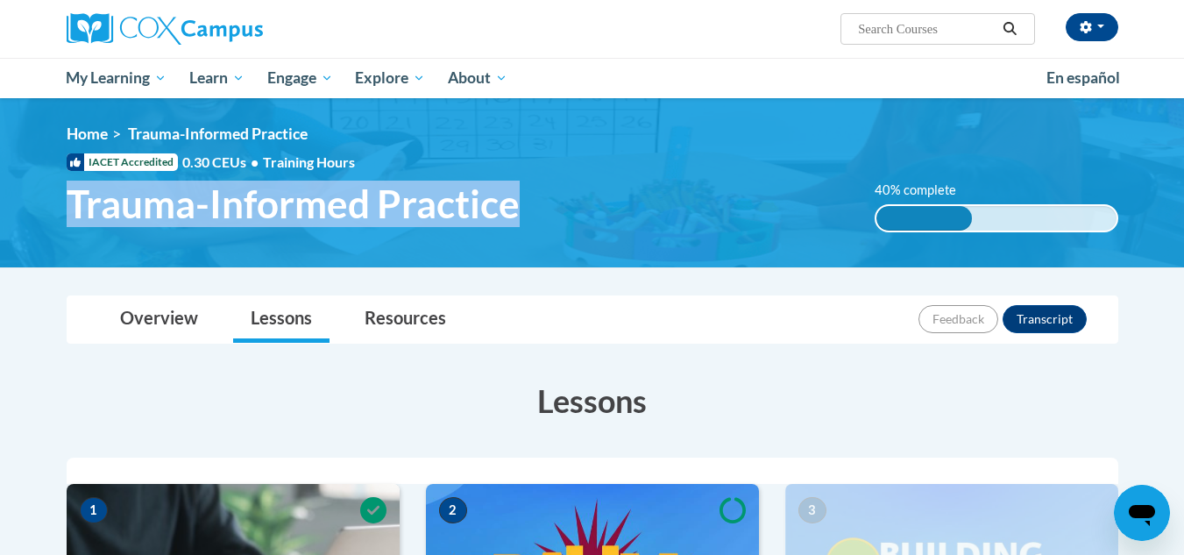
click at [173, 250] on img at bounding box center [592, 182] width 1184 height 169
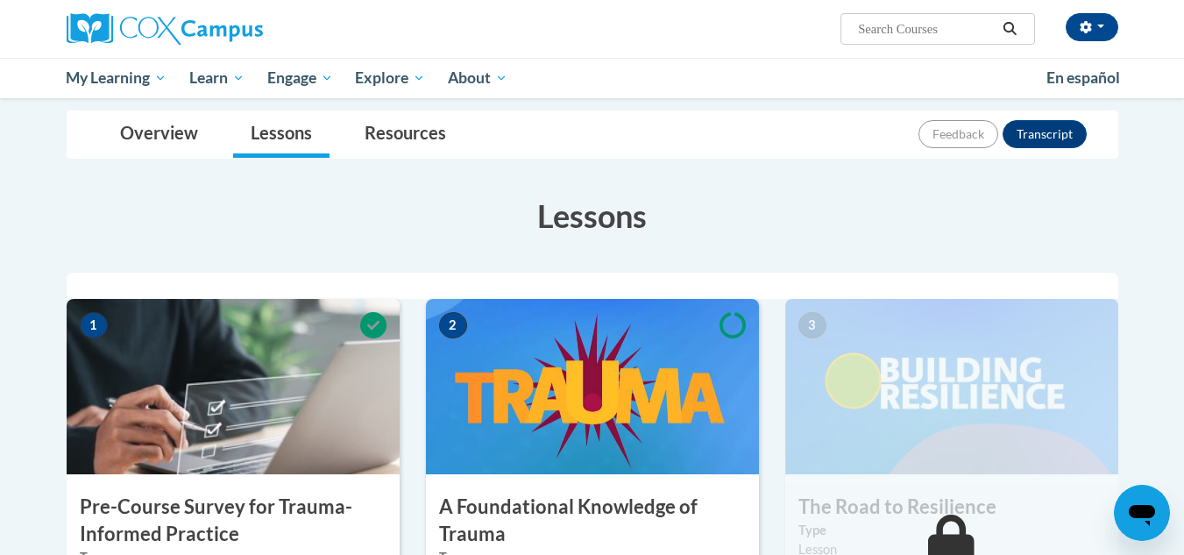
scroll to position [180, 0]
